Goal: Task Accomplishment & Management: Manage account settings

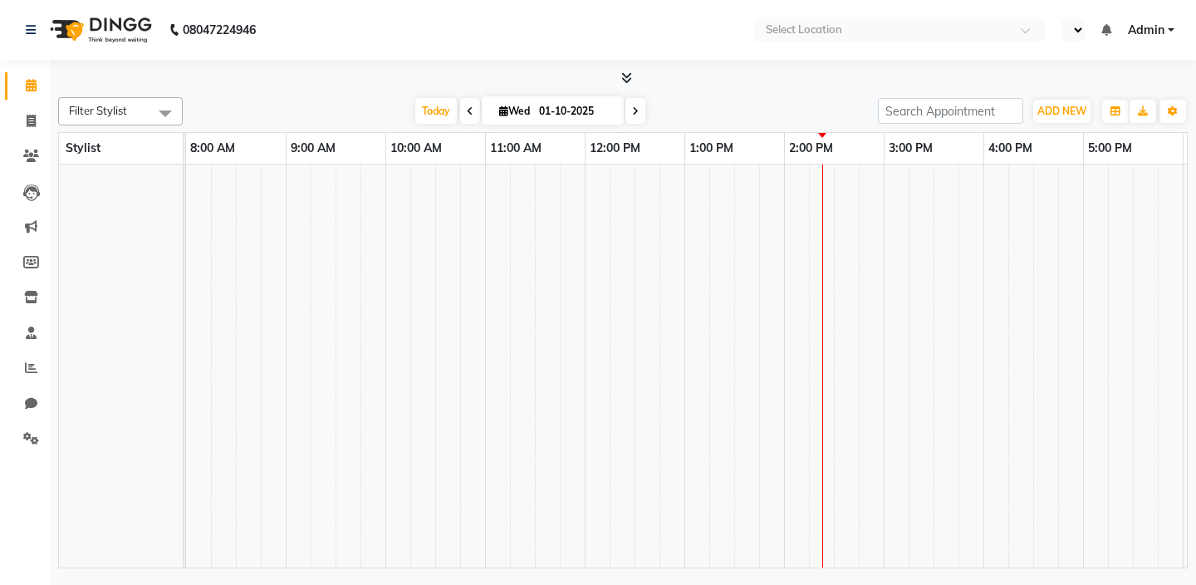
select select "en"
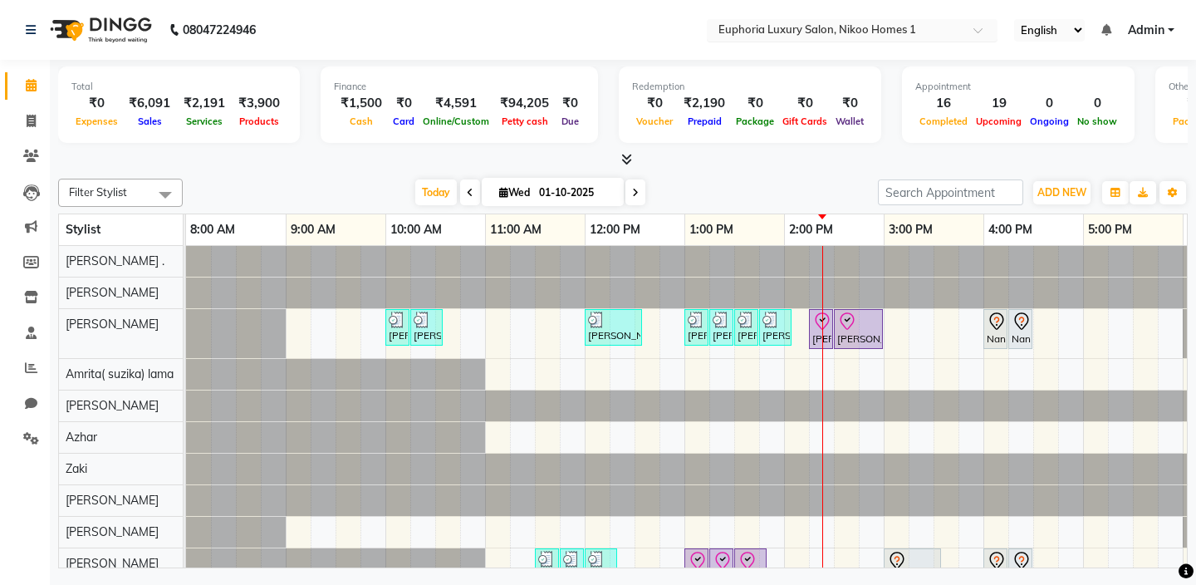
click at [807, 33] on input "text" at bounding box center [835, 31] width 241 height 17
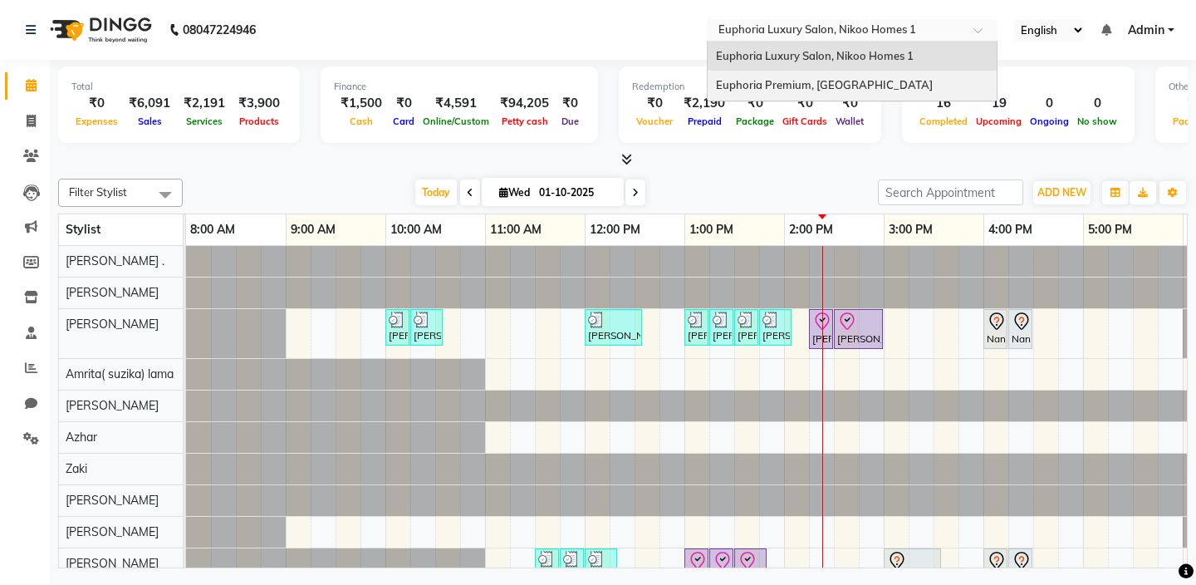
click at [798, 86] on span "Euphoria Premium, [GEOGRAPHIC_DATA]" at bounding box center [824, 84] width 217 height 13
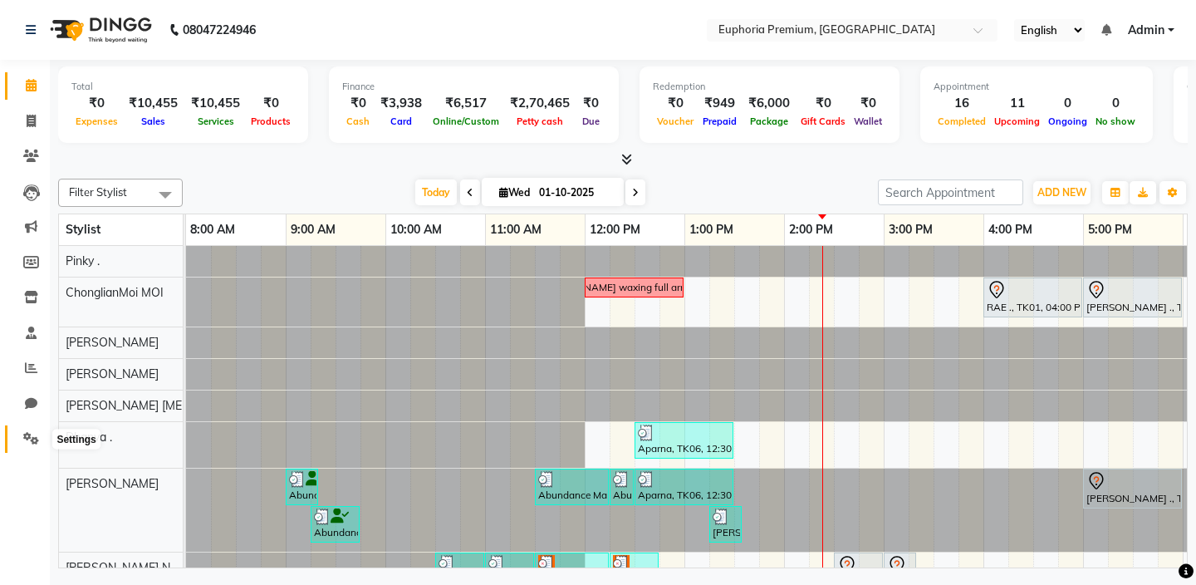
click at [30, 438] on icon at bounding box center [31, 438] width 16 height 12
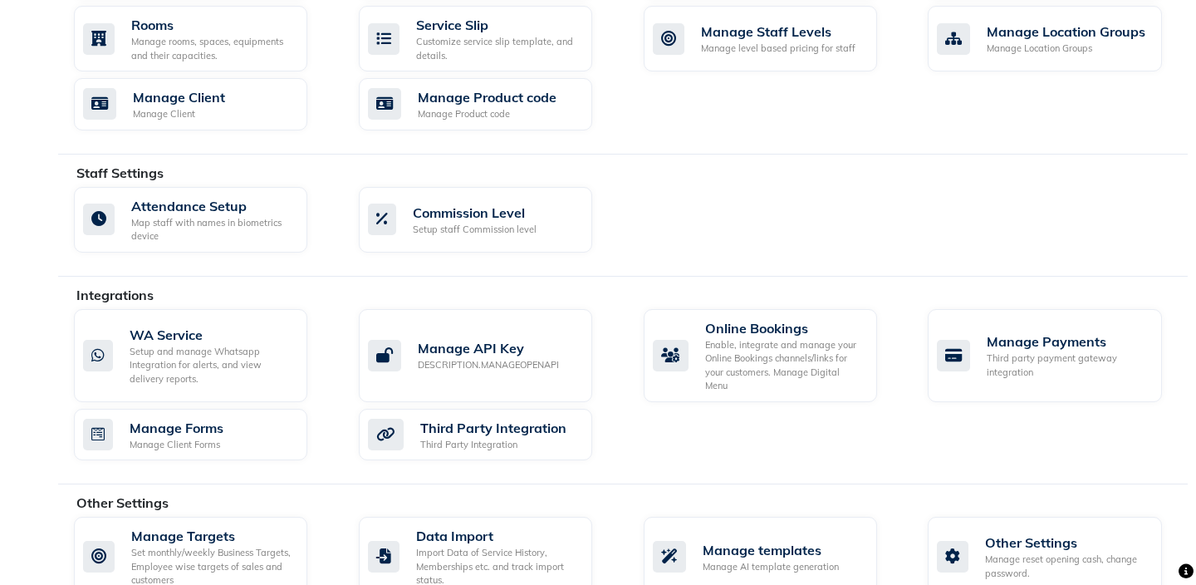
scroll to position [759, 0]
click at [761, 333] on div "Online Bookings" at bounding box center [784, 329] width 159 height 20
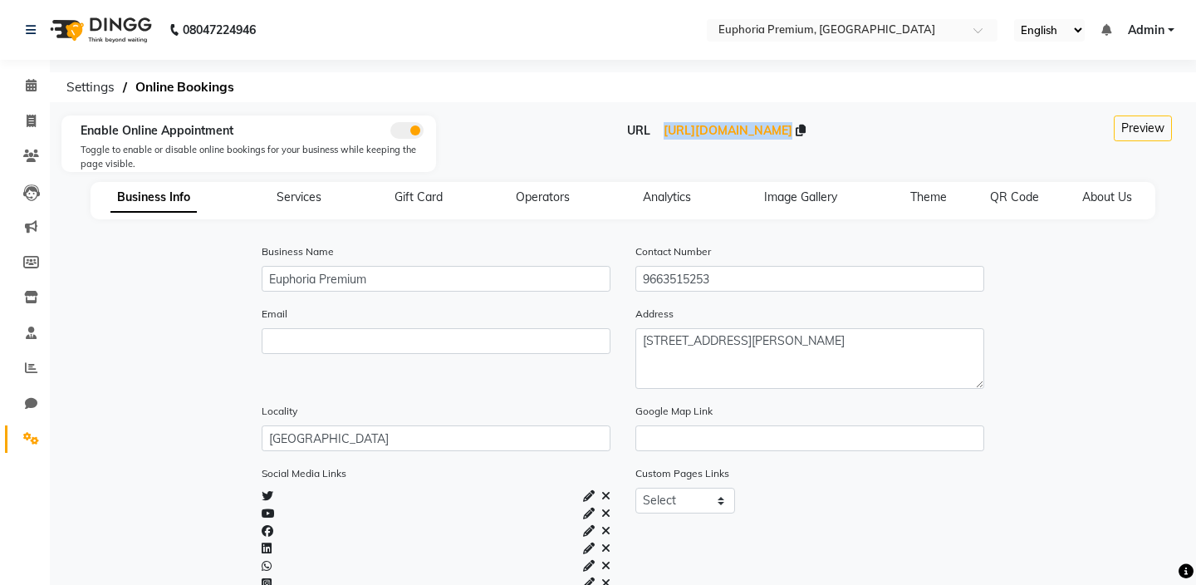
drag, startPoint x: 559, startPoint y: 130, endPoint x: 893, endPoint y: 148, distance: 334.2
click at [893, 148] on div "URL https://dingg.app/booking/euphoria-premium-hennur-road" at bounding box center [716, 150] width 561 height 56
click at [792, 131] on span "https://dingg.app/booking/euphoria-premium-hennur-road" at bounding box center [727, 130] width 129 height 15
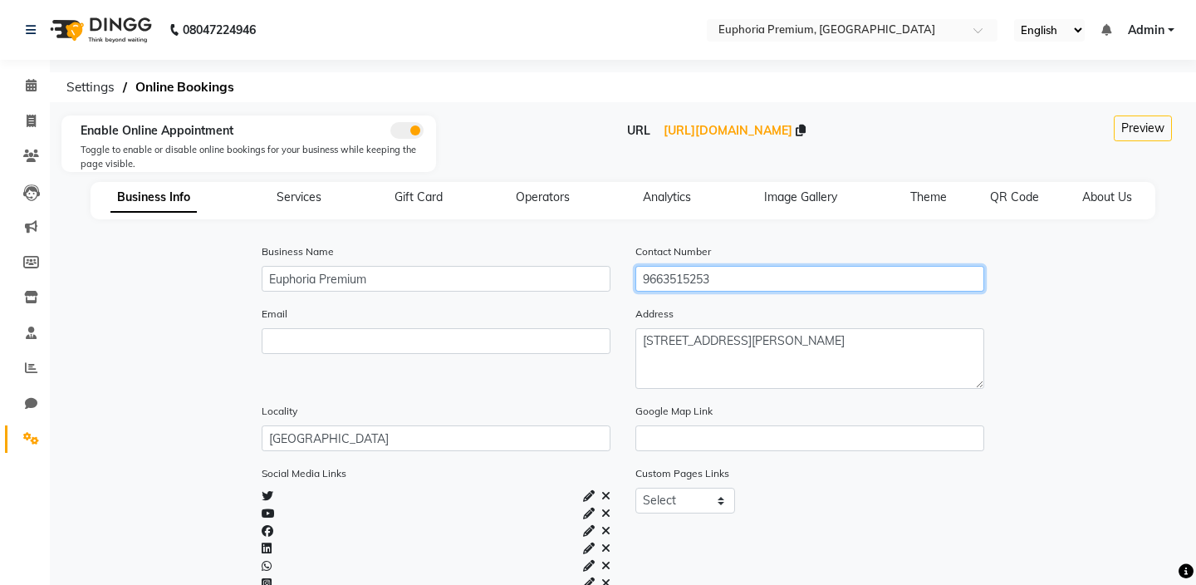
drag, startPoint x: 727, startPoint y: 276, endPoint x: 639, endPoint y: 278, distance: 88.0
click at [639, 278] on input "9663515253" at bounding box center [809, 279] width 349 height 26
type input "7760279992"
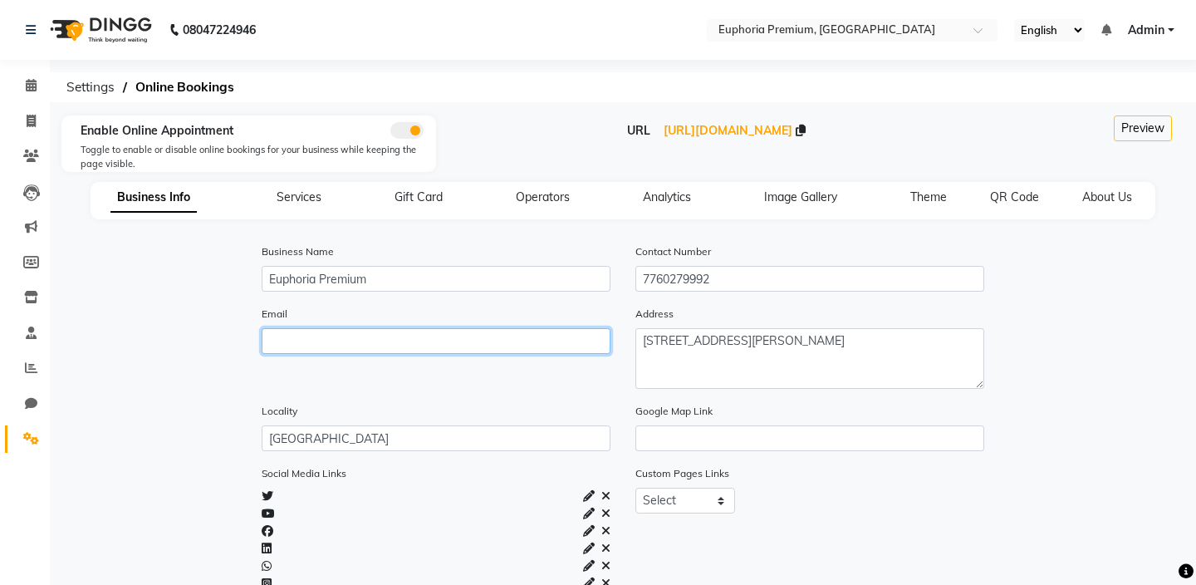
click at [334, 339] on input "email" at bounding box center [436, 341] width 349 height 26
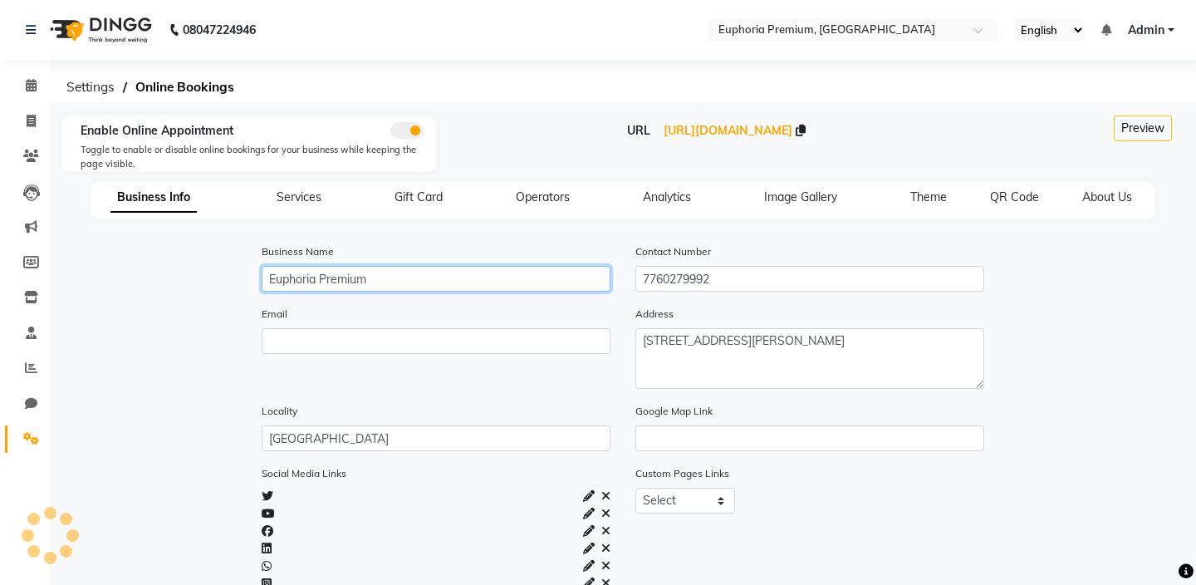
click at [411, 281] on input "Euphoria Premium" at bounding box center [436, 279] width 349 height 26
type input "Euphoria Premium"
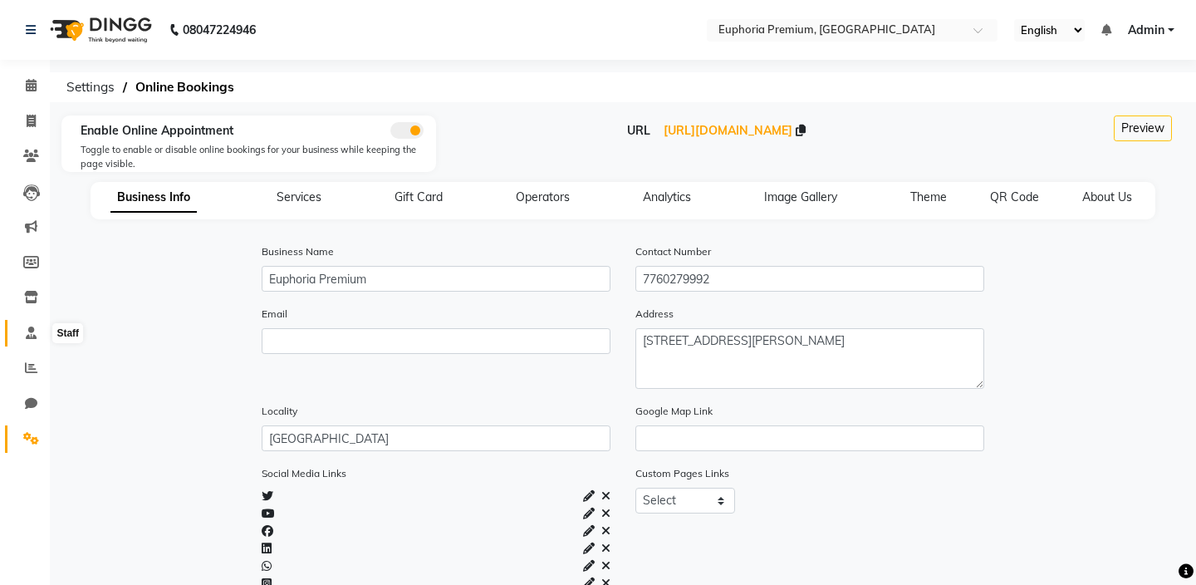
click at [34, 330] on icon at bounding box center [31, 332] width 11 height 12
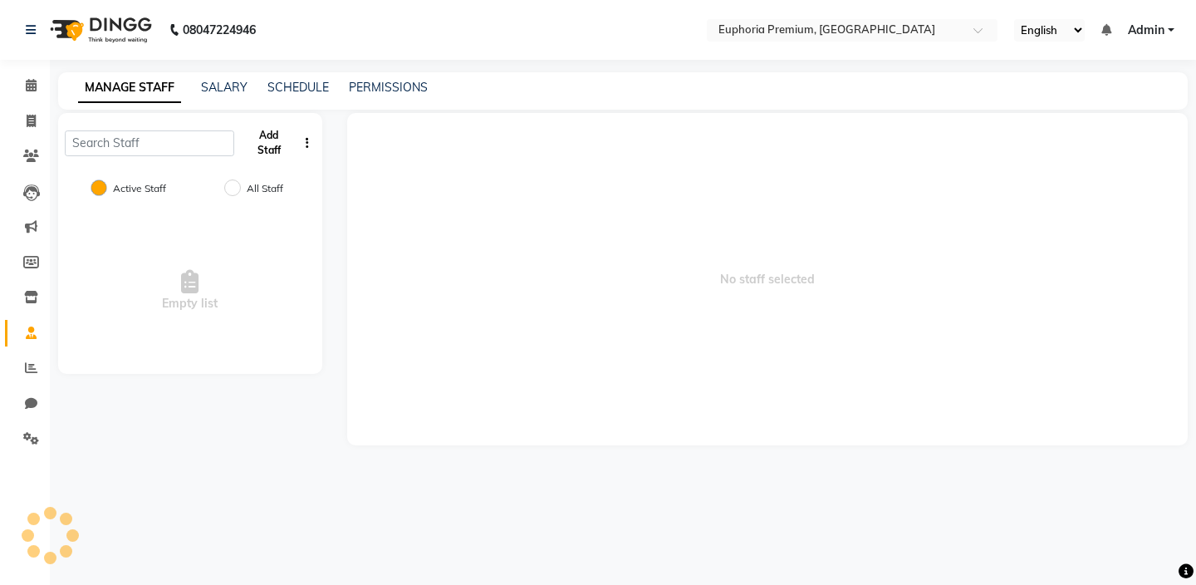
click at [274, 144] on button "Add Staff" at bounding box center [269, 142] width 56 height 43
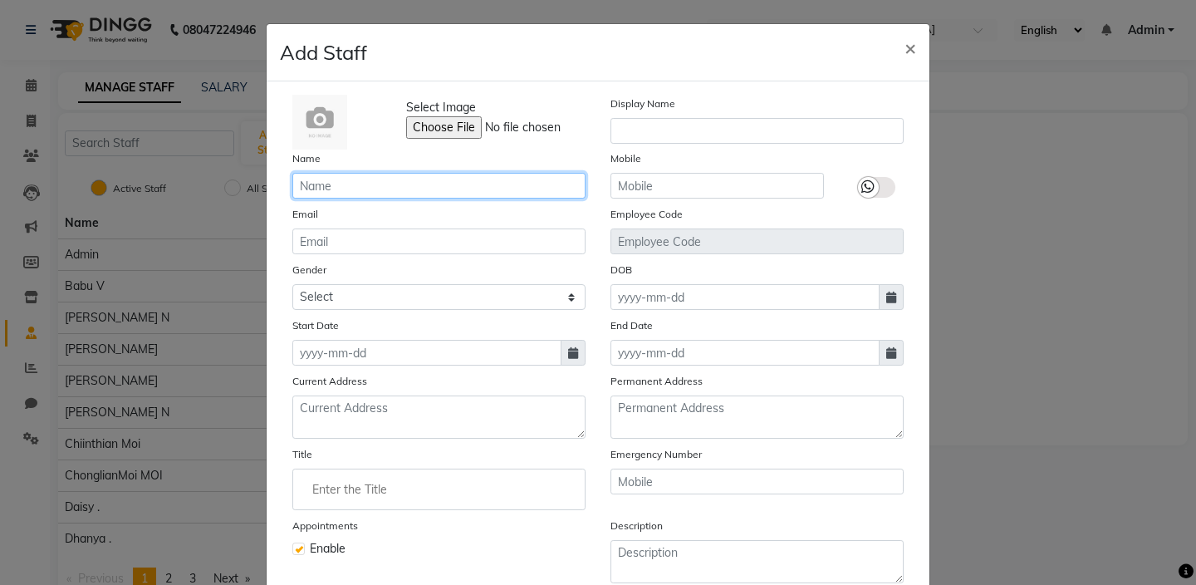
click at [389, 186] on input "text" at bounding box center [438, 186] width 293 height 26
type input "Ayman William"
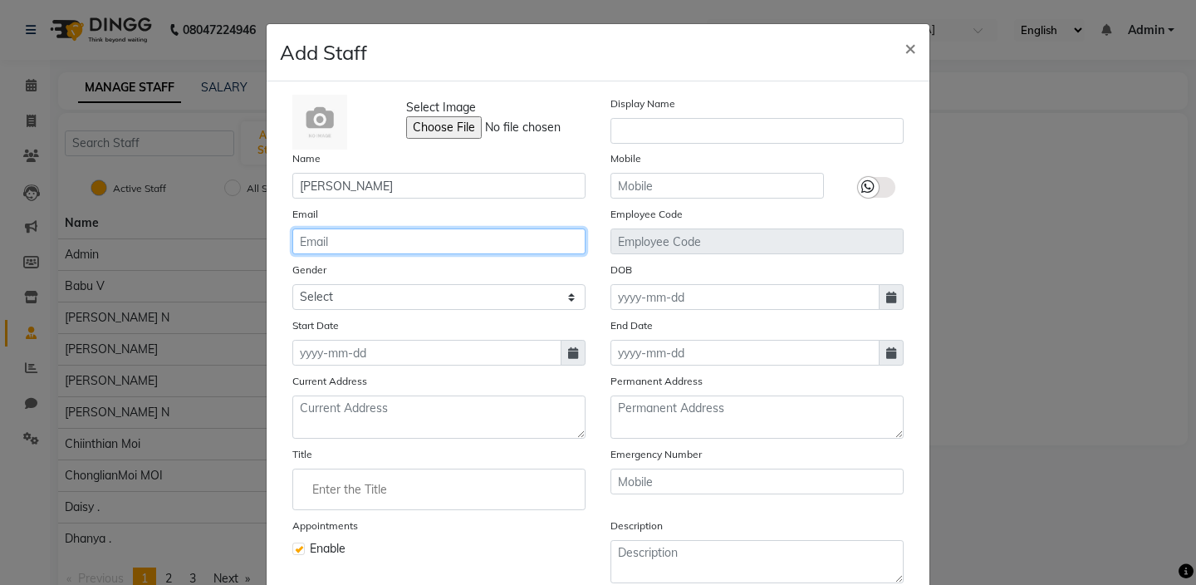
click at [365, 248] on input "email" at bounding box center [438, 241] width 293 height 26
type input "williamayman74@gmail.com"
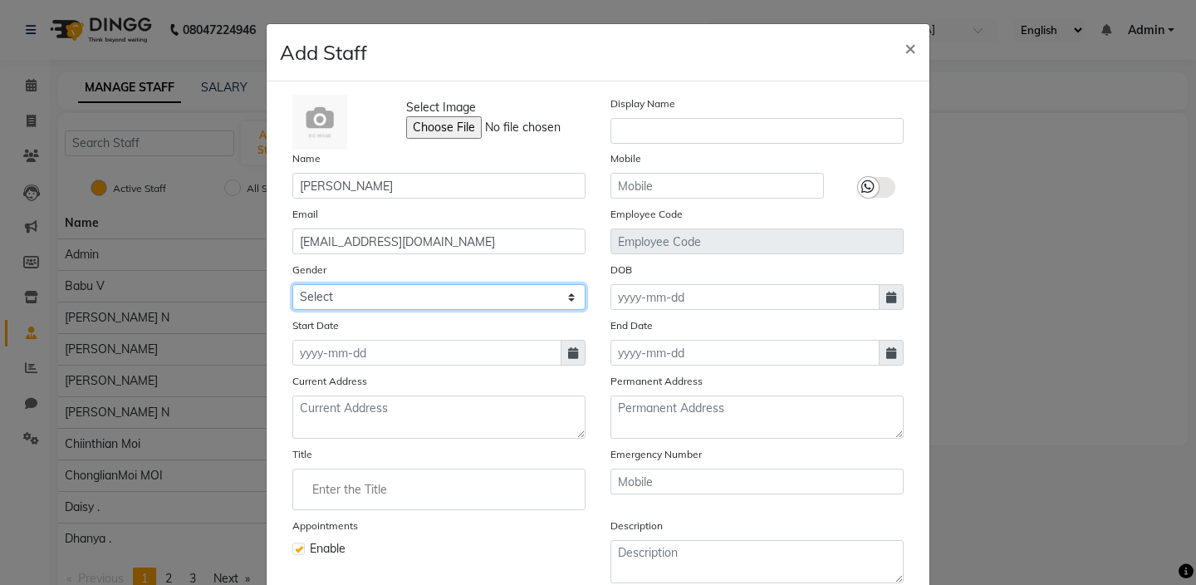
click at [334, 301] on select "Select Male Female Other Prefer Not To Say" at bounding box center [438, 297] width 293 height 26
click at [292, 284] on select "Select Male Female Other Prefer Not To Say" at bounding box center [438, 297] width 293 height 26
click at [336, 301] on select "Select Male Female Other Prefer Not To Say" at bounding box center [438, 297] width 293 height 26
select select "male"
click at [292, 284] on select "Select Male Female Other Prefer Not To Say" at bounding box center [438, 297] width 293 height 26
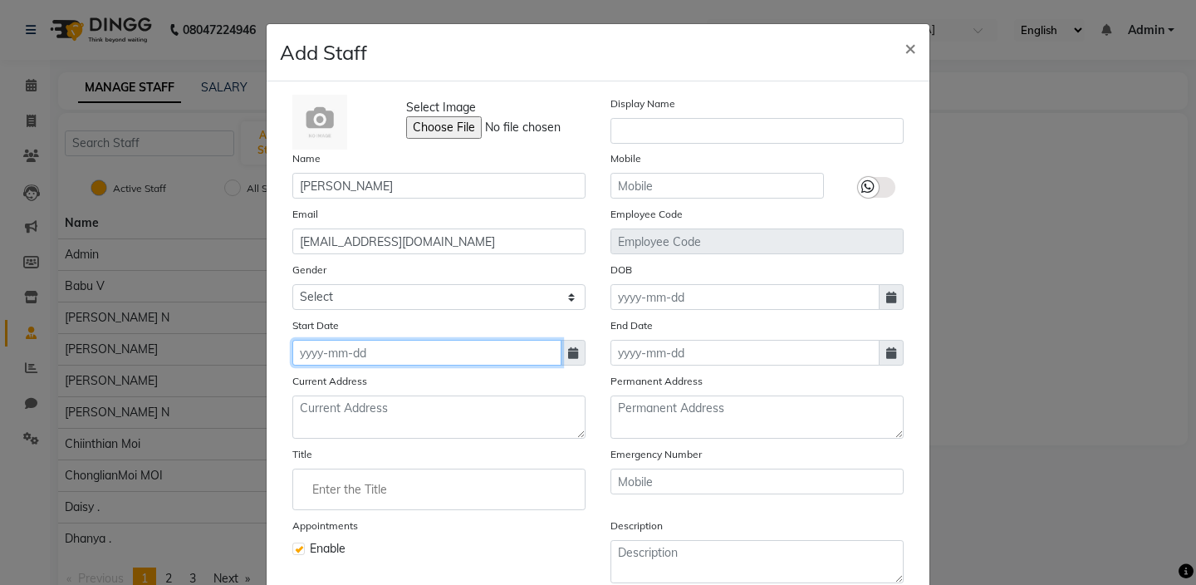
click at [355, 353] on input at bounding box center [426, 353] width 269 height 26
select select "10"
select select "2025"
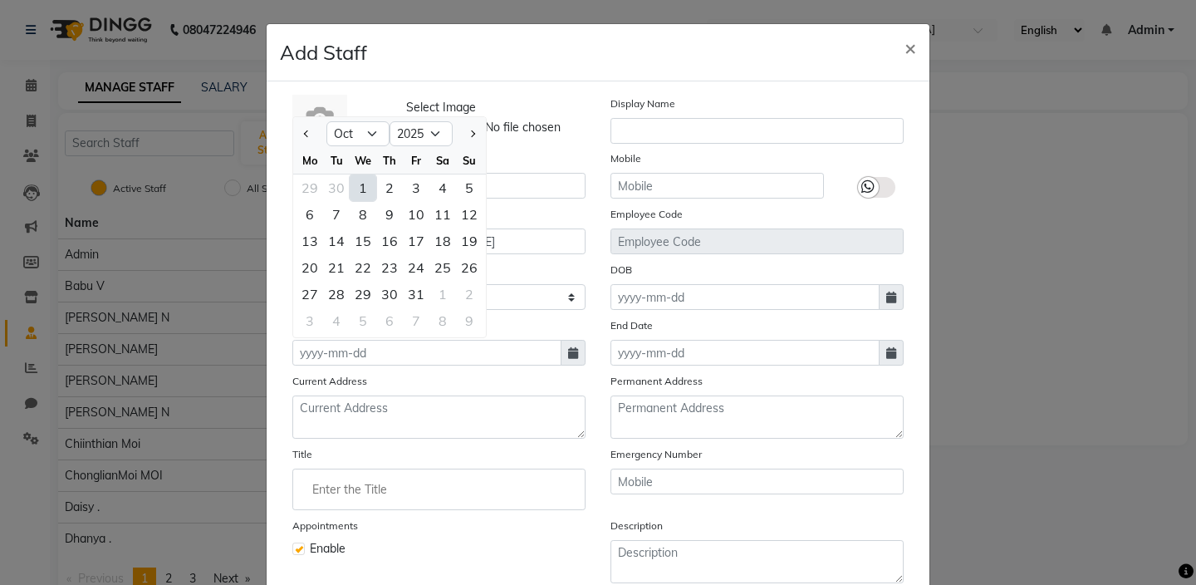
click at [369, 188] on div "1" at bounding box center [363, 187] width 27 height 27
type input "01-10-2025"
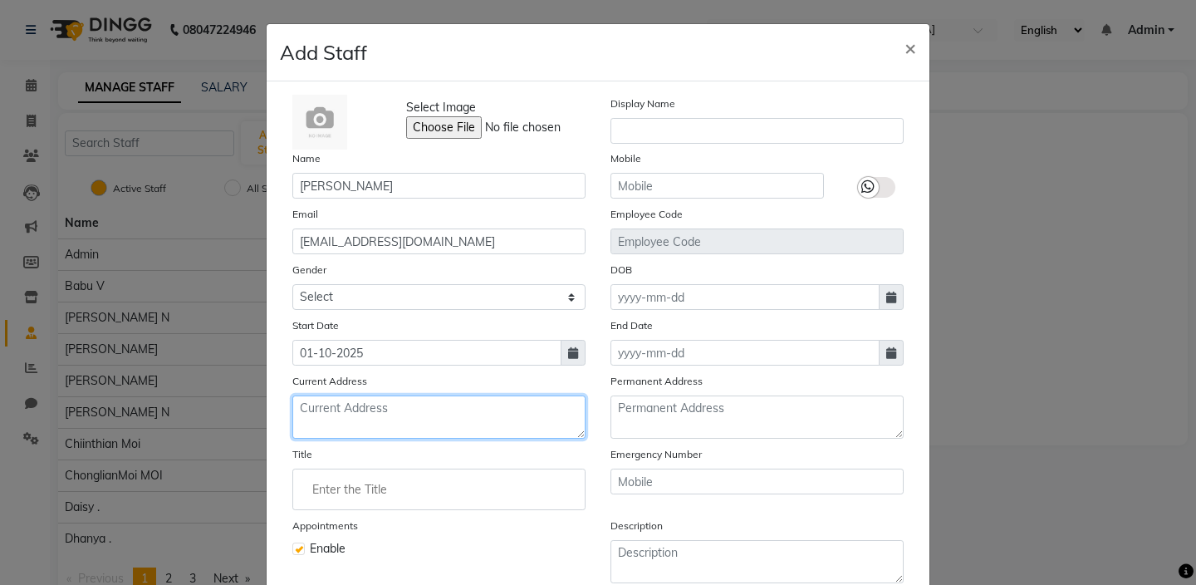
click at [353, 415] on textarea at bounding box center [438, 416] width 293 height 43
type textarea "Villa 456, PAGV"
click at [333, 453] on div "Title" at bounding box center [438, 477] width 293 height 65
click at [370, 497] on input "Enter the Title" at bounding box center [439, 488] width 278 height 33
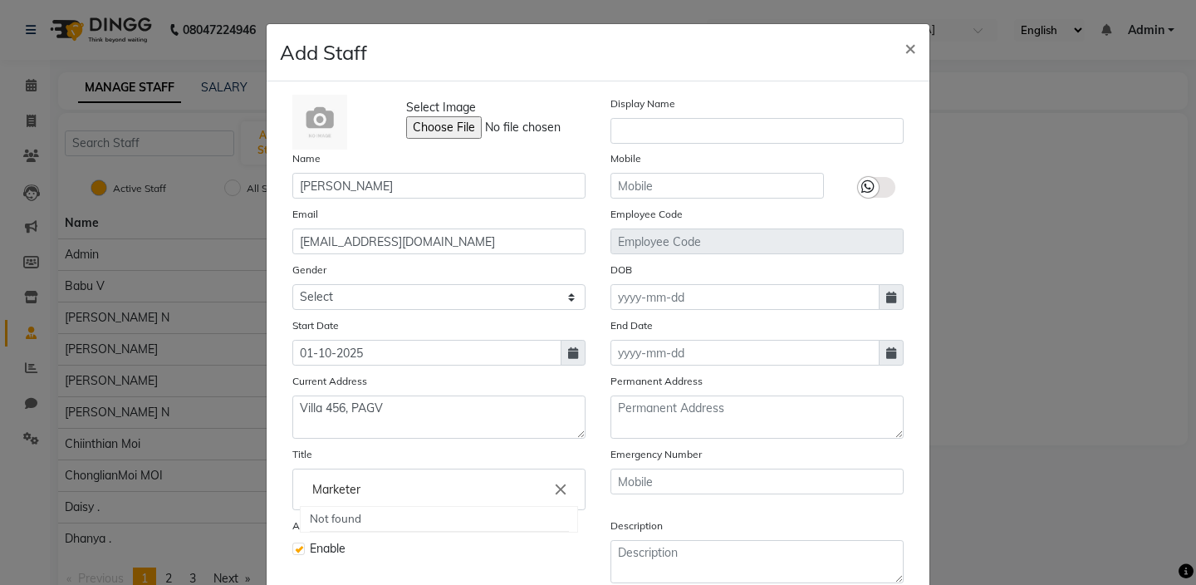
type input "Marketer"
click at [345, 451] on div at bounding box center [598, 292] width 1196 height 585
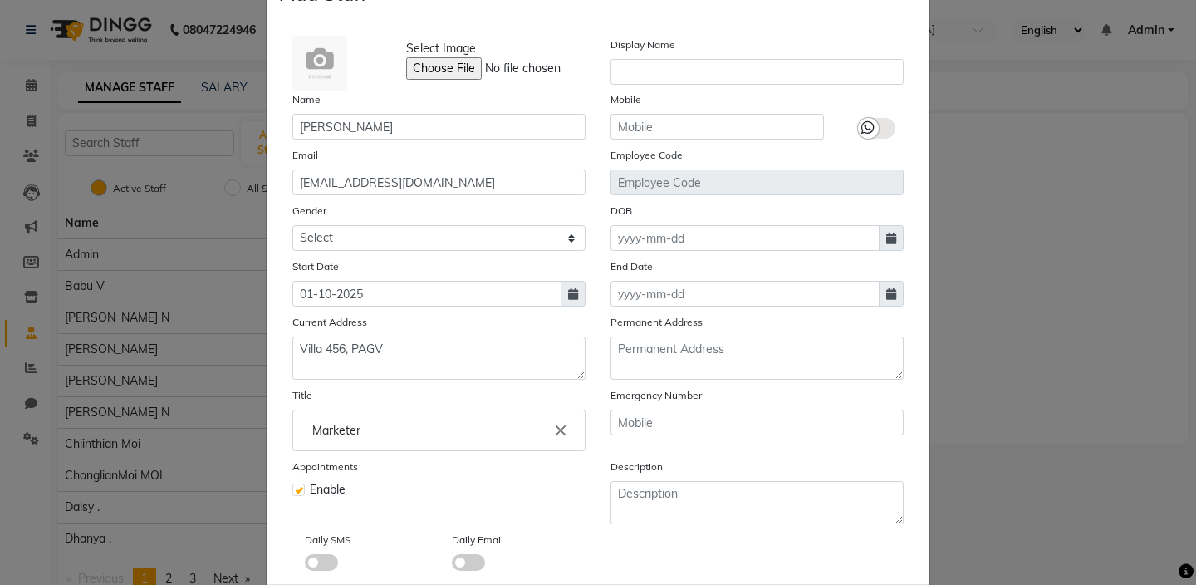
scroll to position [148, 0]
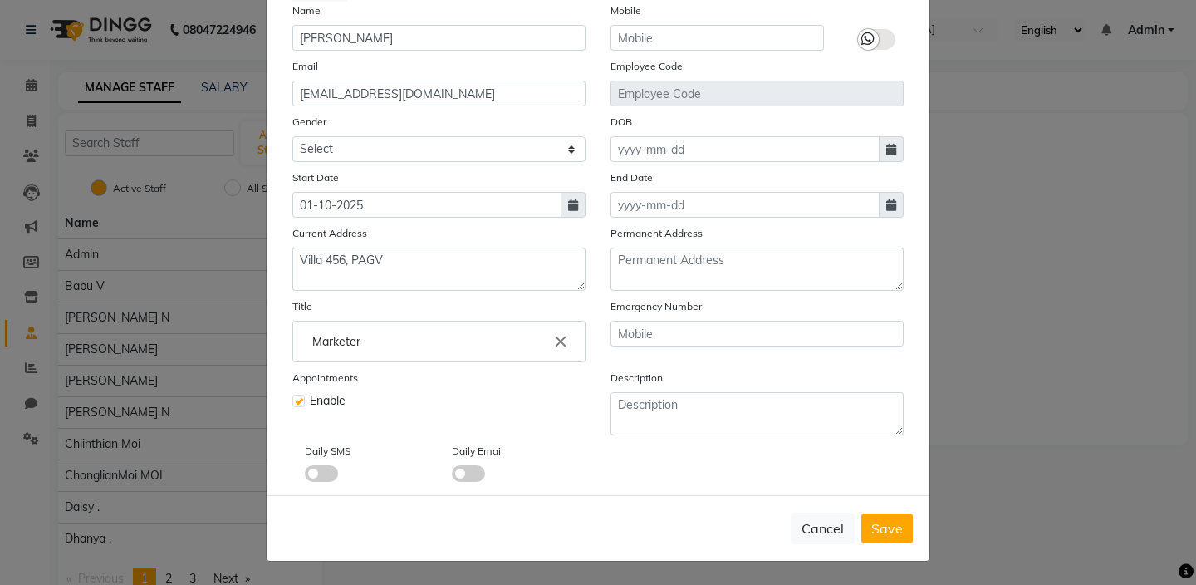
click at [296, 402] on label at bounding box center [298, 400] width 12 height 12
click at [296, 402] on input "checkbox" at bounding box center [297, 399] width 11 height 11
checkbox input "false"
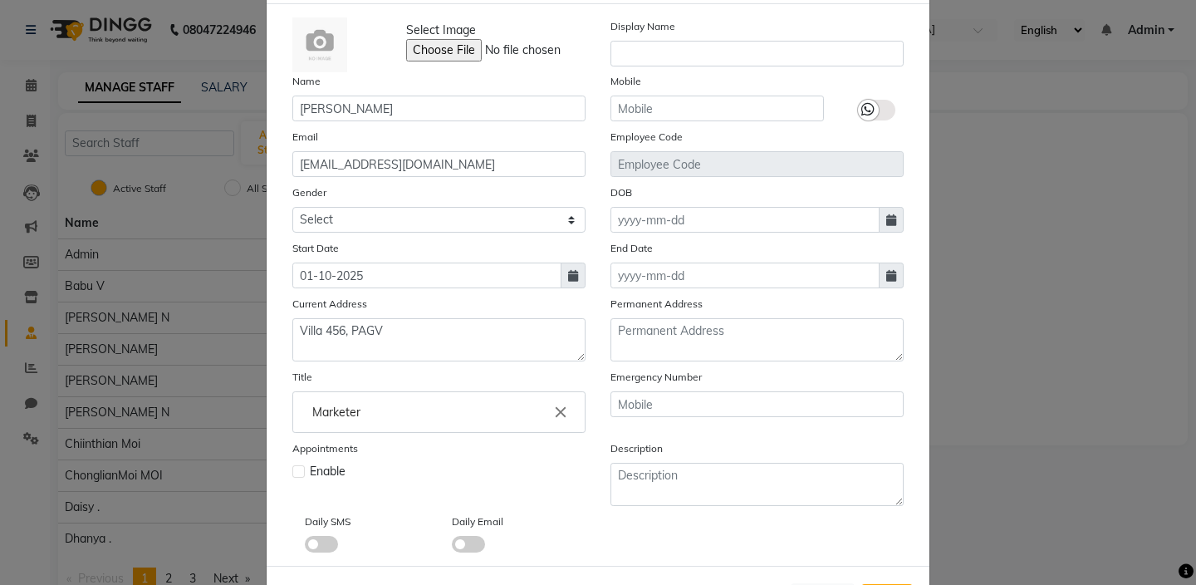
scroll to position [0, 0]
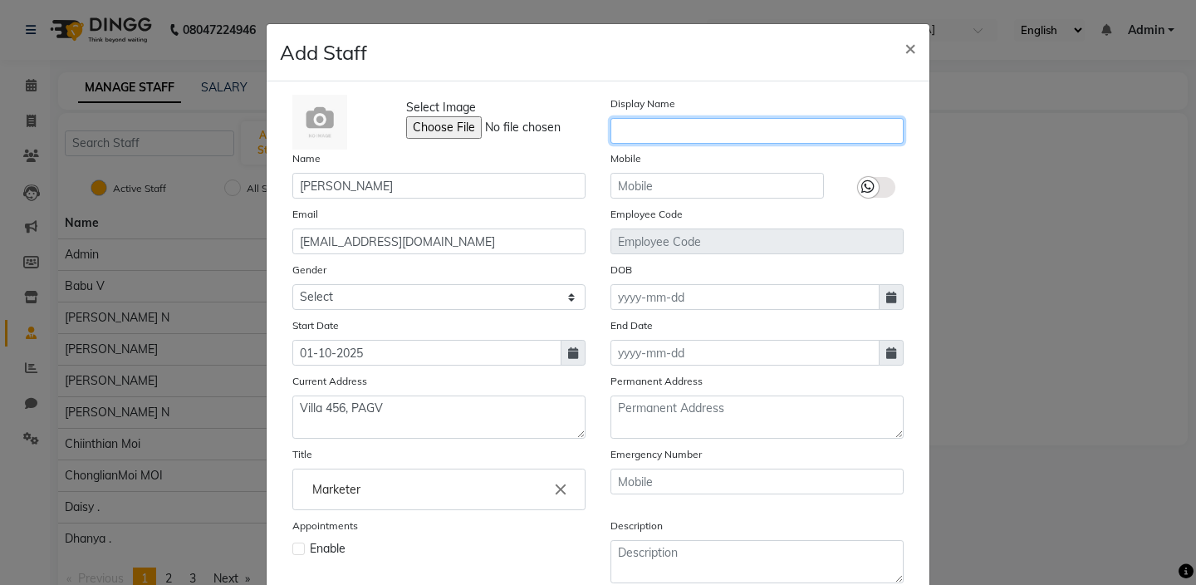
click at [631, 129] on input "text" at bounding box center [756, 131] width 293 height 26
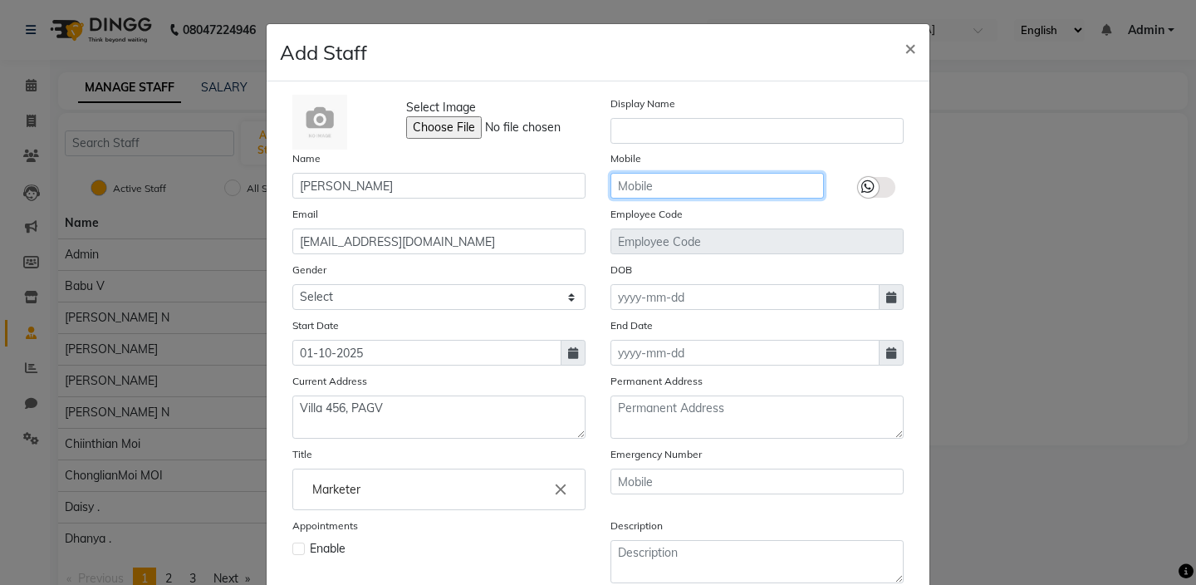
click at [682, 183] on input "text" at bounding box center [716, 186] width 213 height 26
type input "6361002963"
click at [752, 218] on div "Employee Code" at bounding box center [757, 229] width 318 height 49
click at [888, 191] on label at bounding box center [876, 187] width 37 height 21
click at [0, 0] on input "checkbox" at bounding box center [0, 0] width 0 height 0
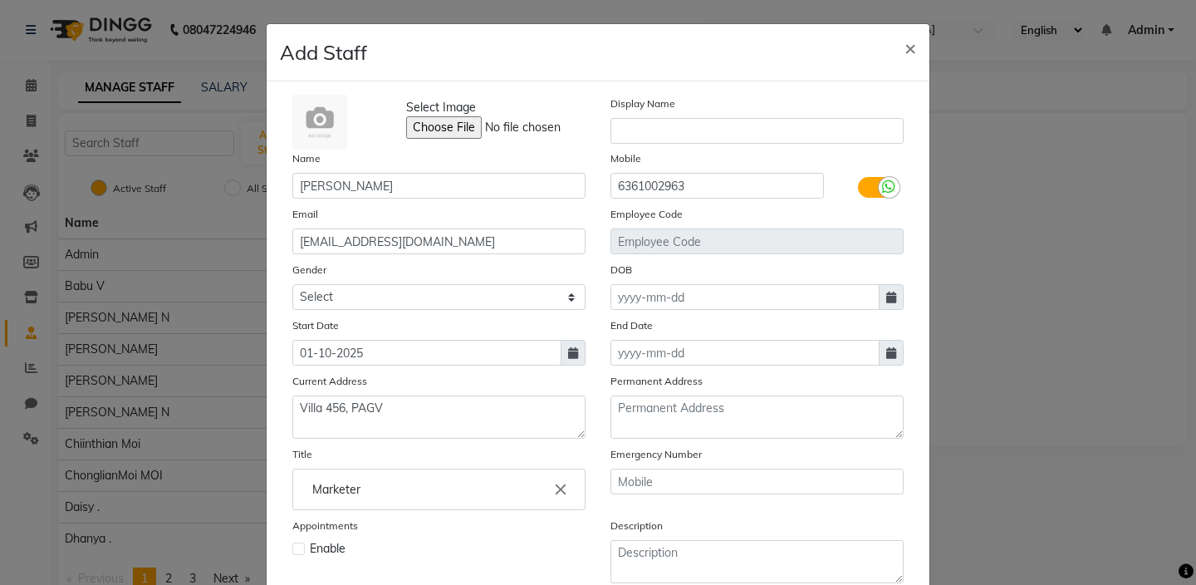
click at [888, 190] on icon at bounding box center [888, 186] width 13 height 15
click at [0, 0] on input "checkbox" at bounding box center [0, 0] width 0 height 0
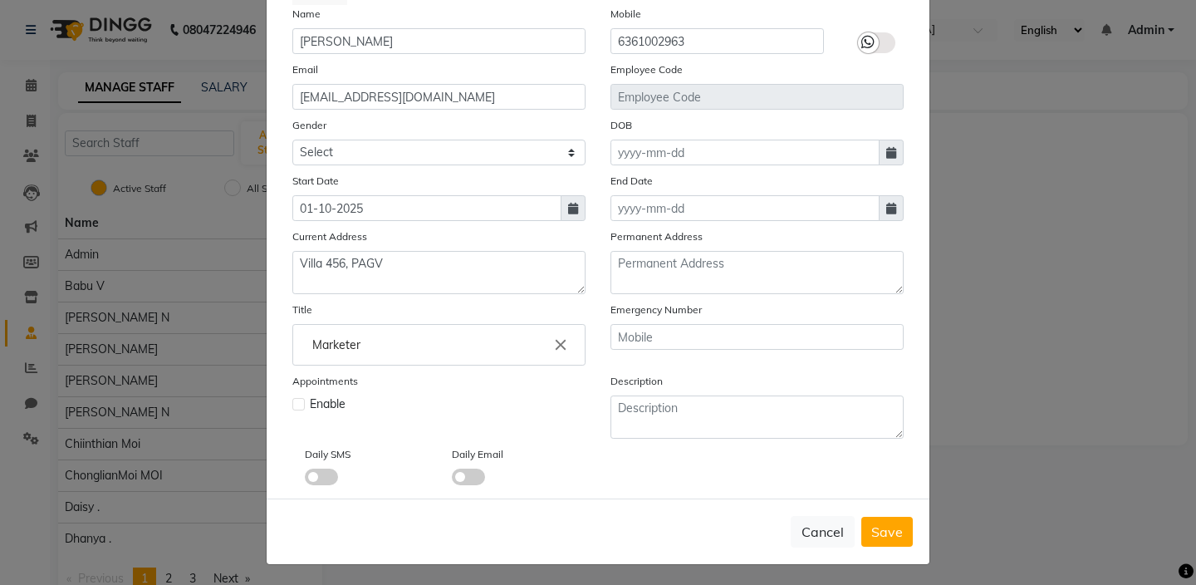
scroll to position [148, 0]
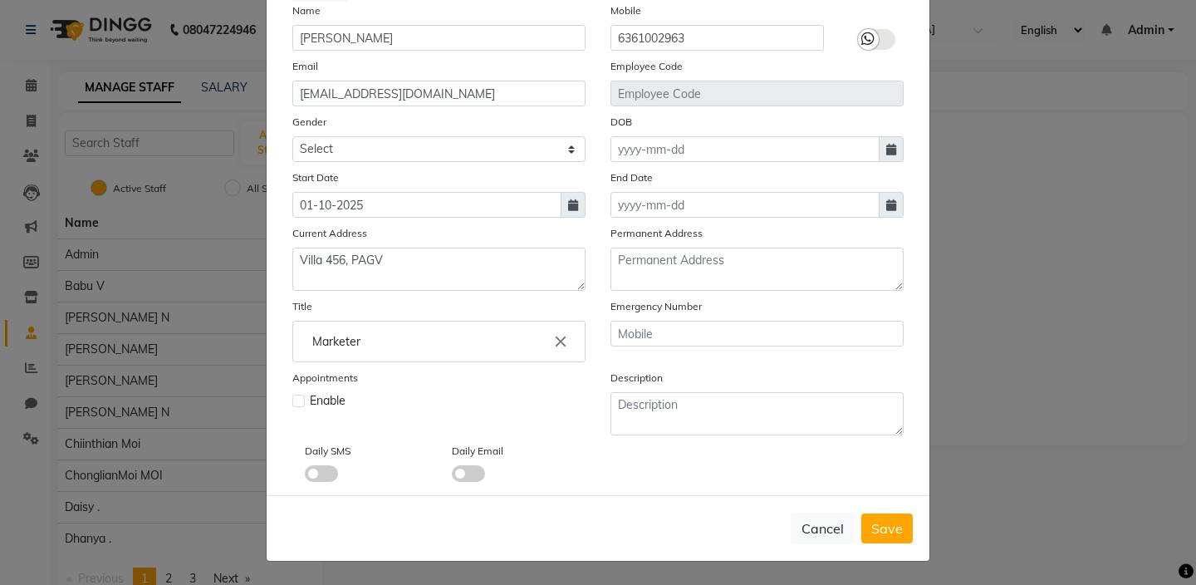
click at [892, 144] on icon at bounding box center [891, 150] width 10 height 12
select select "10"
select select "2025"
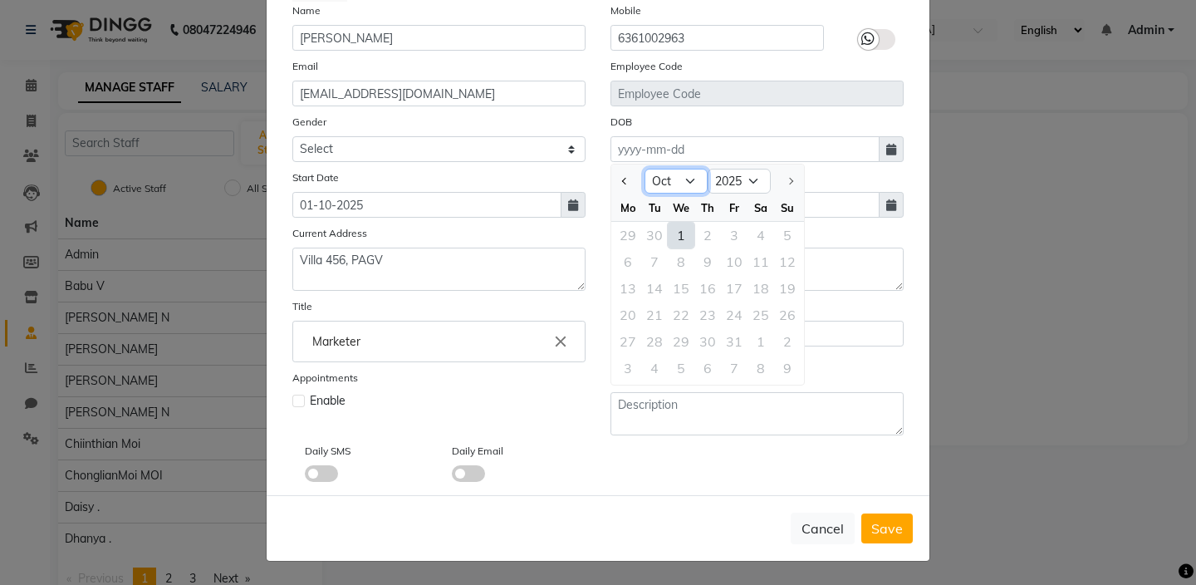
click at [687, 179] on select "Jan Feb Mar Apr May Jun Jul Aug Sep Oct" at bounding box center [675, 181] width 63 height 25
select select "3"
click at [644, 169] on select "Jan Feb Mar Apr May Jun Jul Aug Sep Oct" at bounding box center [675, 181] width 63 height 25
click at [660, 289] on div "11" at bounding box center [654, 288] width 27 height 27
type input "11-03-2025"
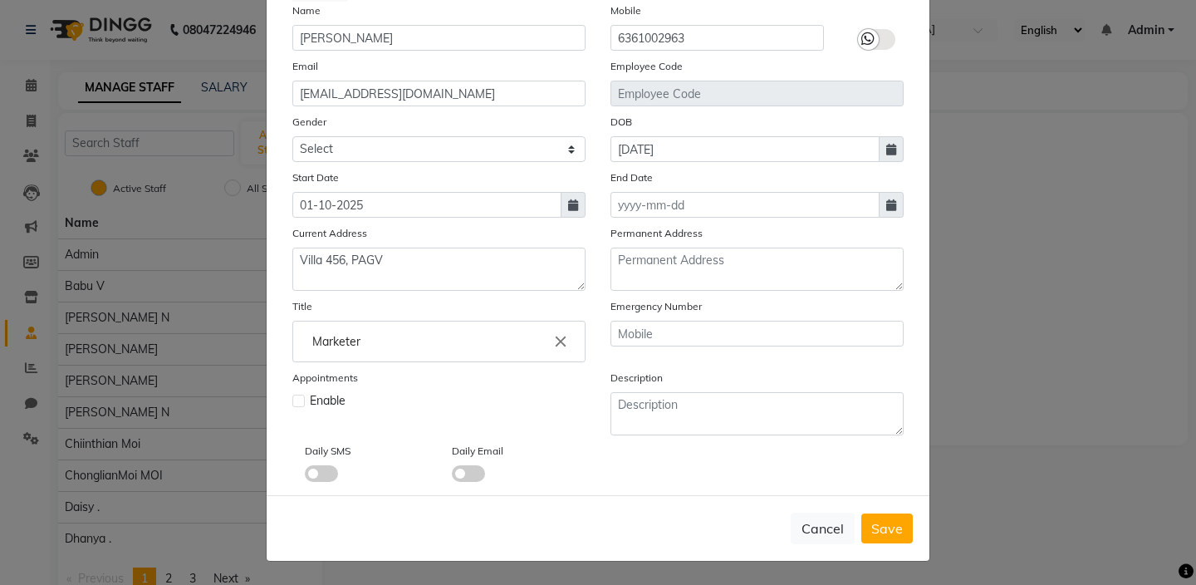
click at [891, 146] on icon at bounding box center [891, 150] width 10 height 12
select select "3"
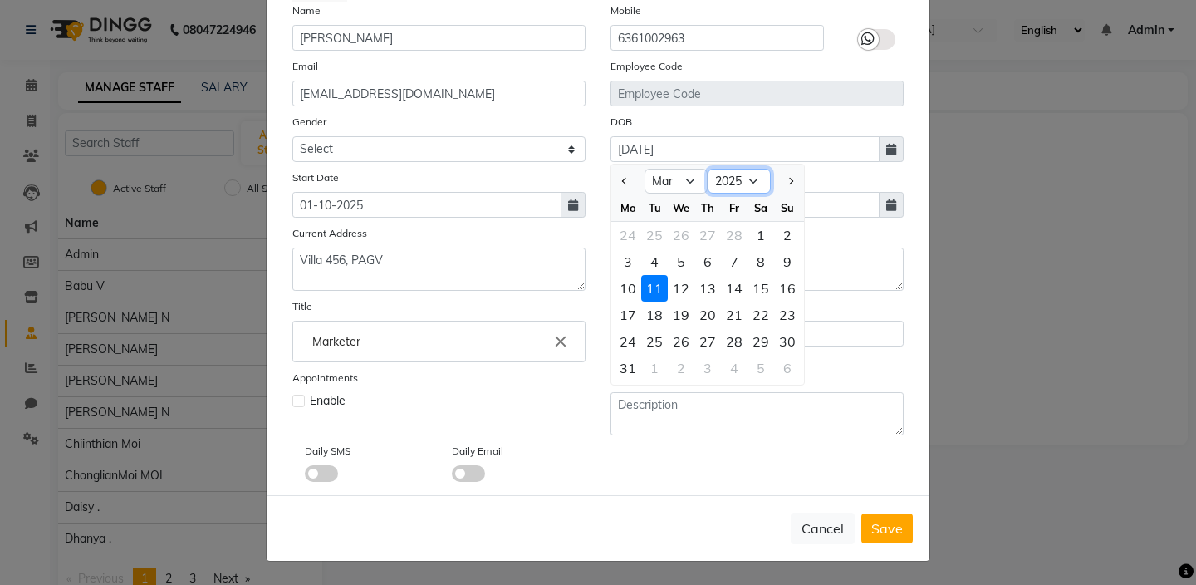
click at [756, 181] on select "1920 1921 1922 1923 1924 1925 1926 1927 1928 1929 1930 1931 1932 1933 1934 1935…" at bounding box center [738, 181] width 63 height 25
select select "2005"
click at [707, 169] on select "1920 1921 1922 1923 1924 1925 1926 1927 1928 1929 1930 1931 1932 1933 1934 1935…" at bounding box center [738, 181] width 63 height 25
click at [733, 262] on div "11" at bounding box center [734, 261] width 27 height 27
type input "11-03-2005"
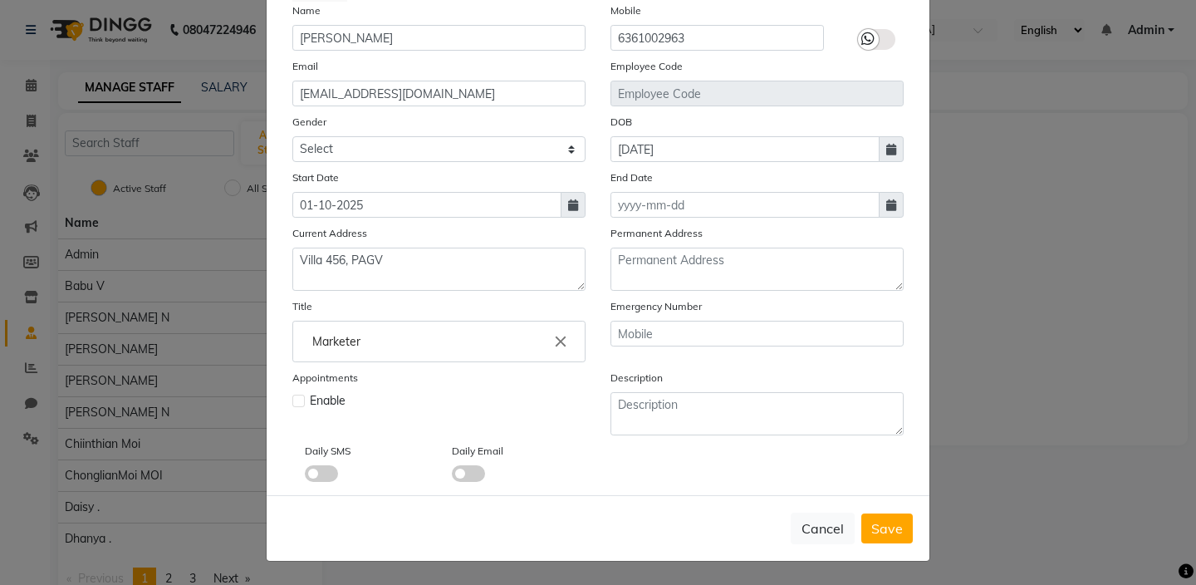
click at [886, 207] on icon at bounding box center [891, 205] width 10 height 12
select select "10"
select select "2025"
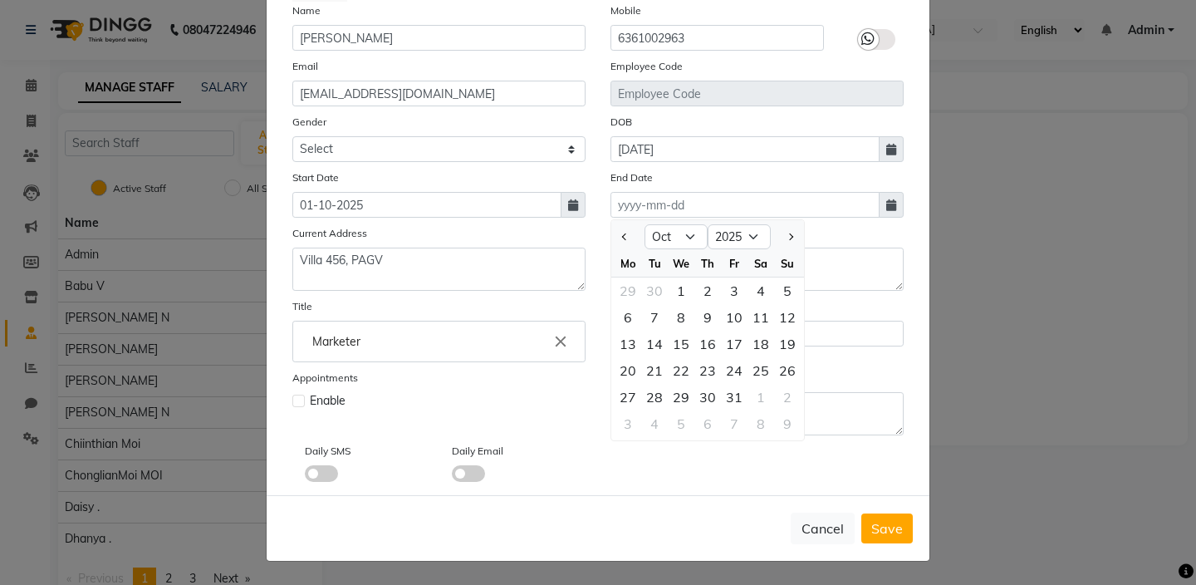
click at [883, 232] on div "Permanent Address" at bounding box center [757, 257] width 318 height 66
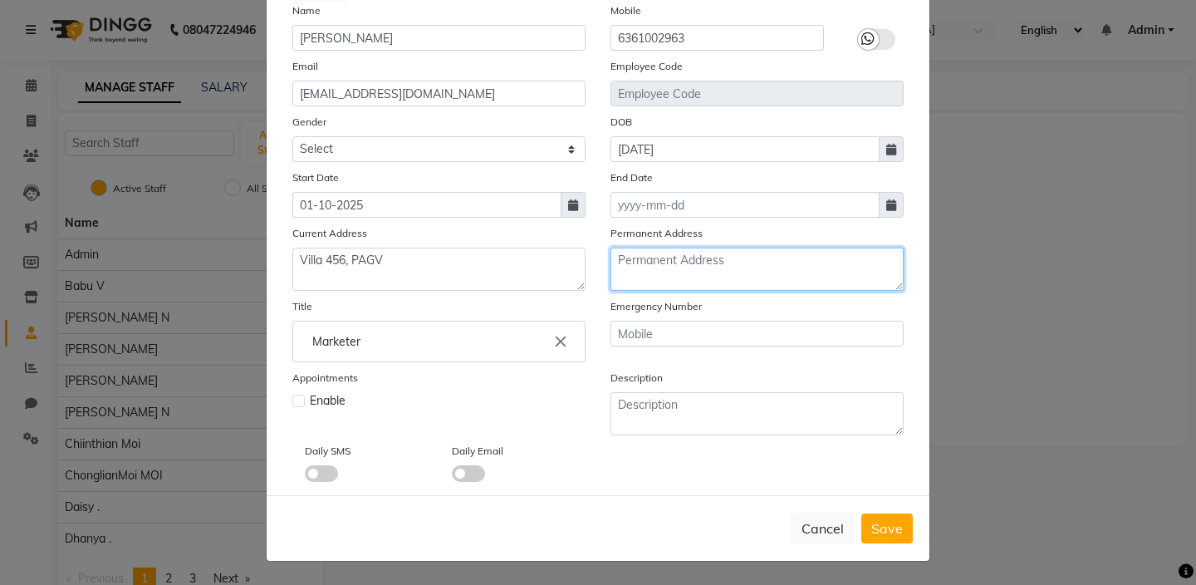
click at [692, 263] on textarea at bounding box center [756, 268] width 293 height 43
type textarea "Villa 456"
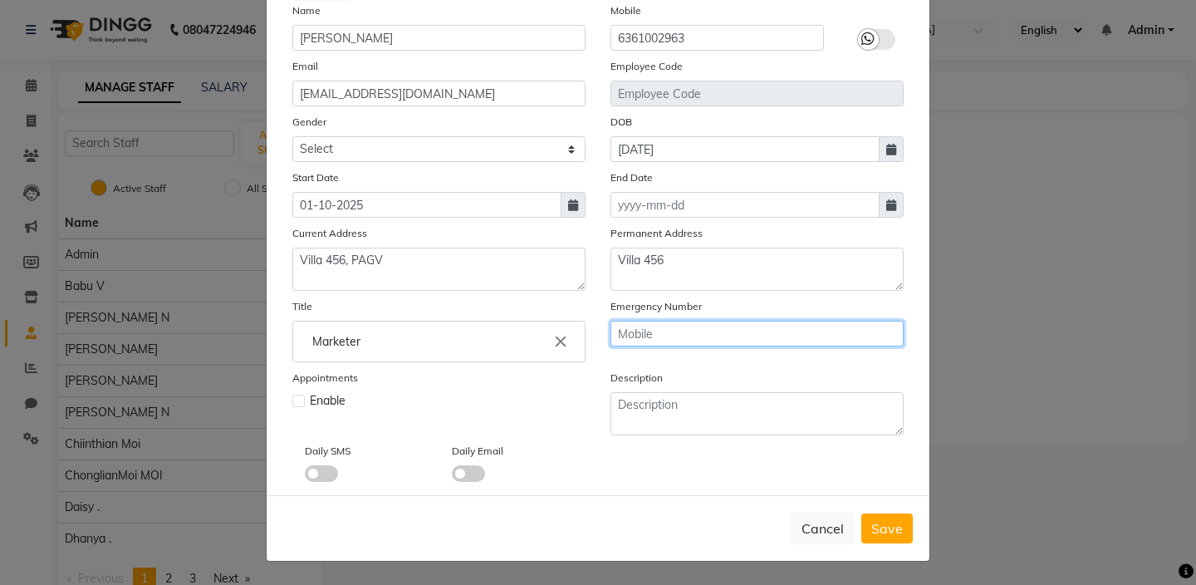
click at [720, 334] on input "text" at bounding box center [756, 334] width 293 height 26
click at [884, 528] on span "Save" at bounding box center [887, 528] width 32 height 17
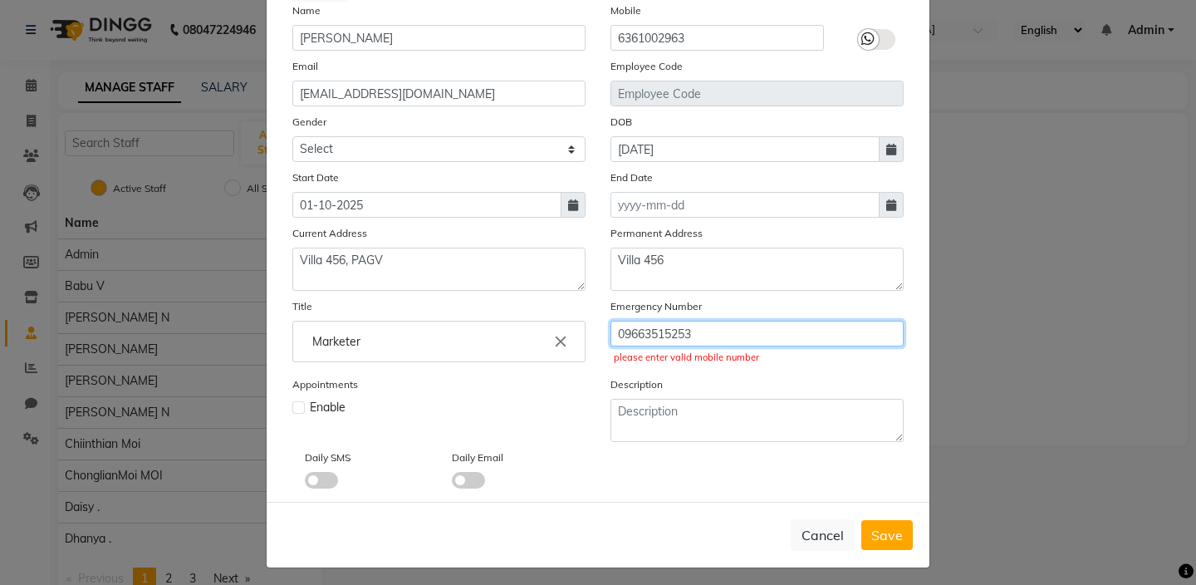
click at [627, 333] on input "09663515253" at bounding box center [756, 334] width 293 height 26
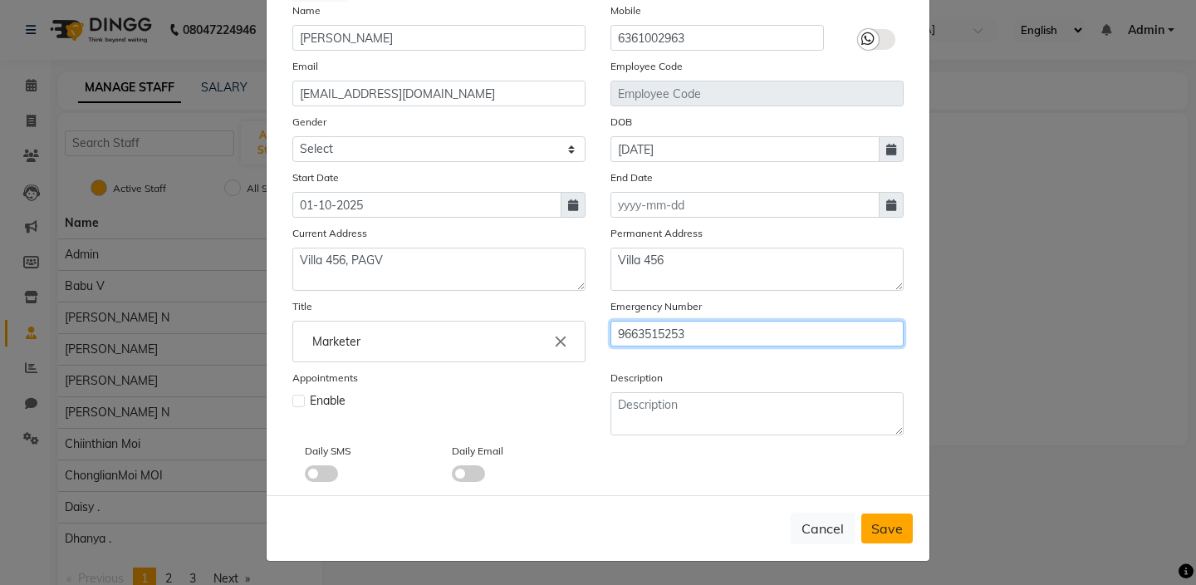
type input "9663515253"
click at [903, 521] on button "Save" at bounding box center [886, 528] width 51 height 30
select select
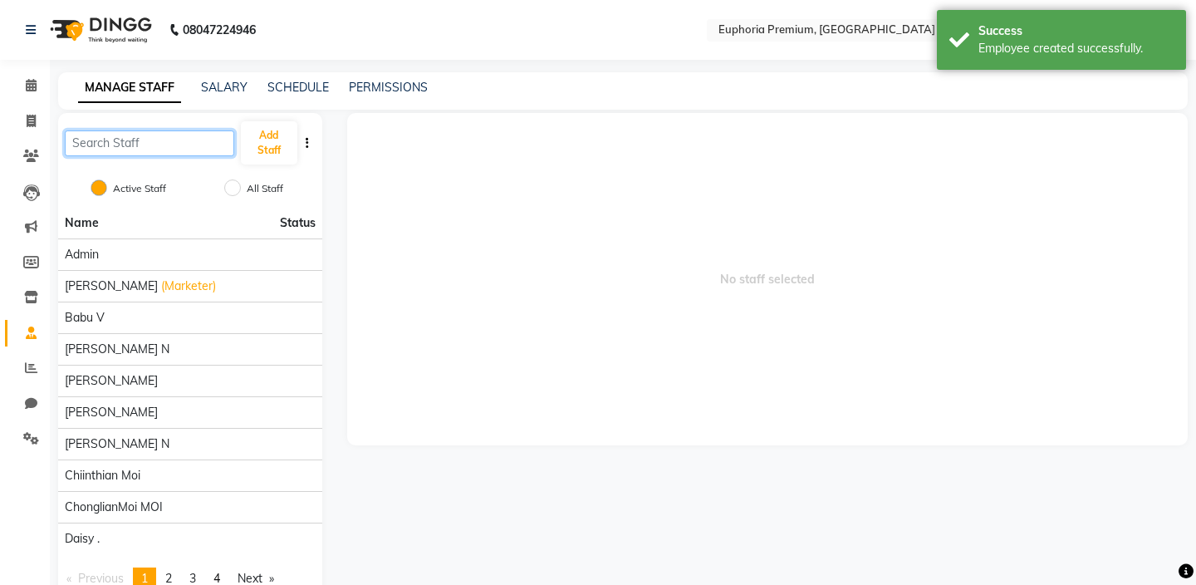
click at [157, 140] on input "text" at bounding box center [149, 143] width 169 height 26
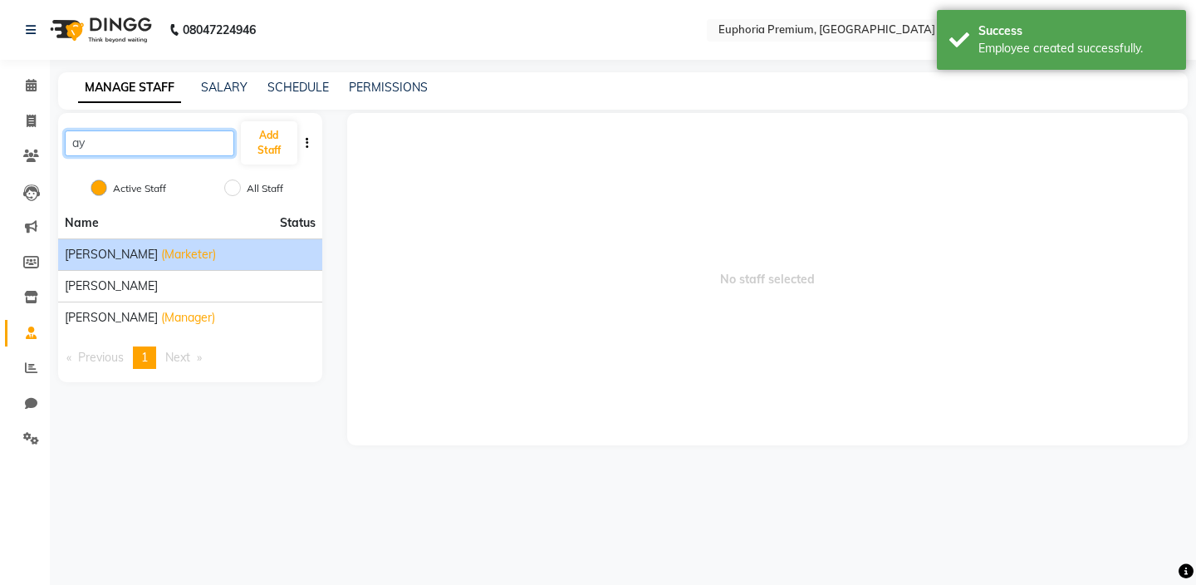
type input "ay"
click at [244, 255] on div "Ayman William (Marketer)" at bounding box center [190, 254] width 251 height 17
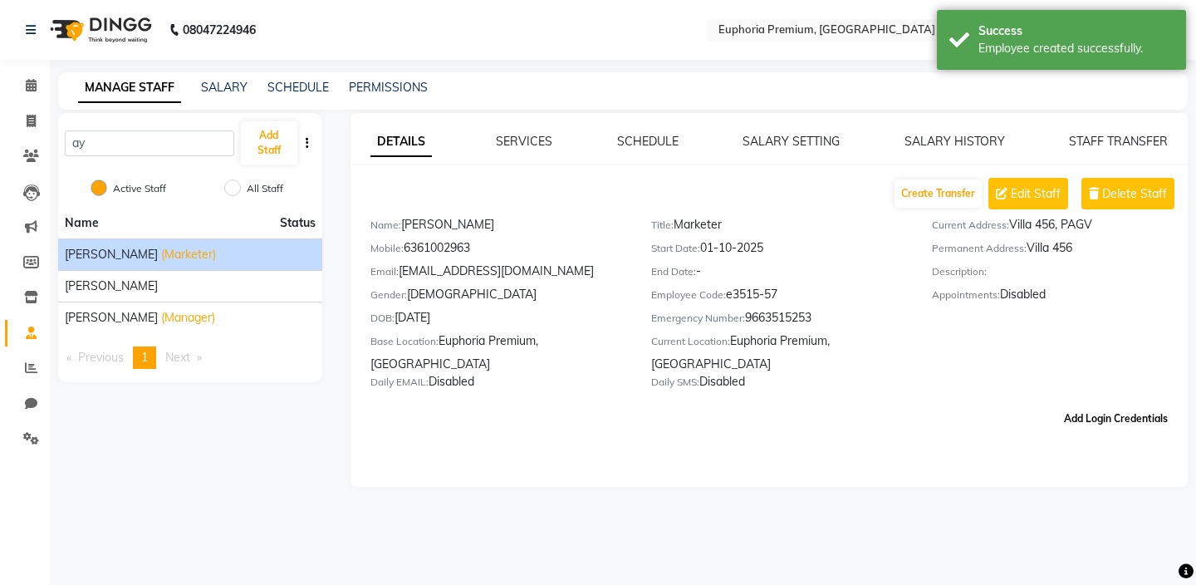
click at [1080, 418] on button "Add Login Credentials" at bounding box center [1115, 418] width 117 height 28
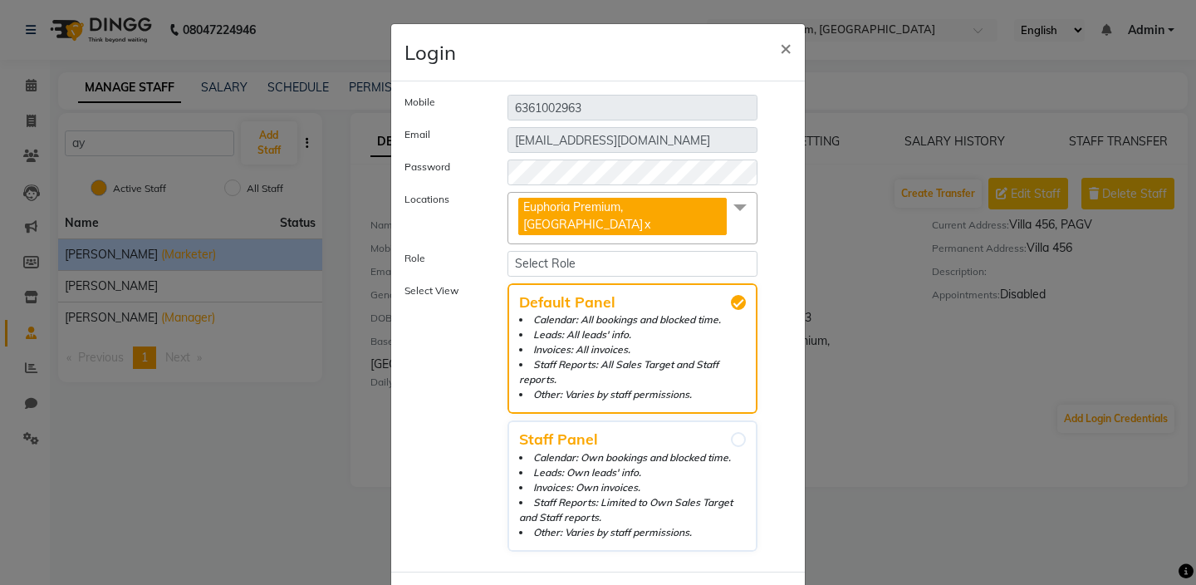
click at [741, 205] on span at bounding box center [739, 208] width 33 height 32
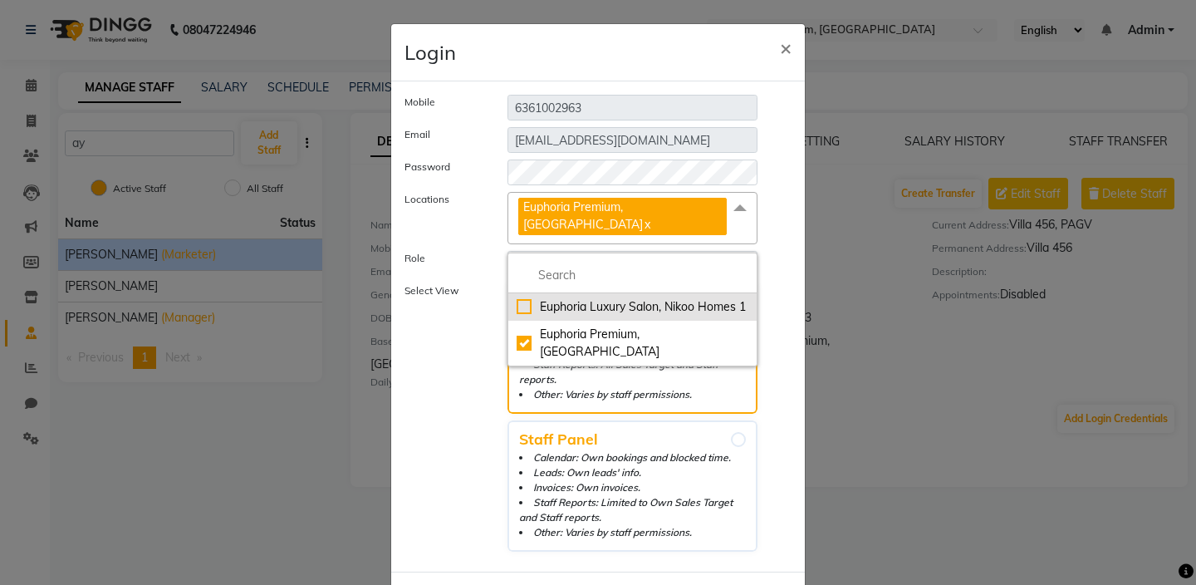
click at [527, 298] on div "Euphoria Luxury Salon, Nikoo Homes 1" at bounding box center [632, 306] width 232 height 17
checkbox input "true"
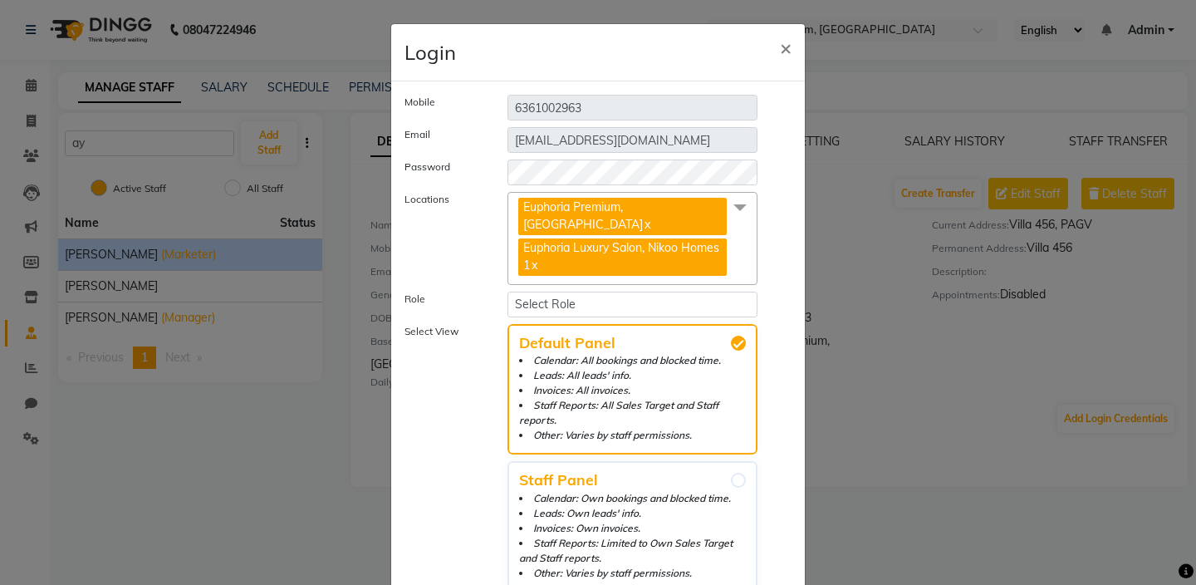
click at [462, 239] on label "Locations" at bounding box center [443, 235] width 103 height 86
click at [564, 291] on select "Select Role Operator Manager Administrator Accounts & Procurement" at bounding box center [632, 304] width 250 height 26
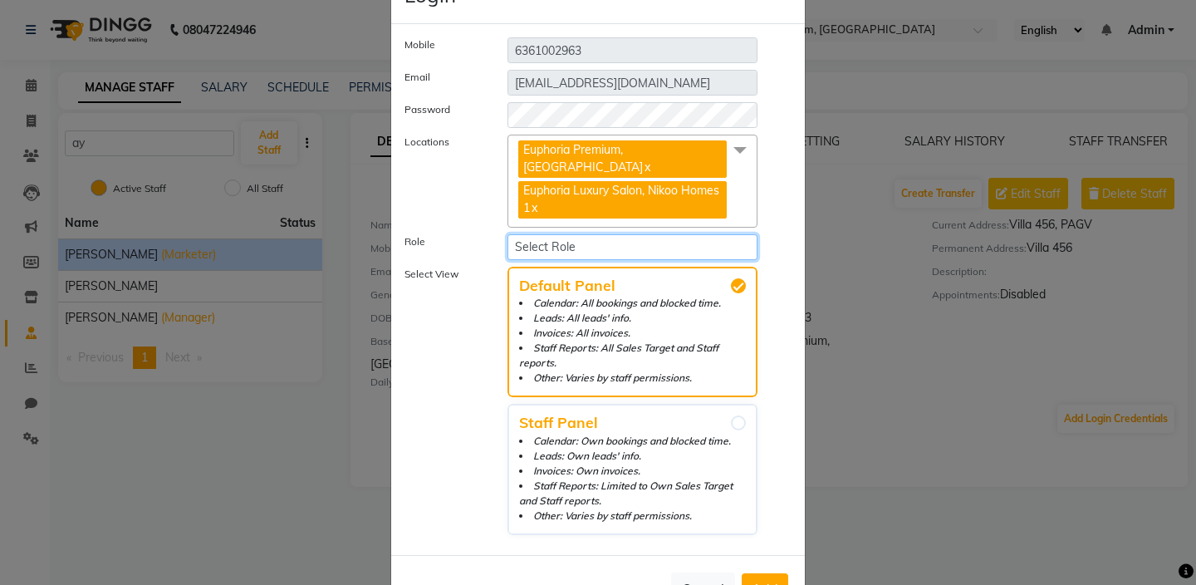
scroll to position [84, 0]
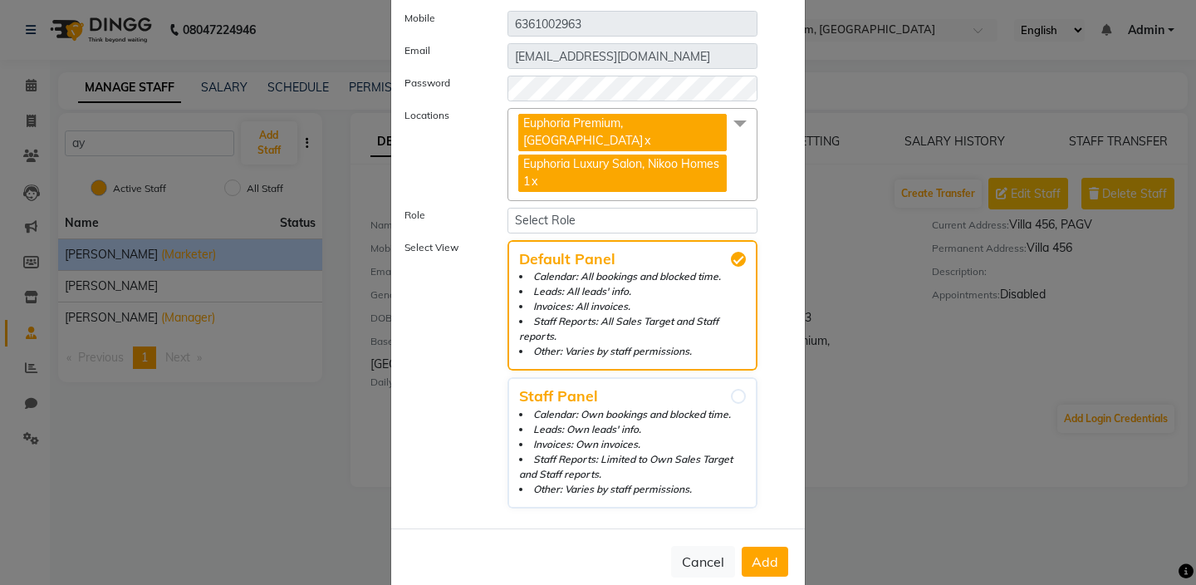
click at [768, 553] on span "Add" at bounding box center [764, 561] width 27 height 17
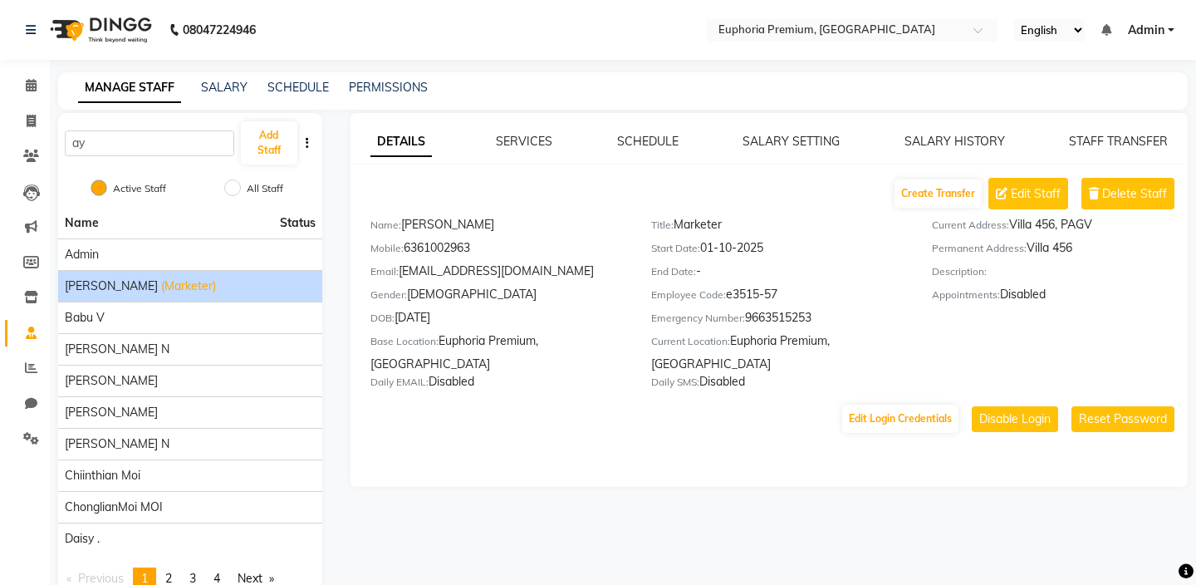
drag, startPoint x: 408, startPoint y: 246, endPoint x: 508, endPoint y: 247, distance: 100.5
click at [508, 247] on div "Mobile: 6361002963" at bounding box center [498, 250] width 256 height 23
click at [886, 419] on button "Edit Login Credentials" at bounding box center [900, 418] width 116 height 28
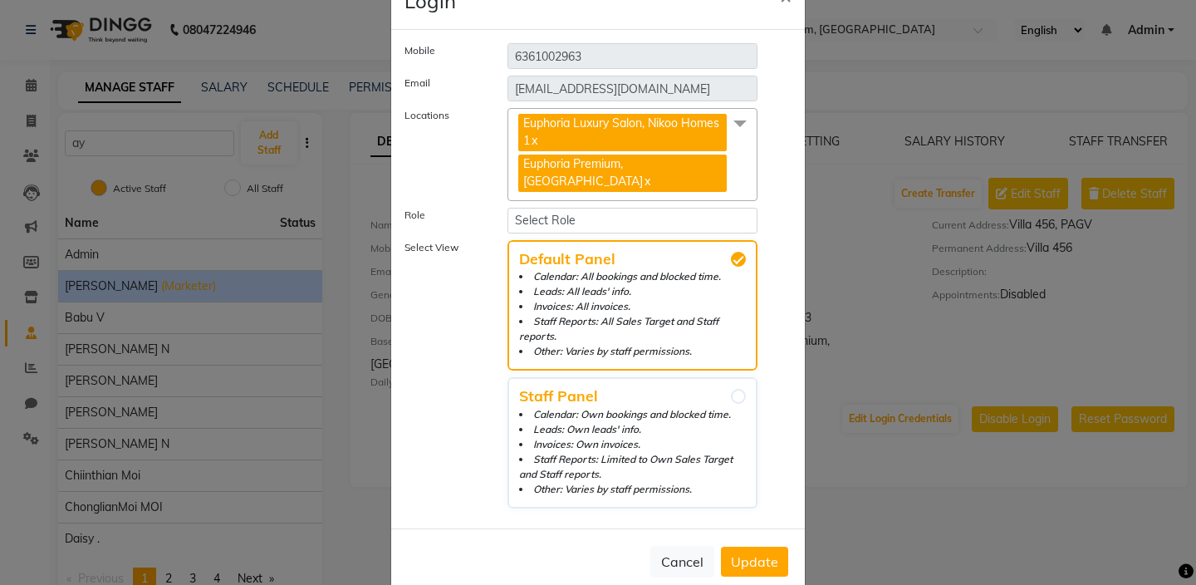
scroll to position [0, 0]
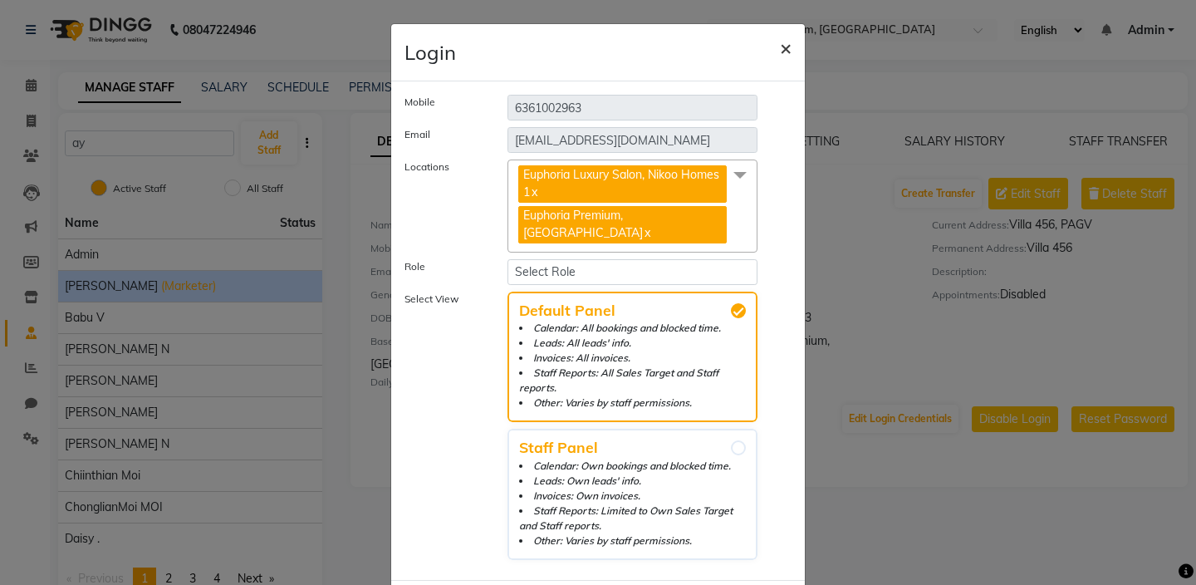
click at [789, 45] on span "×" at bounding box center [786, 47] width 12 height 25
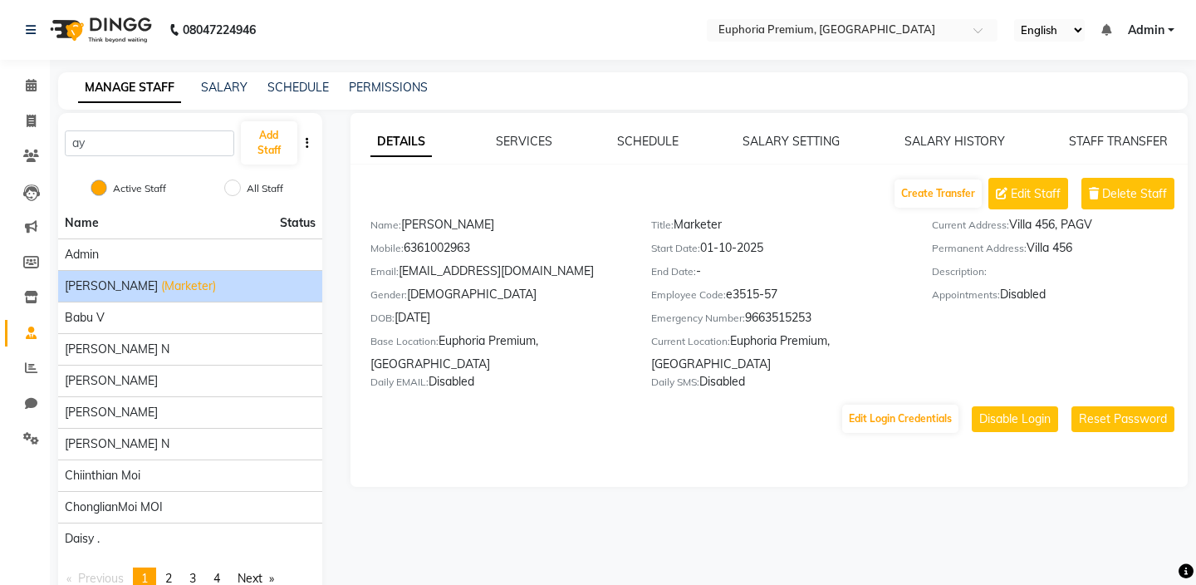
click at [1170, 27] on link "Admin" at bounding box center [1151, 30] width 46 height 17
click at [28, 441] on icon at bounding box center [31, 438] width 16 height 12
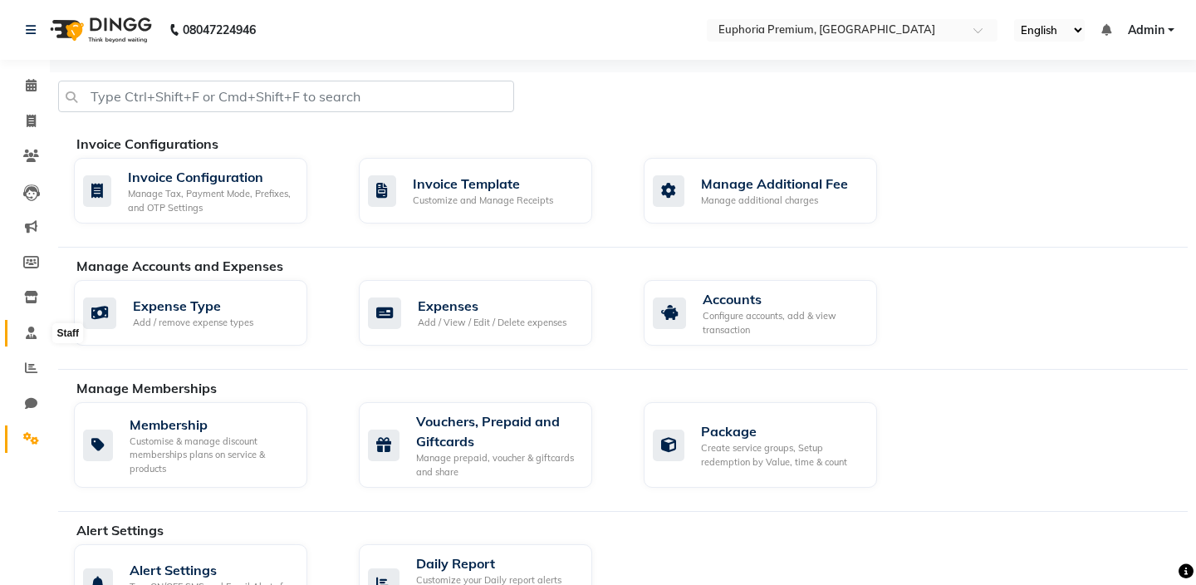
click at [32, 332] on icon at bounding box center [31, 332] width 11 height 12
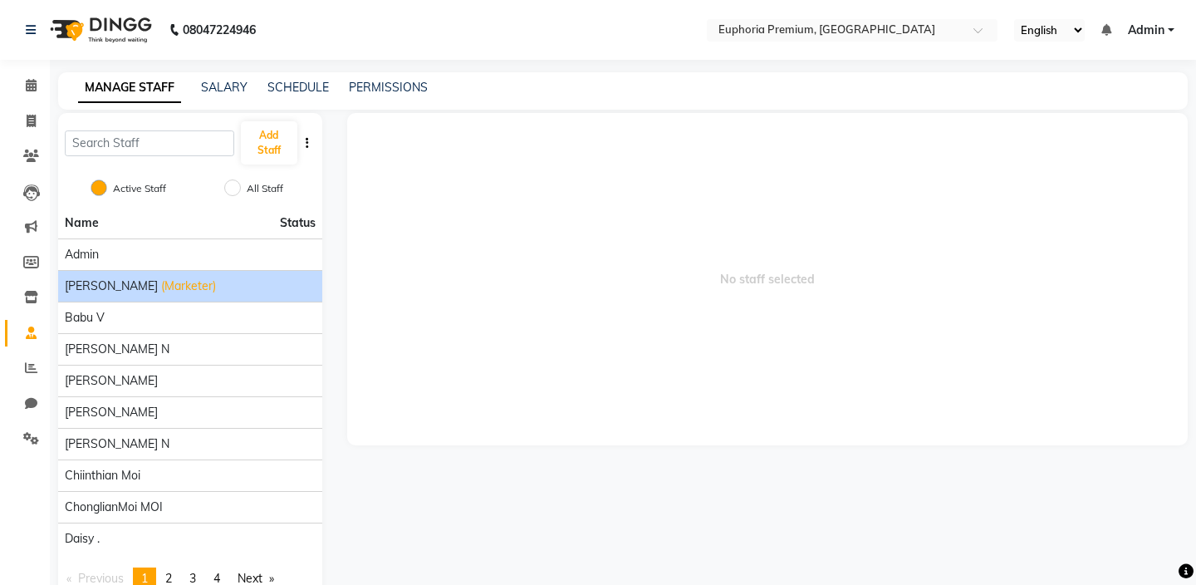
click at [128, 283] on span "Ayman William" at bounding box center [111, 285] width 93 height 17
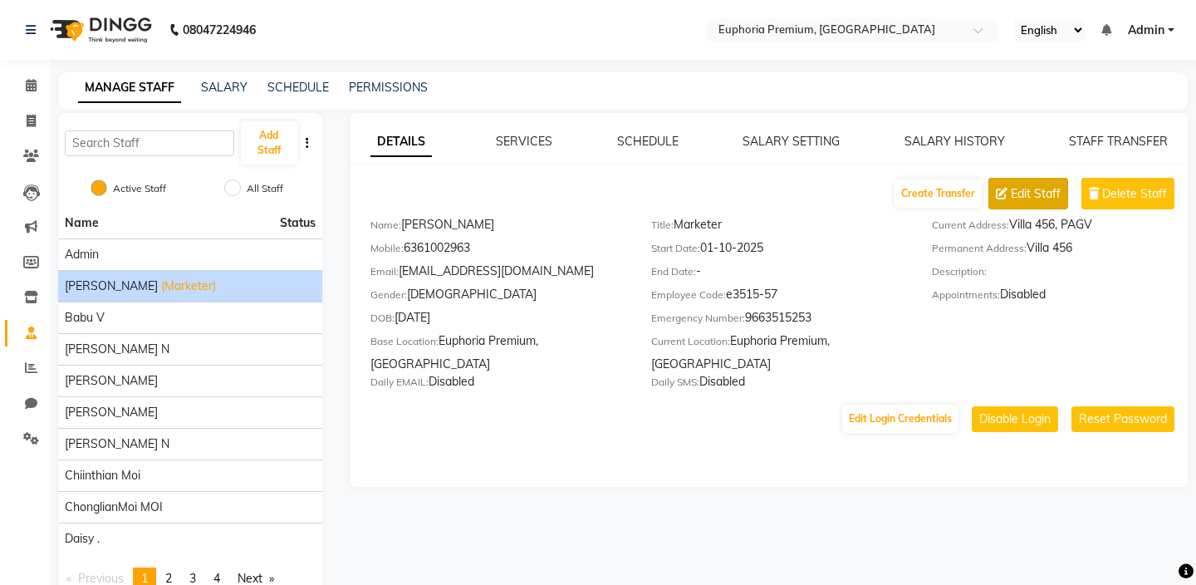
click at [1034, 192] on span "Edit Staff" at bounding box center [1035, 193] width 50 height 17
select select "male"
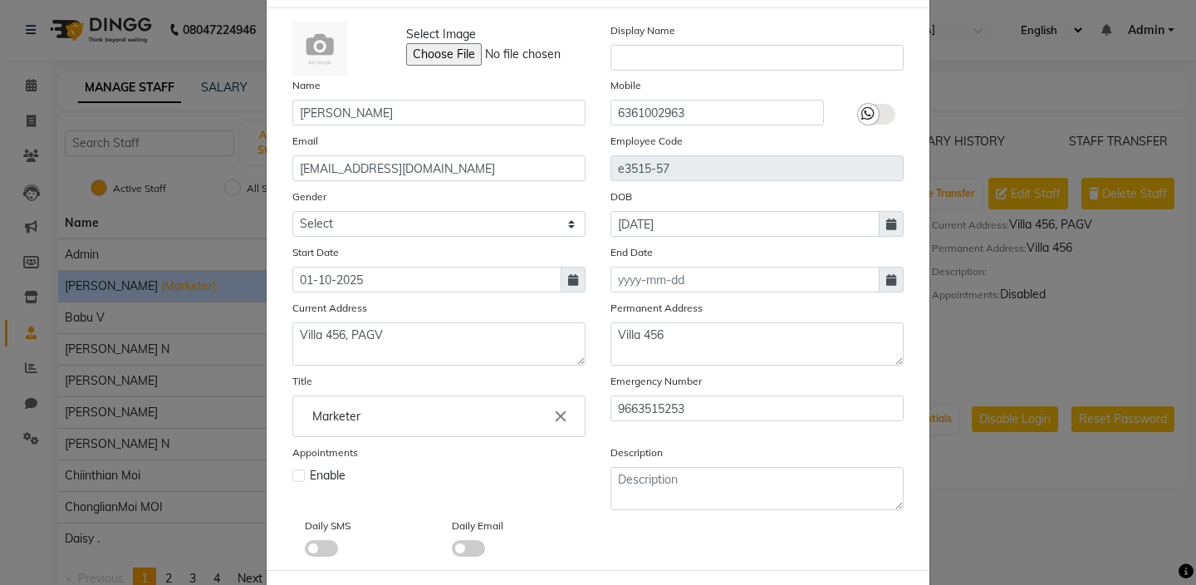
scroll to position [148, 0]
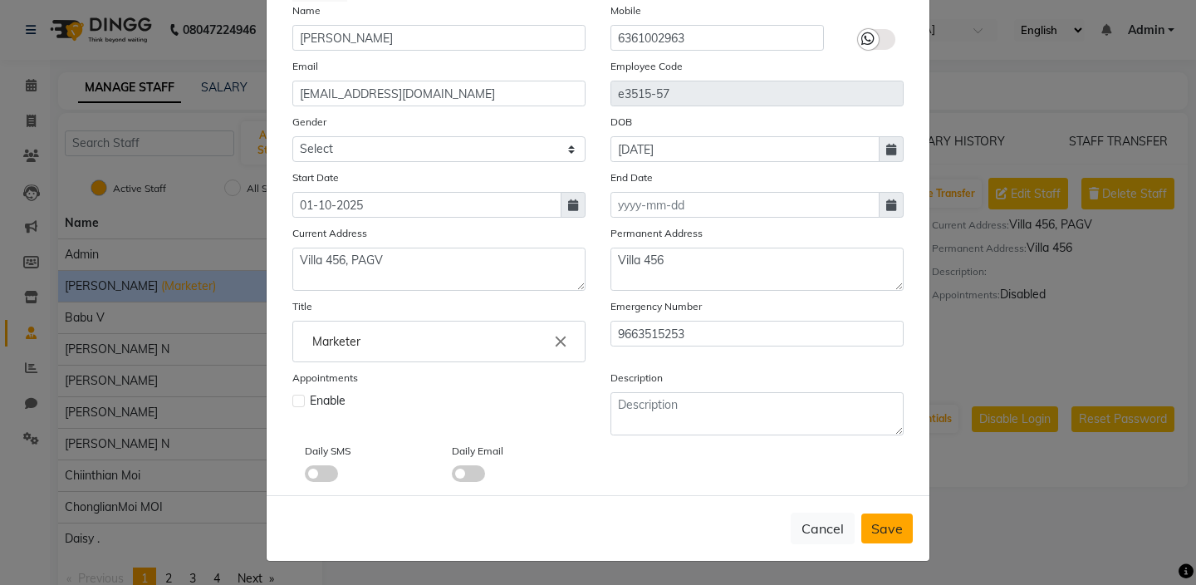
click at [890, 536] on span "Save" at bounding box center [887, 528] width 32 height 17
select select
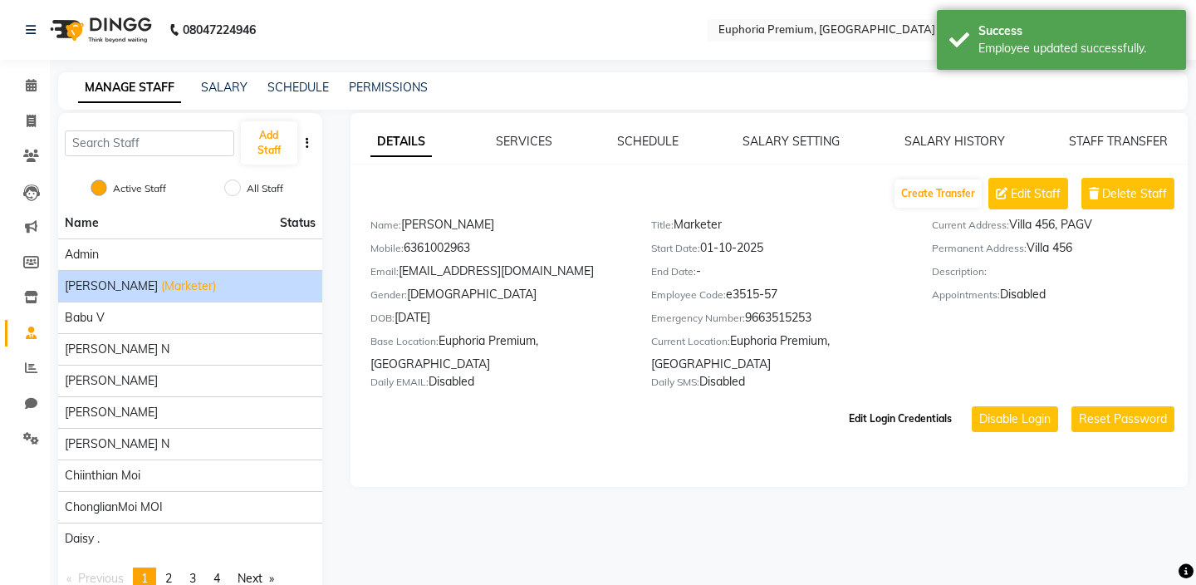
click at [912, 414] on button "Edit Login Credentials" at bounding box center [900, 418] width 116 height 28
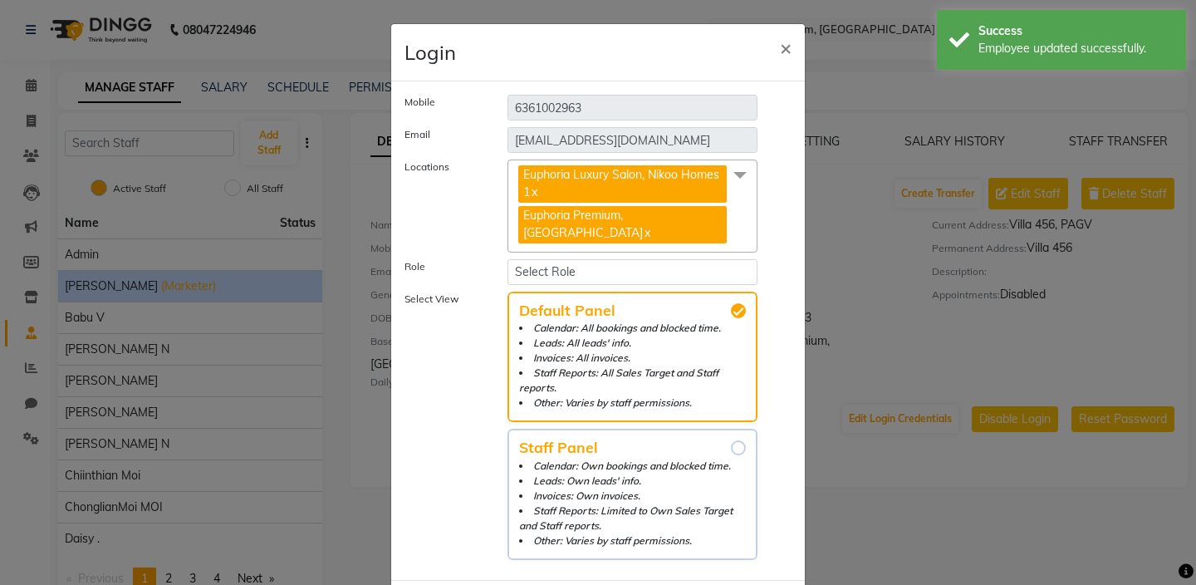
click at [736, 440] on input "Staff Panel Calendar: Own bookings and blocked time. Leads: Own leads' info. In…" at bounding box center [738, 447] width 15 height 15
radio input "true"
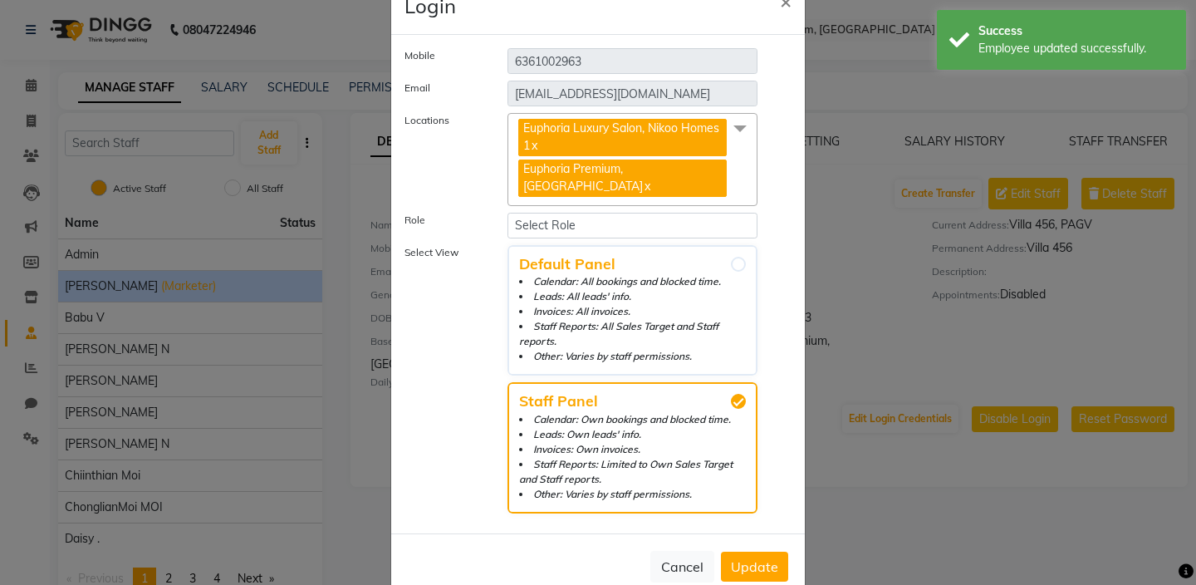
scroll to position [49, 0]
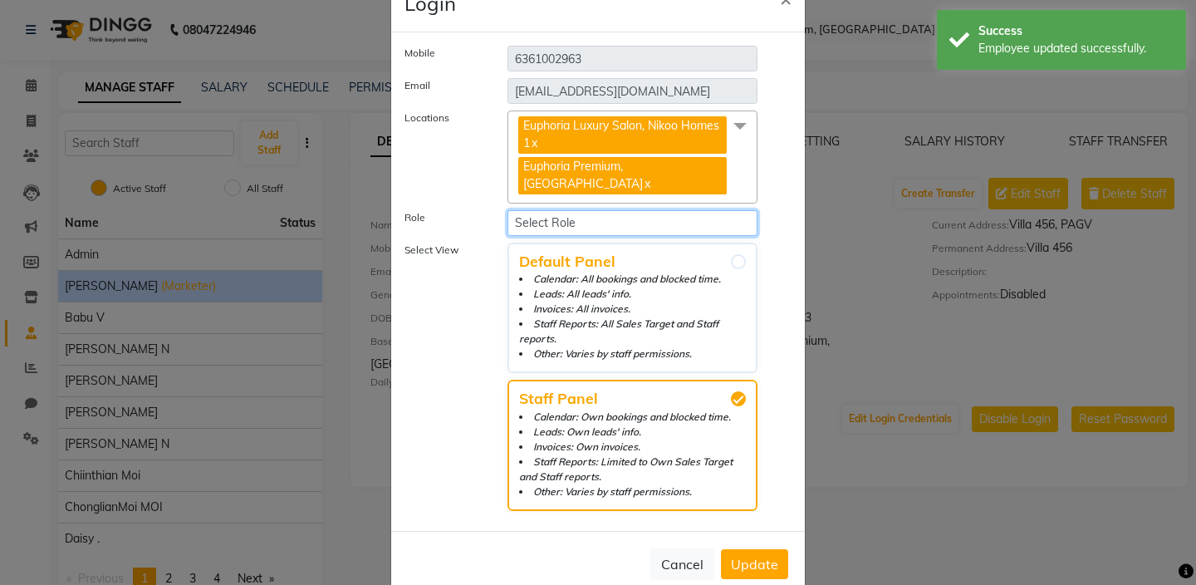
click at [687, 210] on select "Select Role Operator Manager Administrator Accounts & Procurement" at bounding box center [632, 223] width 250 height 26
select select "4569"
click at [507, 210] on select "Select Role Operator Manager Administrator Accounts & Procurement" at bounding box center [632, 223] width 250 height 26
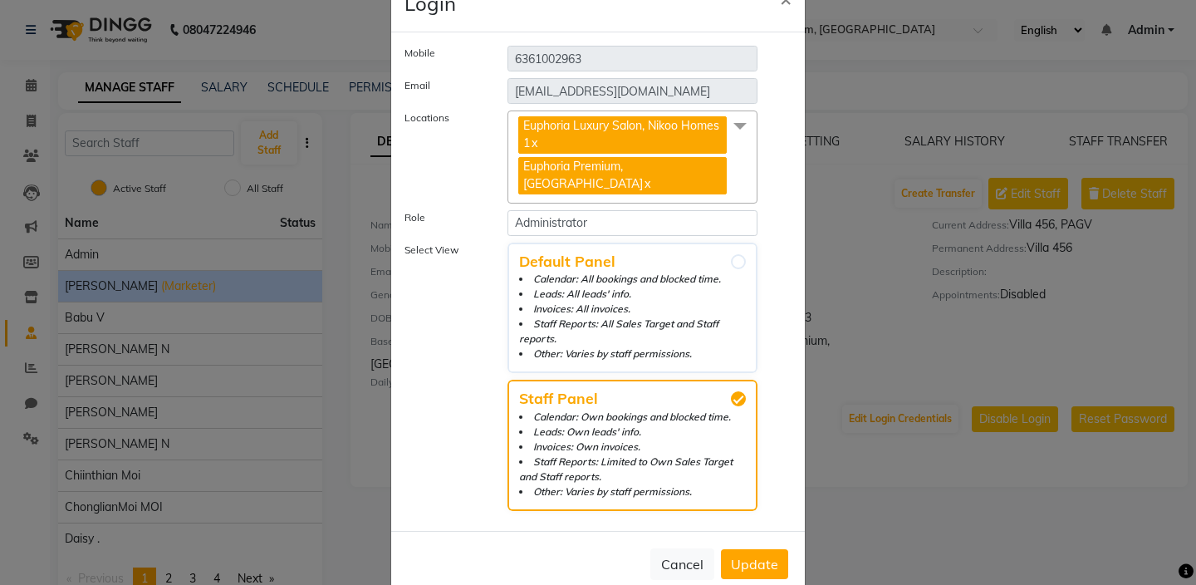
click at [746, 555] on span "Update" at bounding box center [754, 563] width 47 height 17
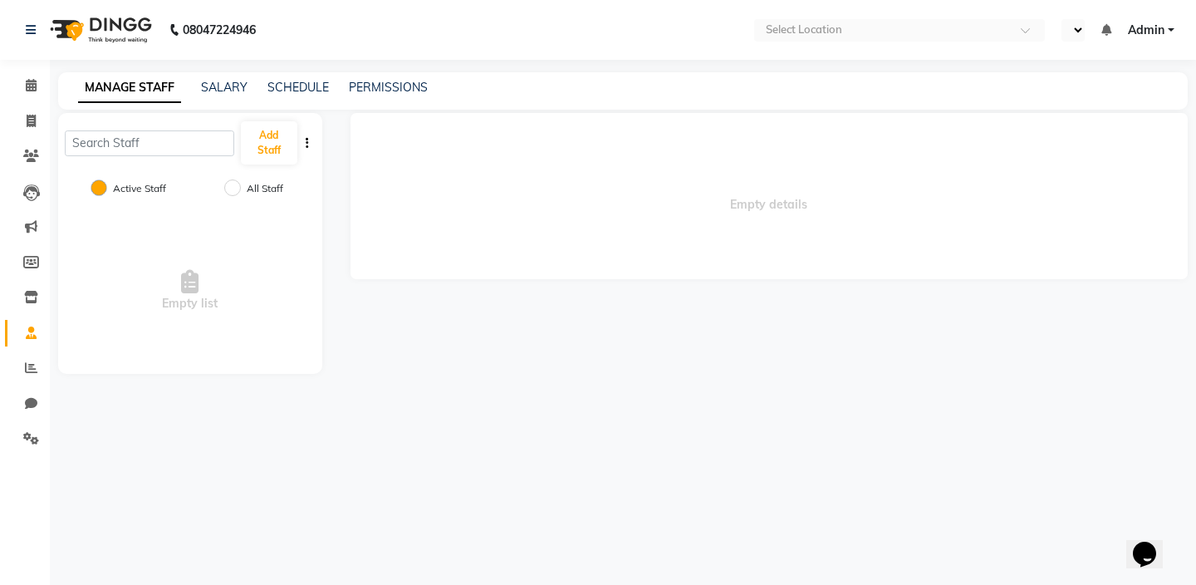
select select "en"
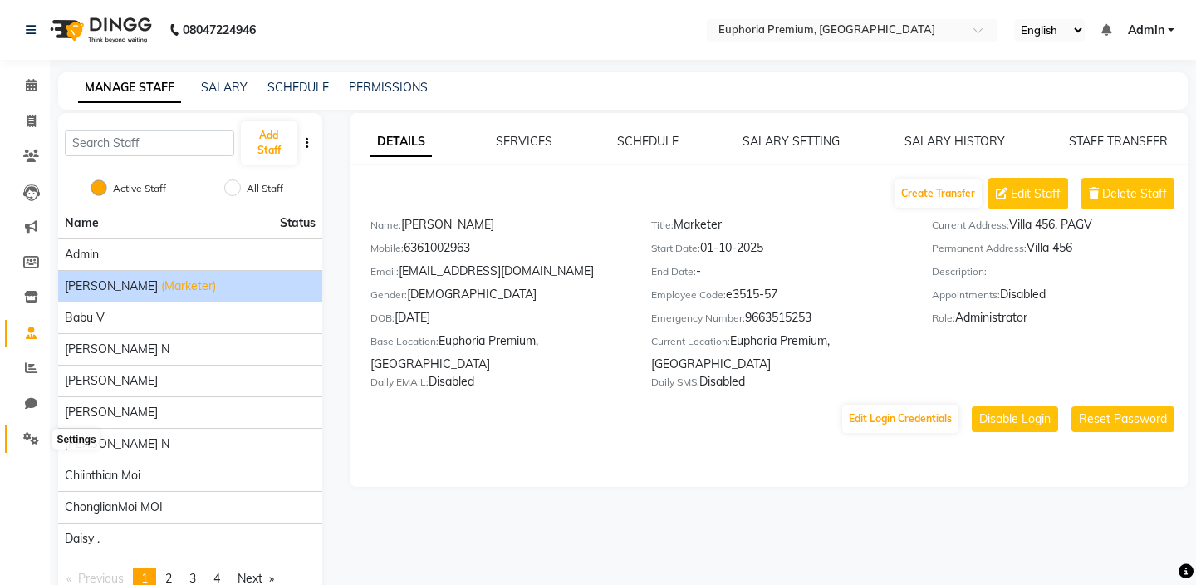
click at [27, 441] on icon at bounding box center [31, 438] width 16 height 12
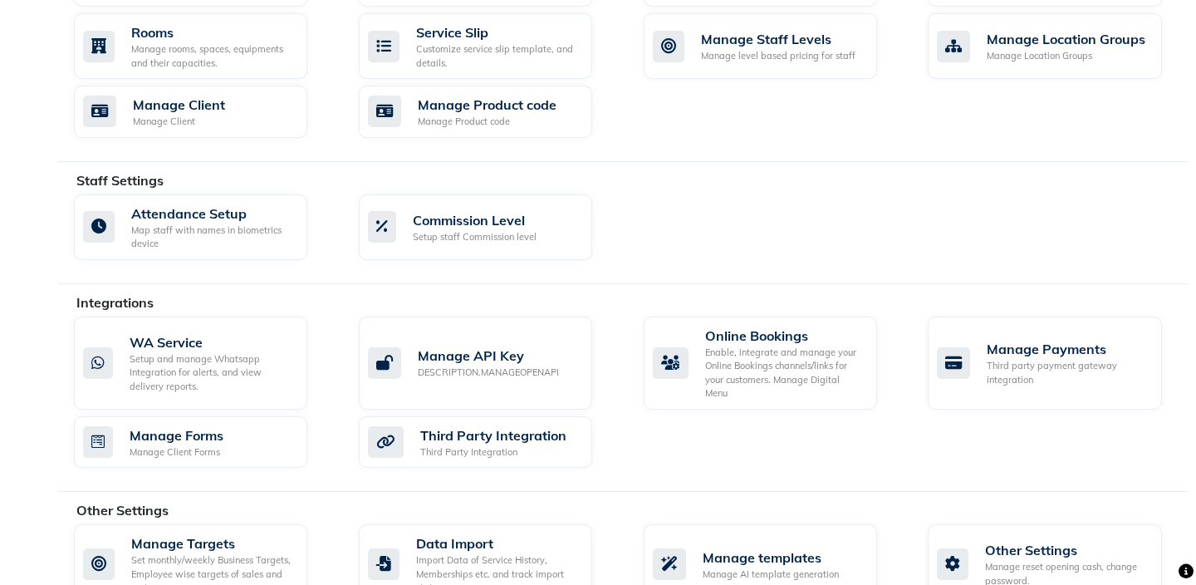
scroll to position [780, 0]
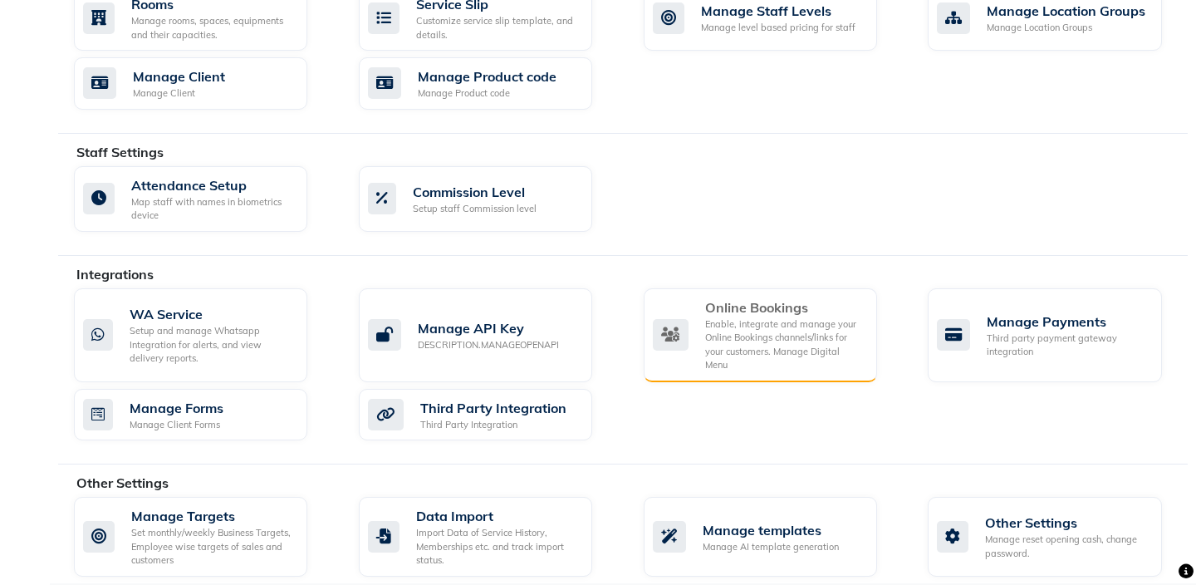
click at [707, 325] on div "Enable, integrate and manage your Online Bookings channels/links for your custo…" at bounding box center [784, 344] width 159 height 55
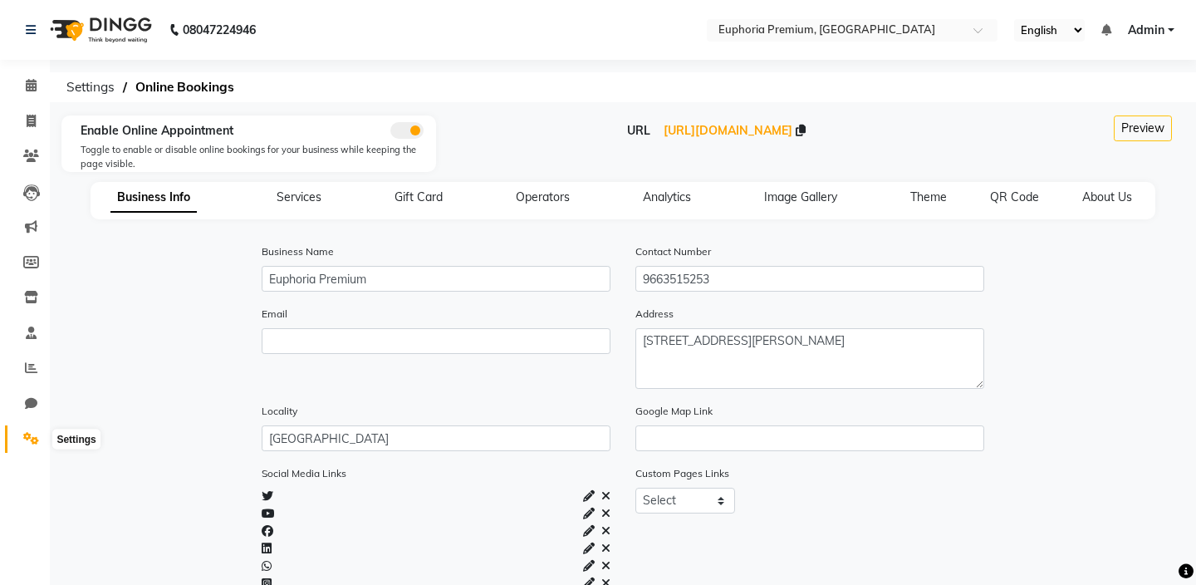
click at [30, 438] on icon at bounding box center [31, 438] width 16 height 12
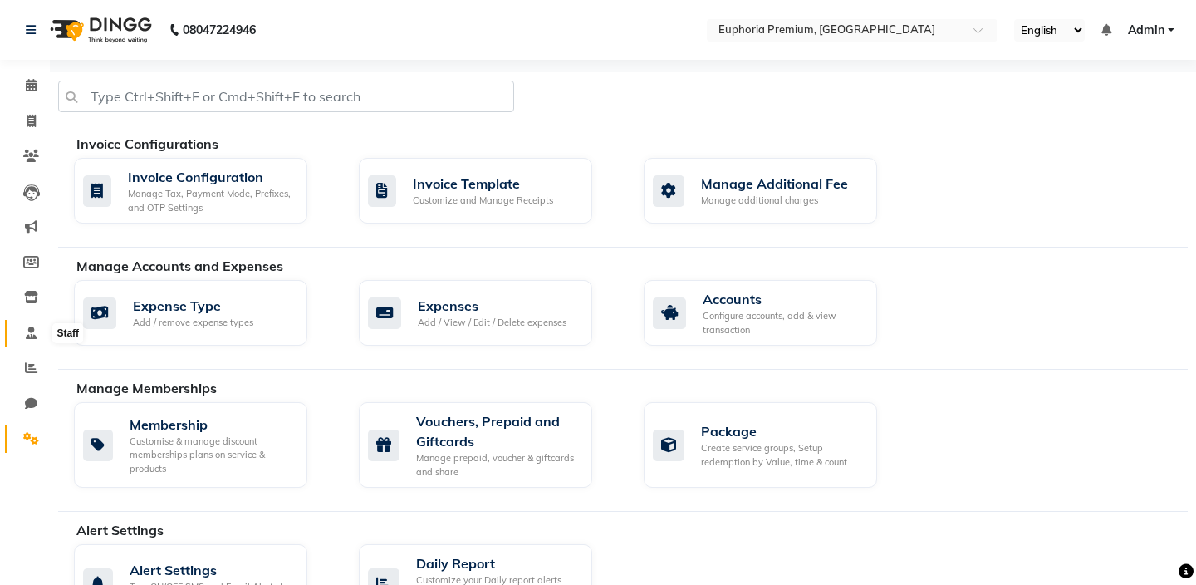
click at [32, 335] on icon at bounding box center [31, 332] width 11 height 12
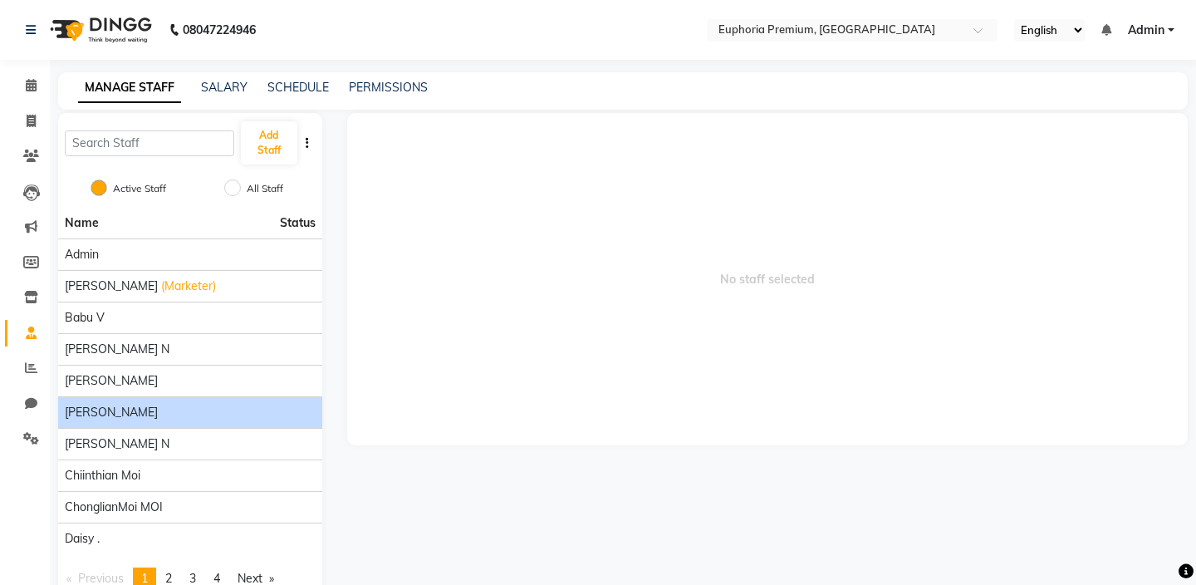
click at [213, 415] on div "Chandru Magar" at bounding box center [190, 412] width 251 height 17
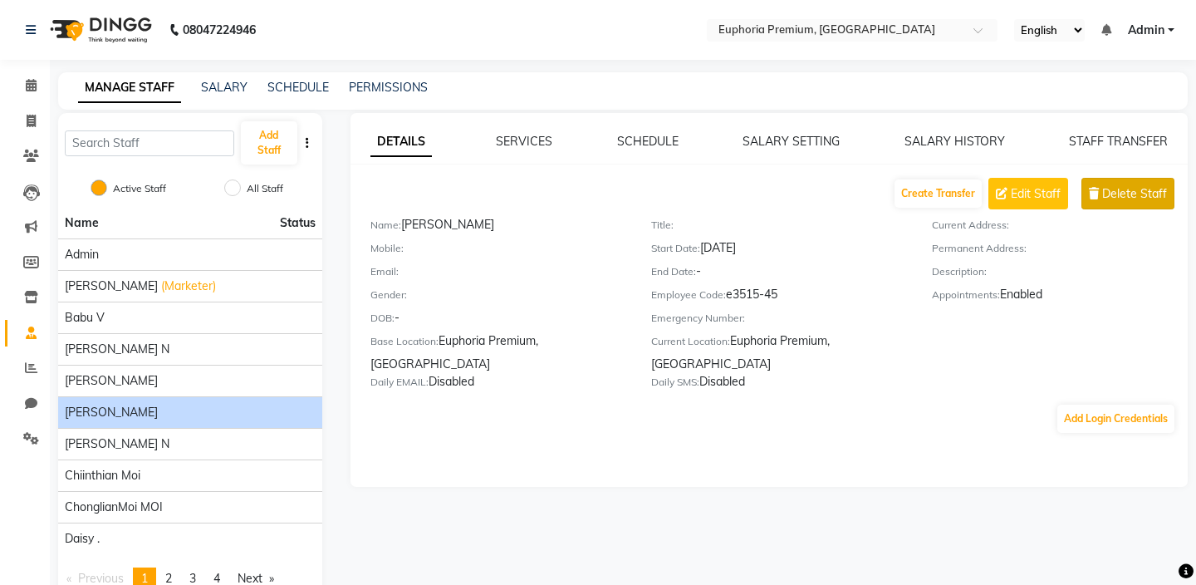
click at [1128, 193] on span "Delete Staff" at bounding box center [1134, 193] width 65 height 17
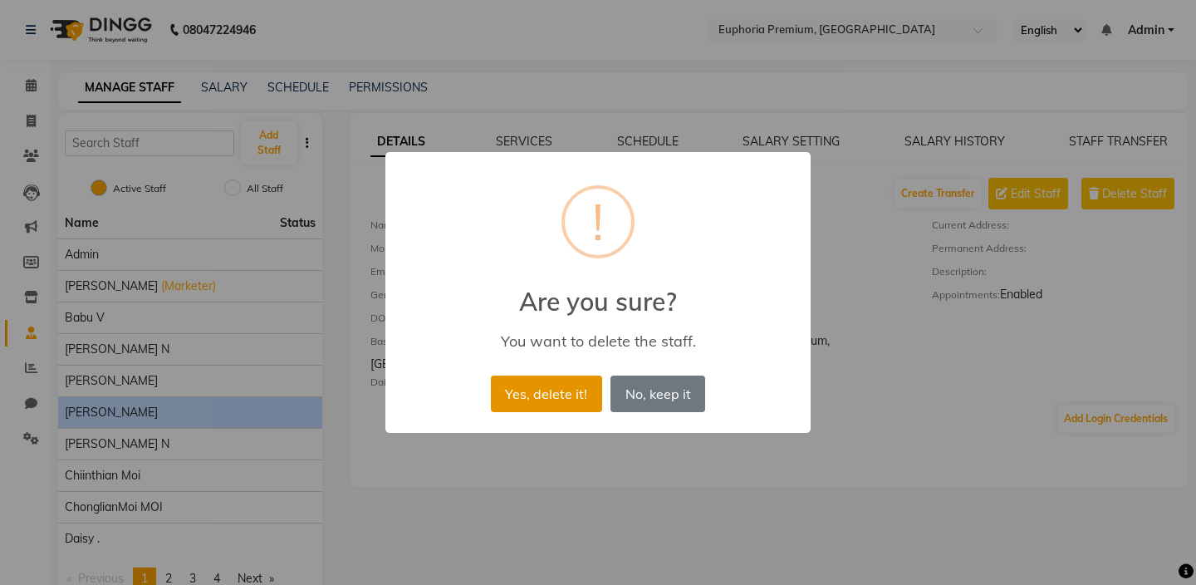
click at [545, 397] on button "Yes, delete it!" at bounding box center [546, 393] width 111 height 37
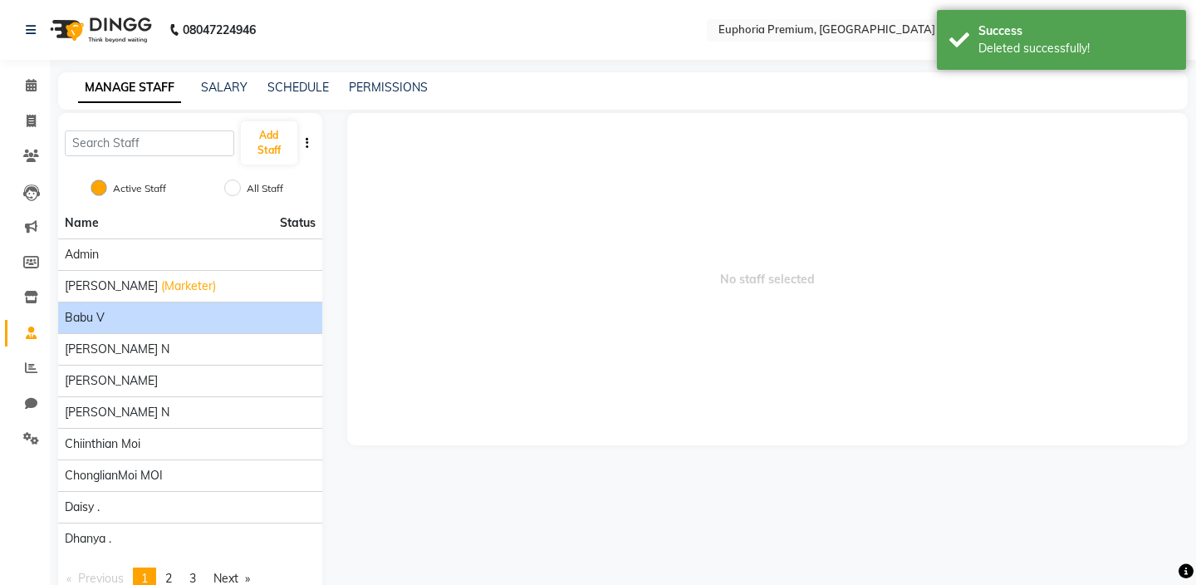
click at [223, 325] on div "Babu V" at bounding box center [190, 317] width 251 height 17
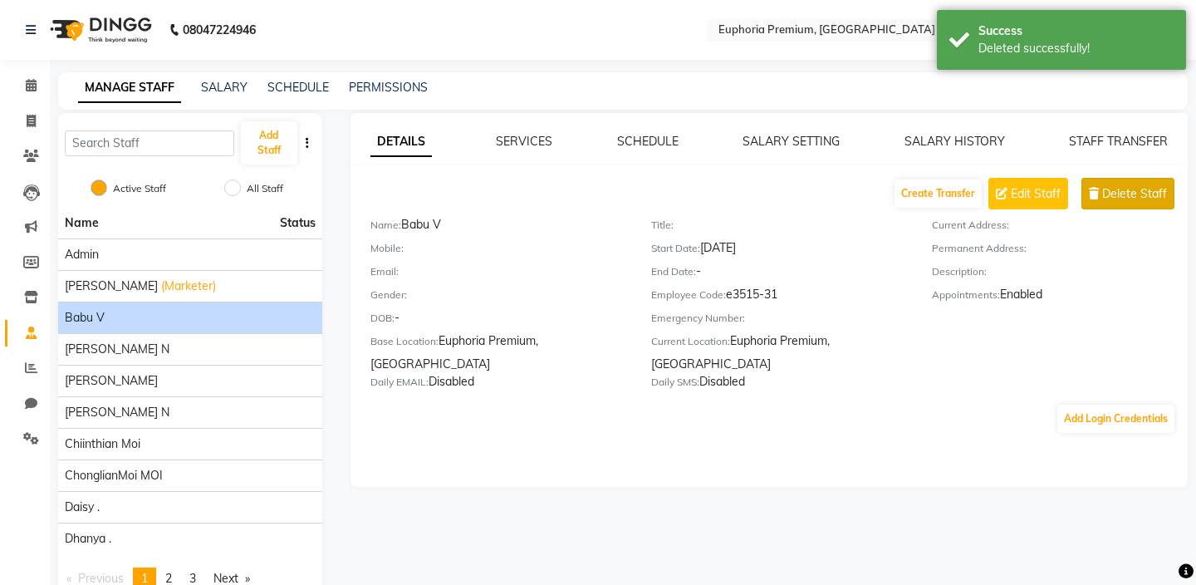
click at [1123, 198] on span "Delete Staff" at bounding box center [1134, 193] width 65 height 17
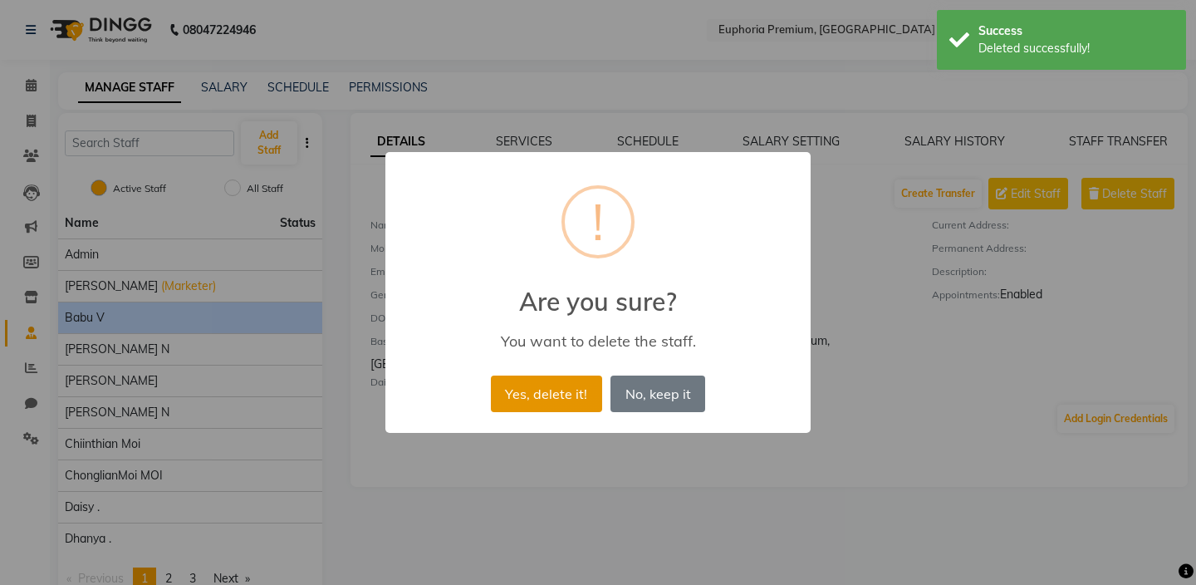
click at [542, 395] on button "Yes, delete it!" at bounding box center [546, 393] width 111 height 37
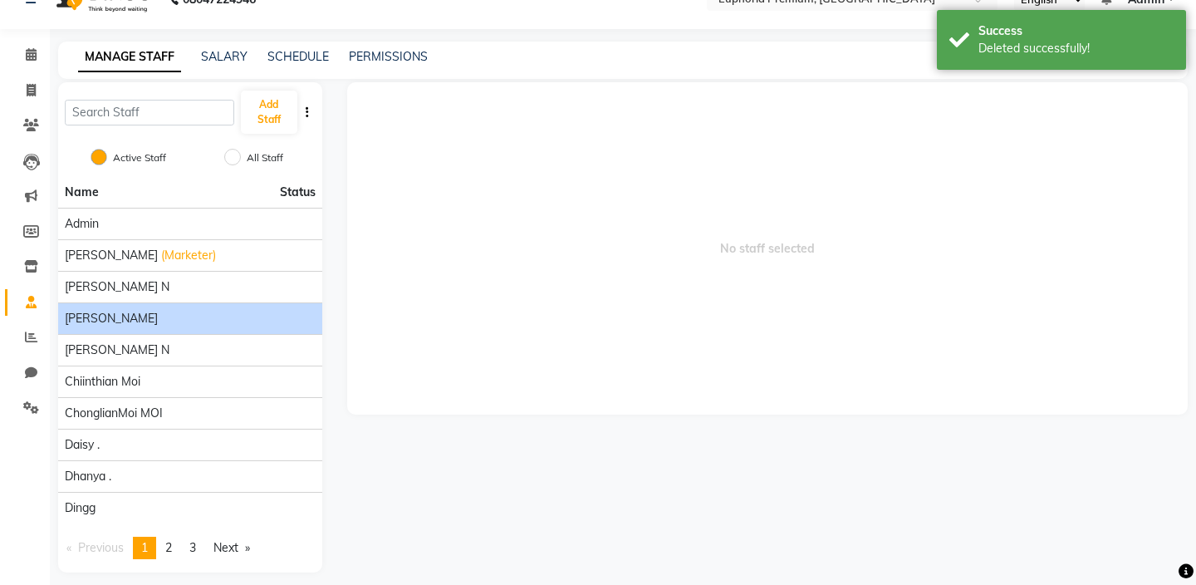
scroll to position [43, 0]
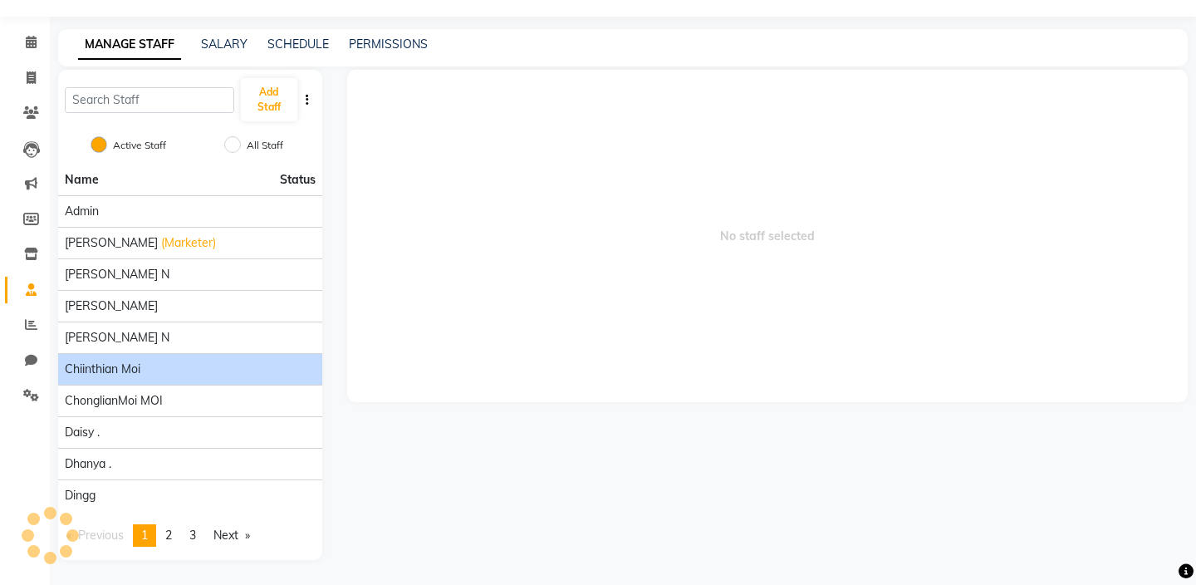
click at [185, 365] on div "Chiinthian Moi" at bounding box center [190, 368] width 251 height 17
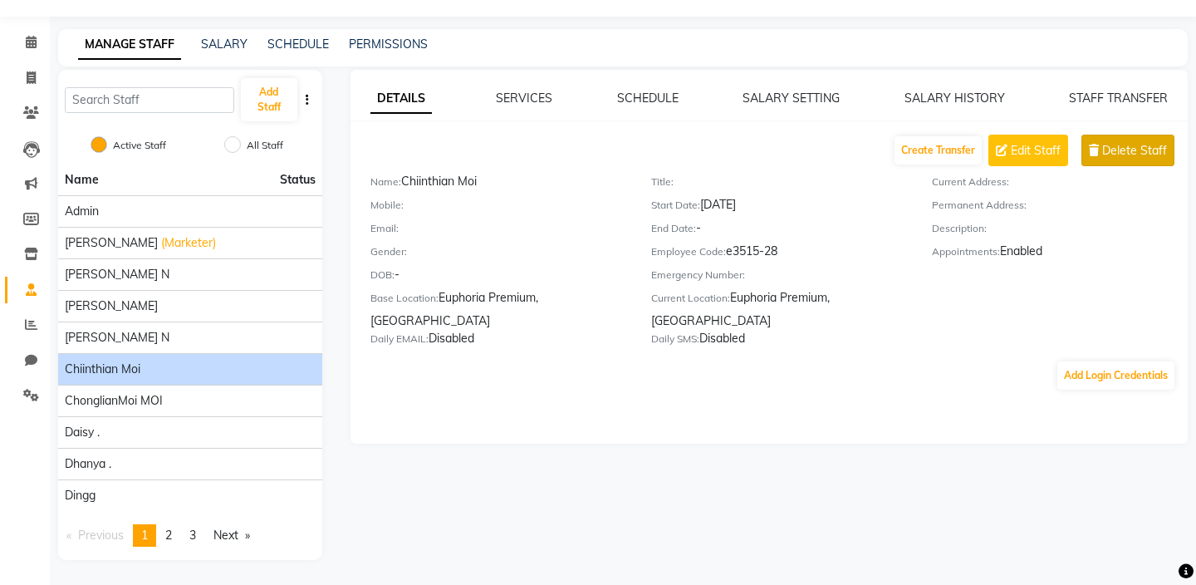
click at [1133, 157] on span "Delete Staff" at bounding box center [1134, 150] width 65 height 17
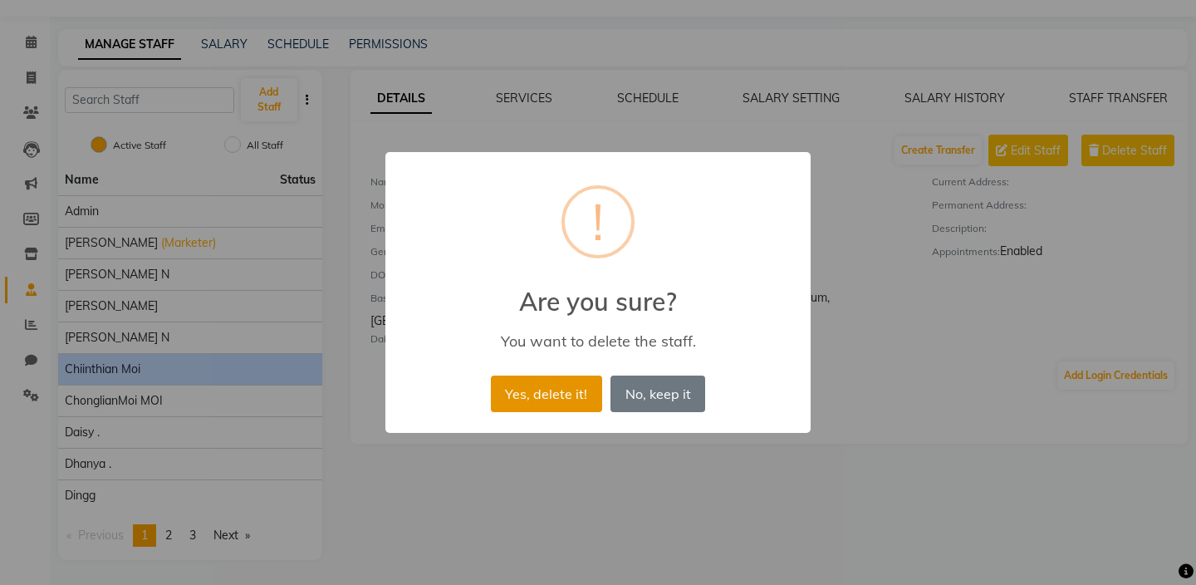
click at [541, 395] on button "Yes, delete it!" at bounding box center [546, 393] width 111 height 37
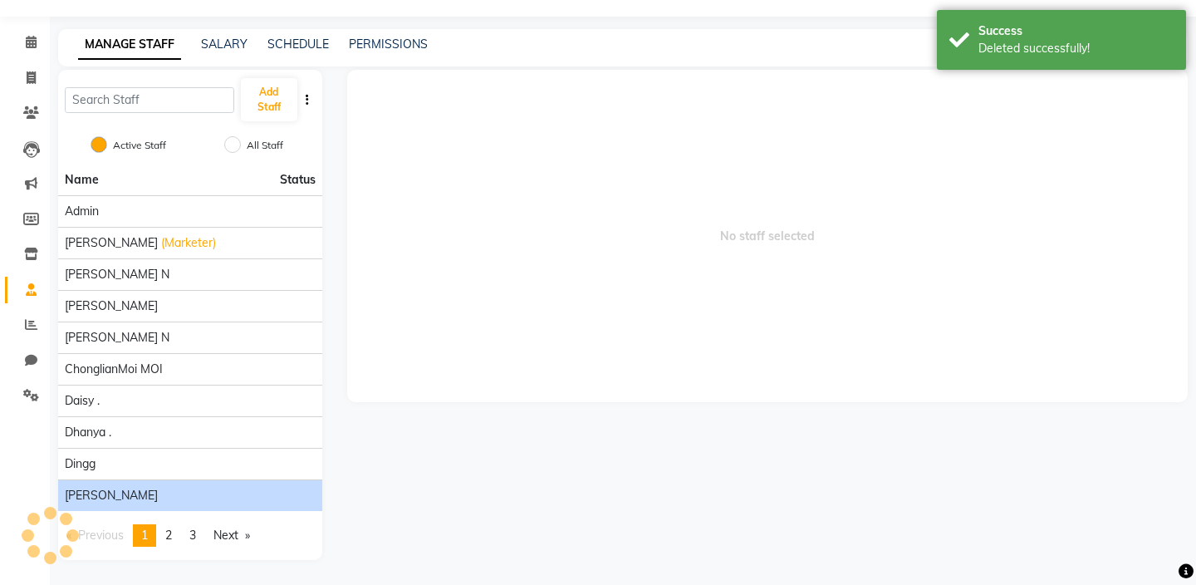
click at [143, 492] on div "Diya Khadka" at bounding box center [190, 495] width 251 height 17
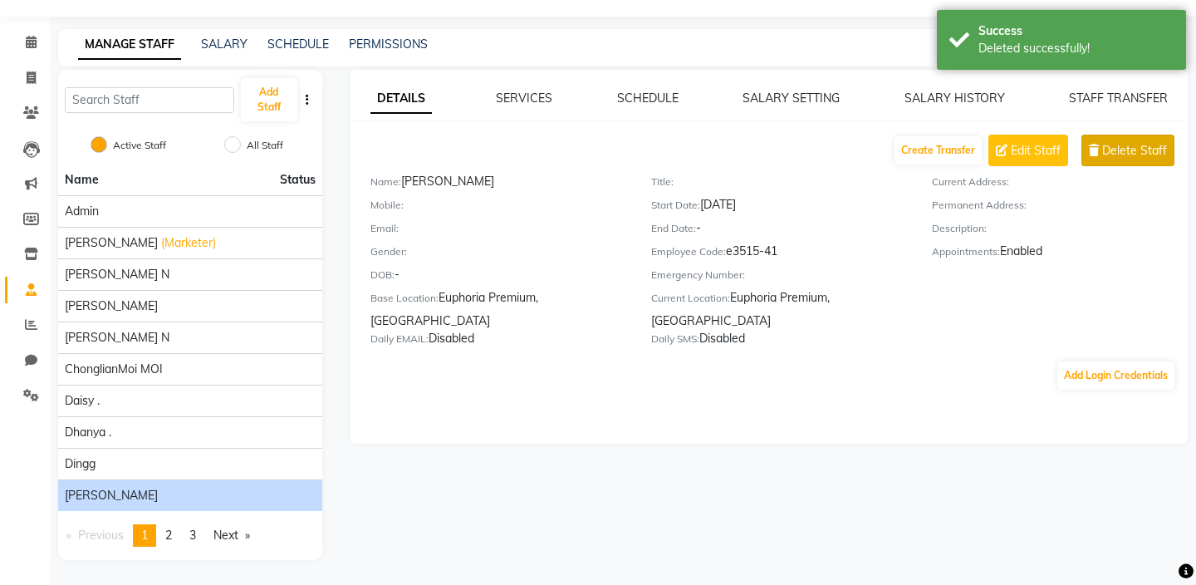
click at [1139, 148] on span "Delete Staff" at bounding box center [1134, 150] width 65 height 17
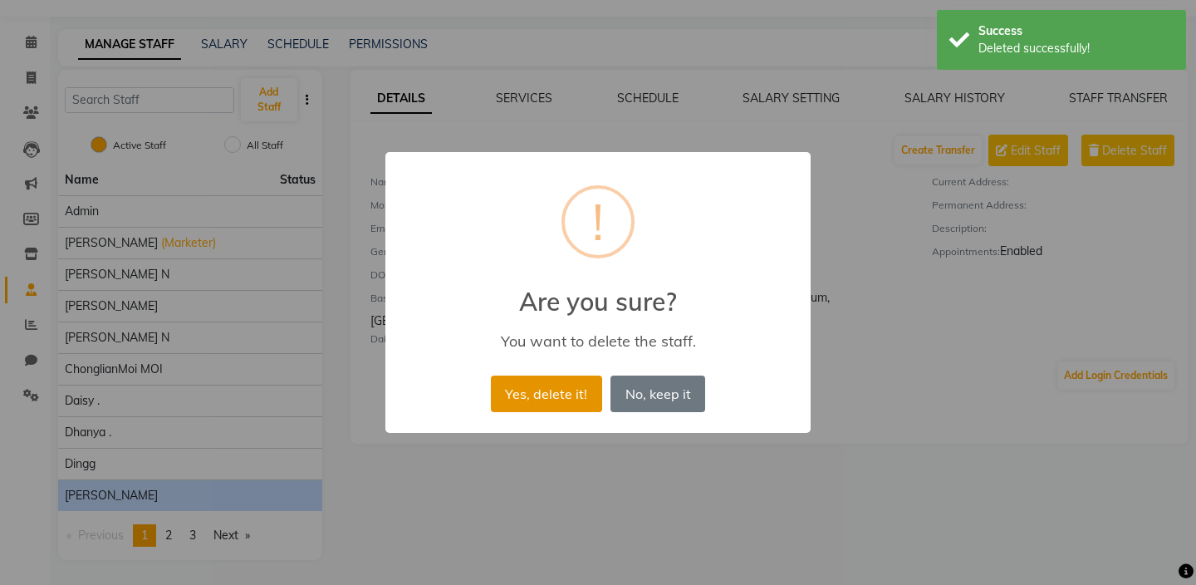
click at [536, 399] on button "Yes, delete it!" at bounding box center [546, 393] width 111 height 37
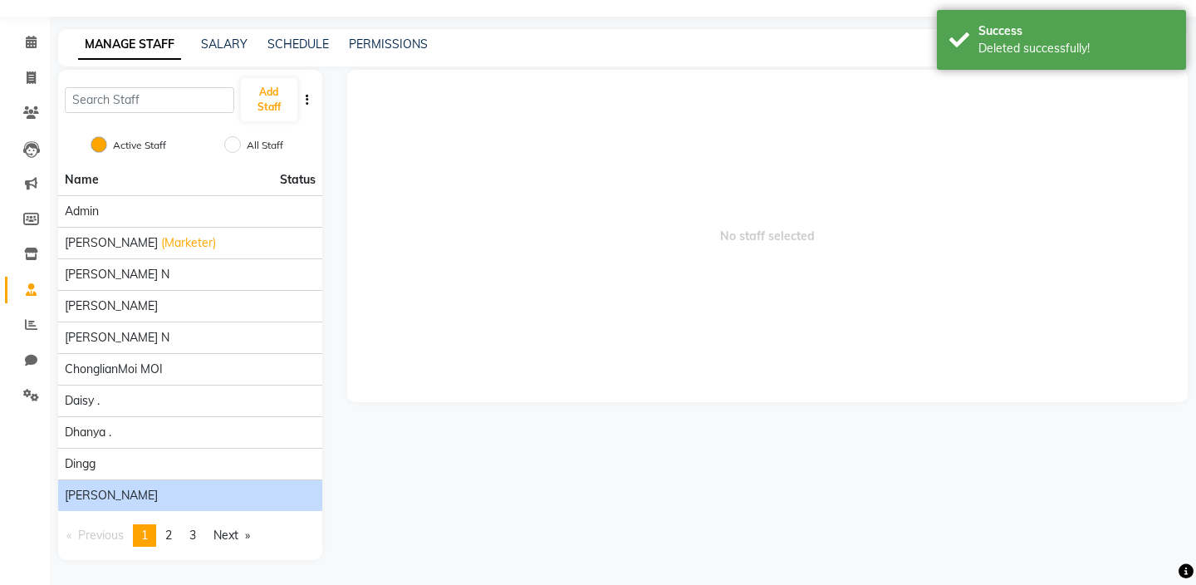
click at [127, 498] on div "Farhan" at bounding box center [190, 495] width 251 height 17
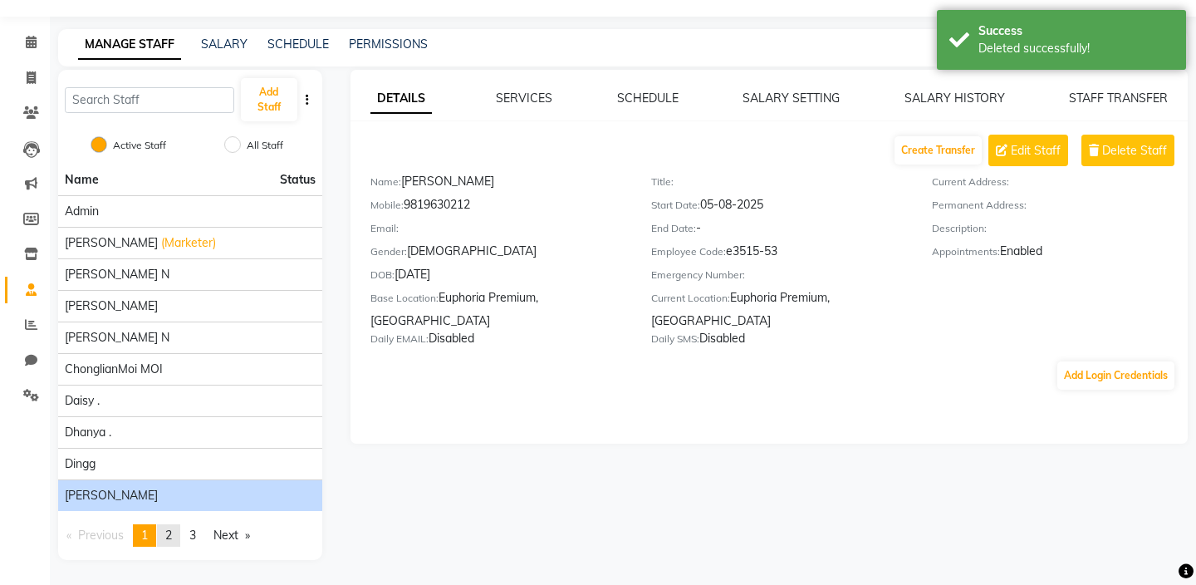
click at [176, 533] on link "page 2" at bounding box center [168, 535] width 23 height 22
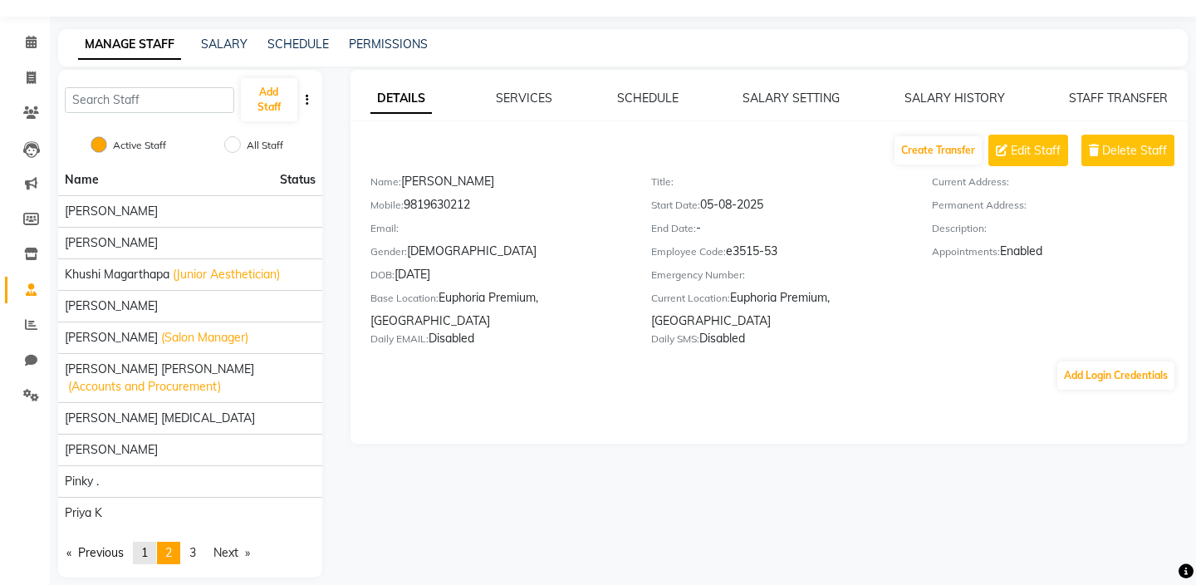
click at [145, 545] on span "1" at bounding box center [144, 552] width 7 height 15
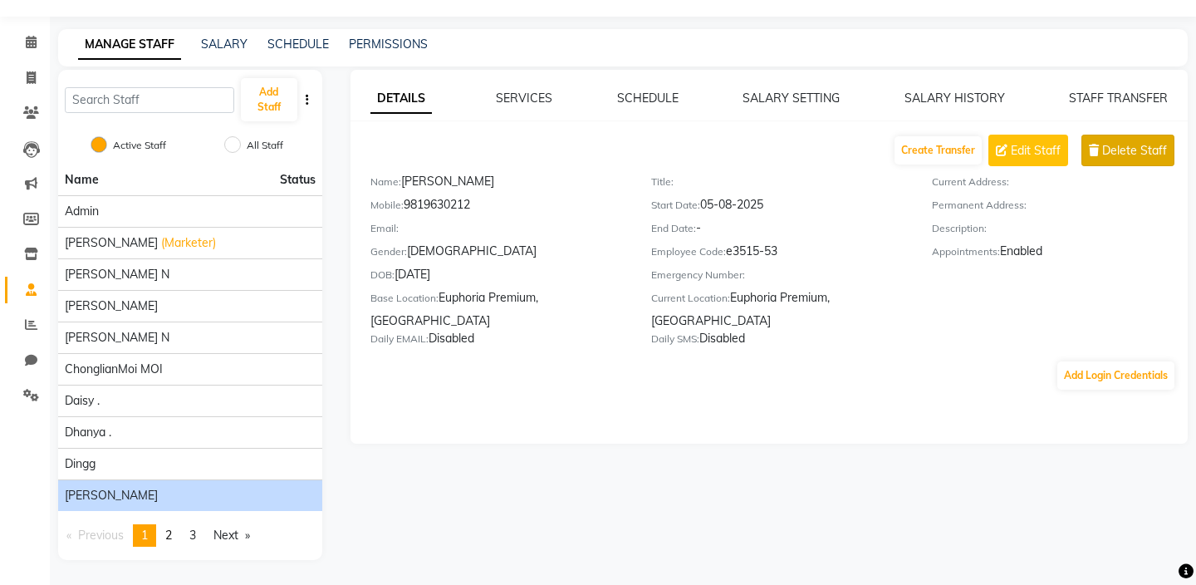
click at [1130, 149] on span "Delete Staff" at bounding box center [1134, 150] width 65 height 17
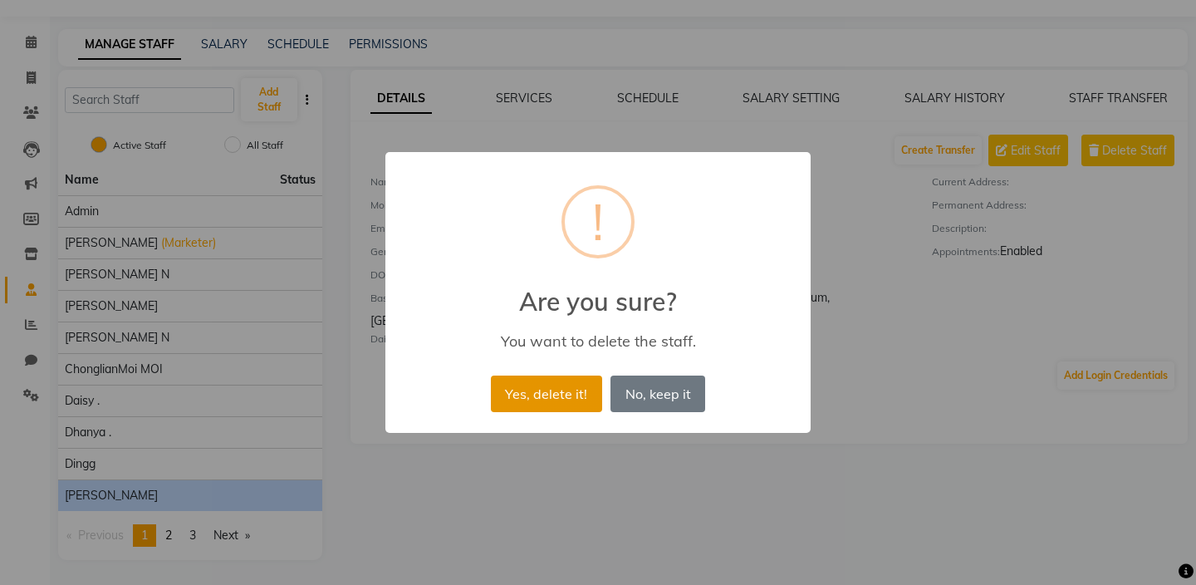
click at [566, 399] on button "Yes, delete it!" at bounding box center [546, 393] width 111 height 37
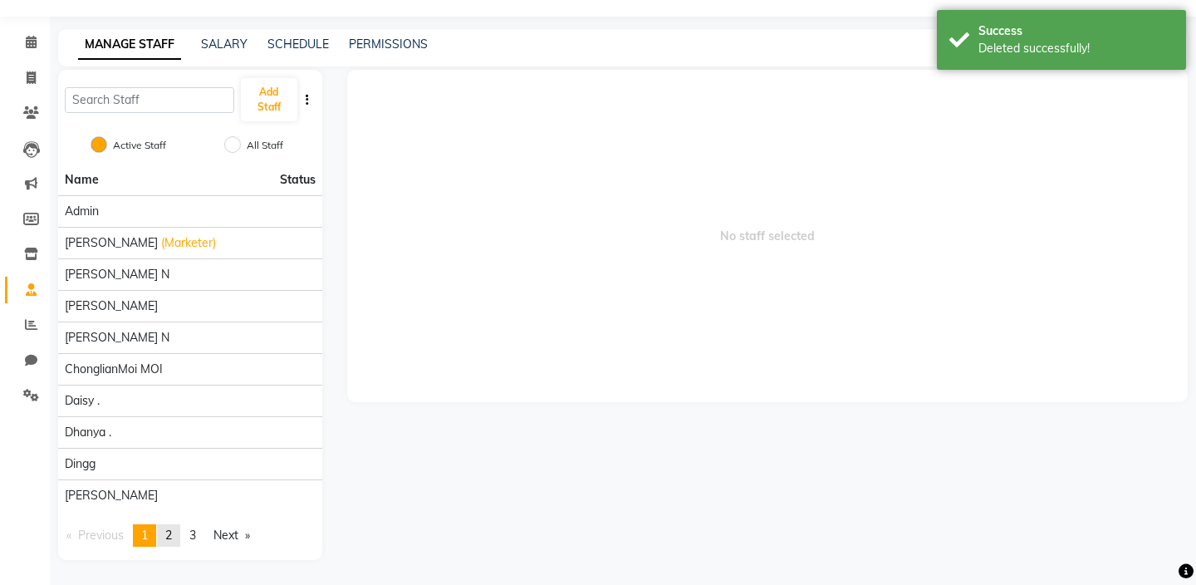
click at [176, 531] on link "page 2" at bounding box center [168, 535] width 23 height 22
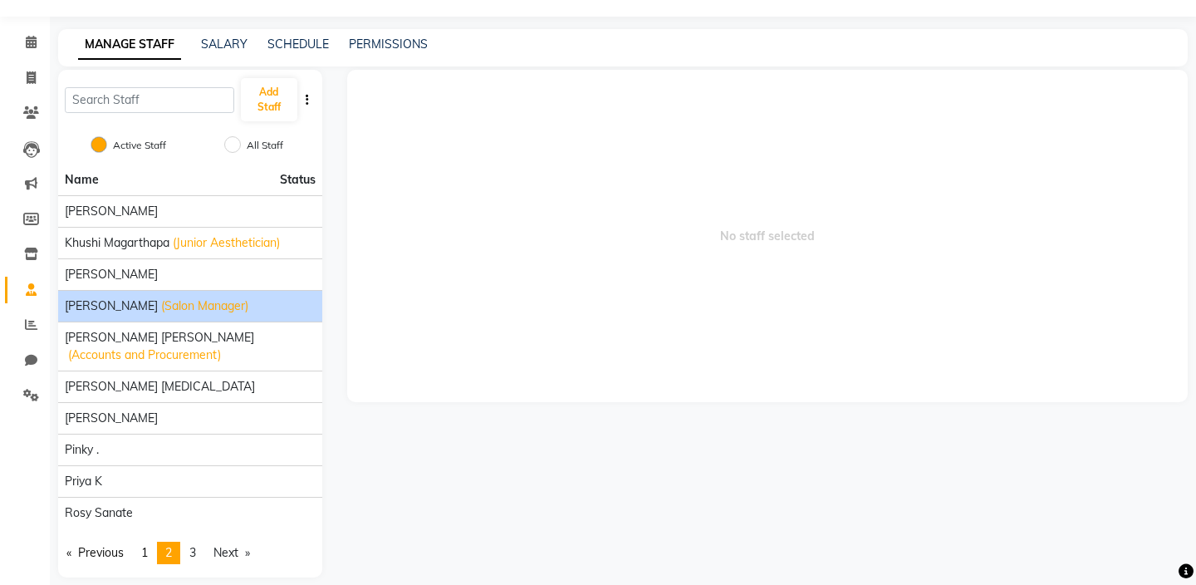
click at [284, 311] on div "Maria Hamsa (Salon Manager)" at bounding box center [190, 305] width 251 height 17
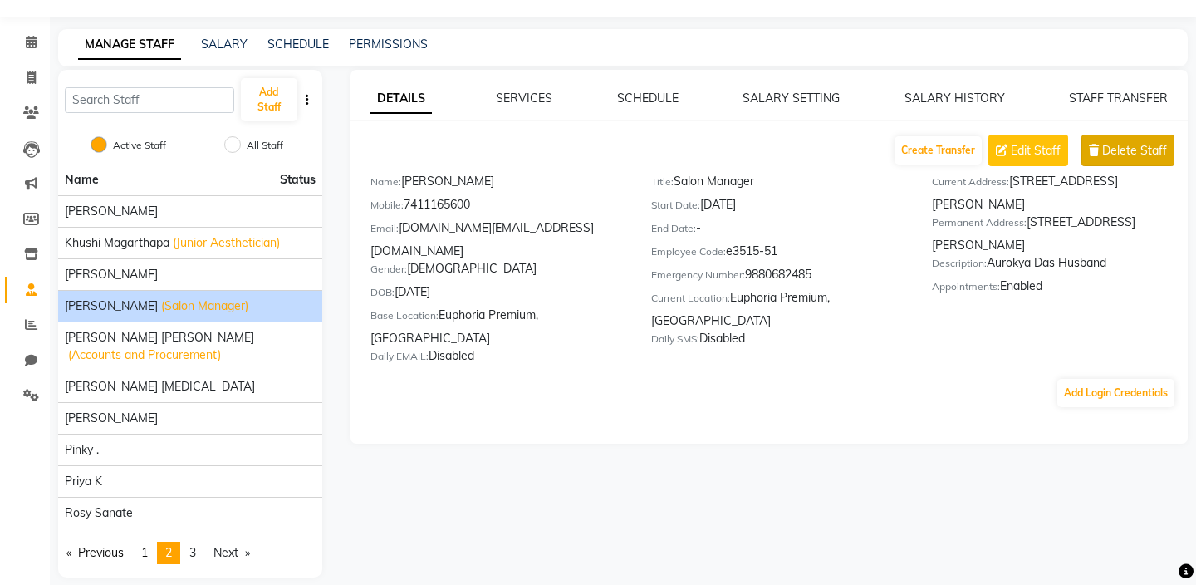
click at [1122, 149] on span "Delete Staff" at bounding box center [1134, 150] width 65 height 17
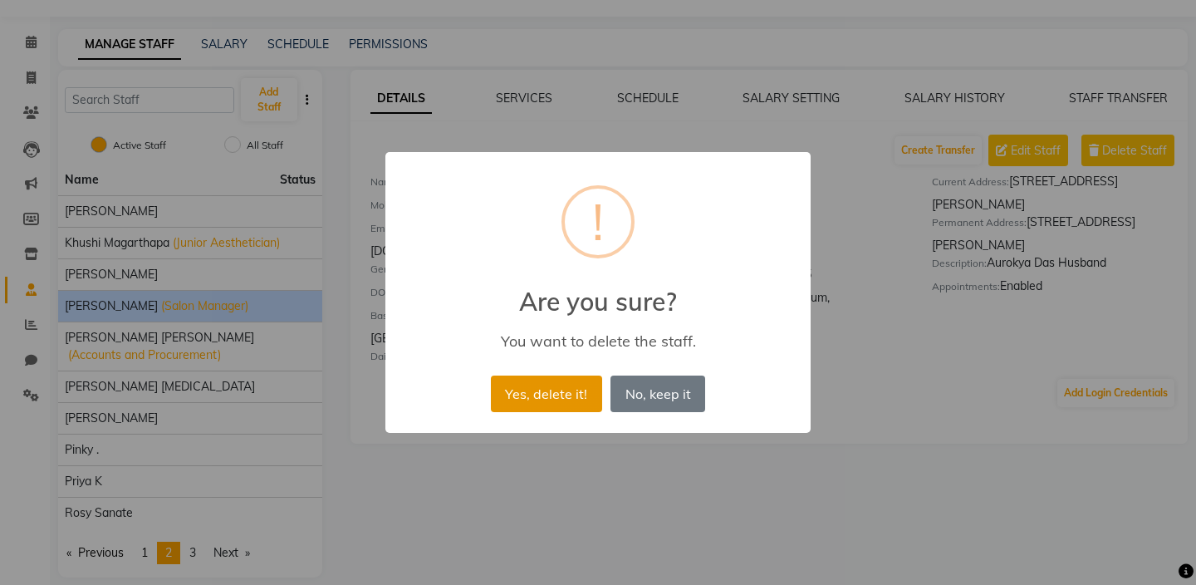
click at [537, 392] on button "Yes, delete it!" at bounding box center [546, 393] width 111 height 37
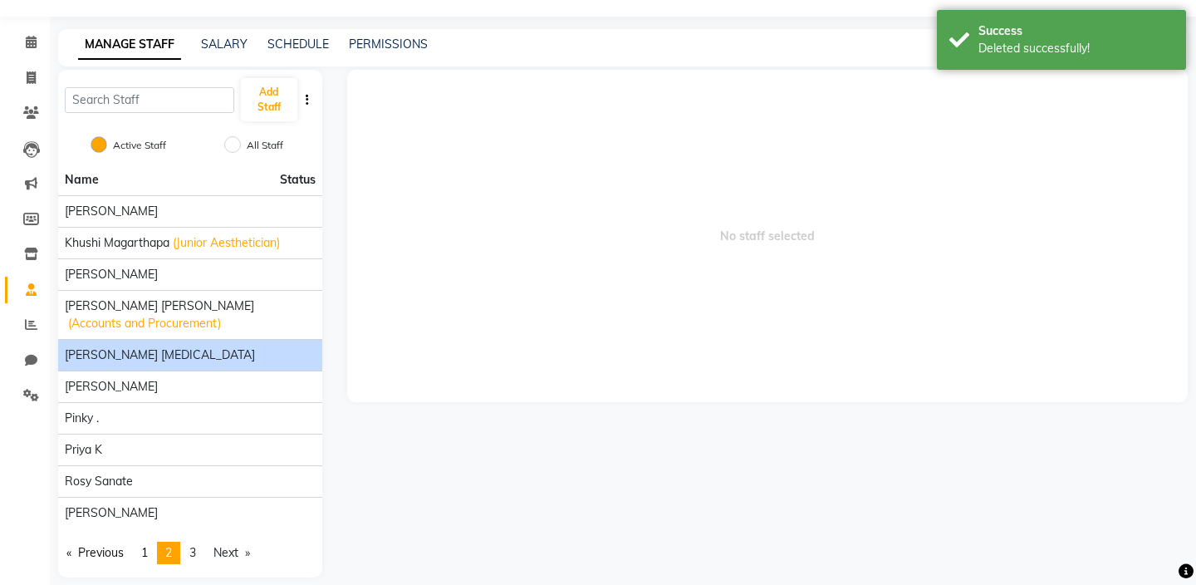
click at [182, 346] on div "MRINALI MILI" at bounding box center [190, 354] width 251 height 17
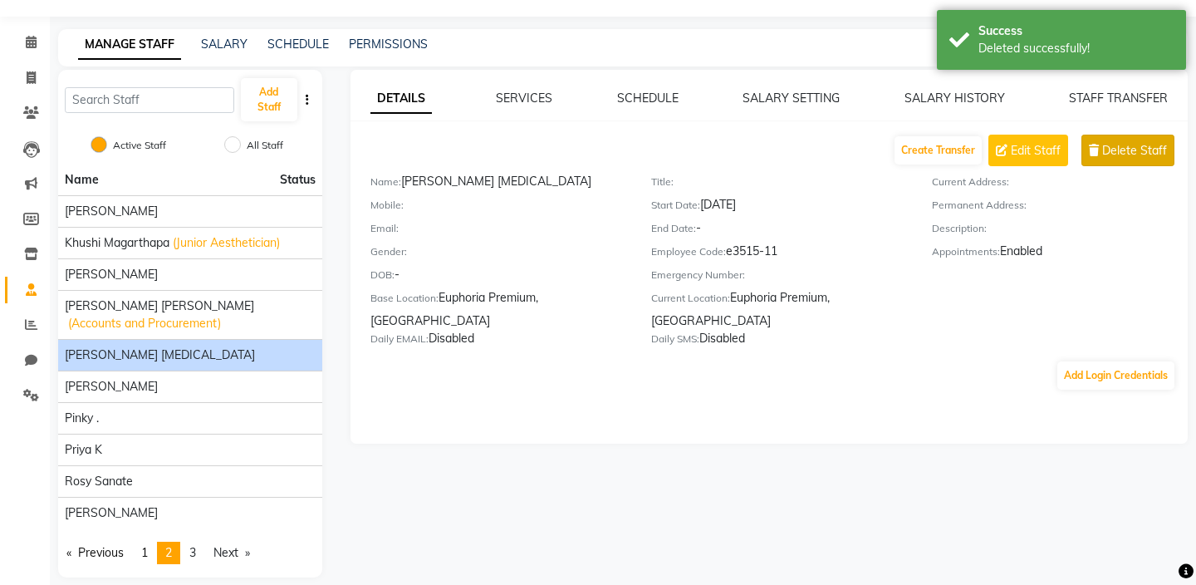
click at [1141, 155] on span "Delete Staff" at bounding box center [1134, 150] width 65 height 17
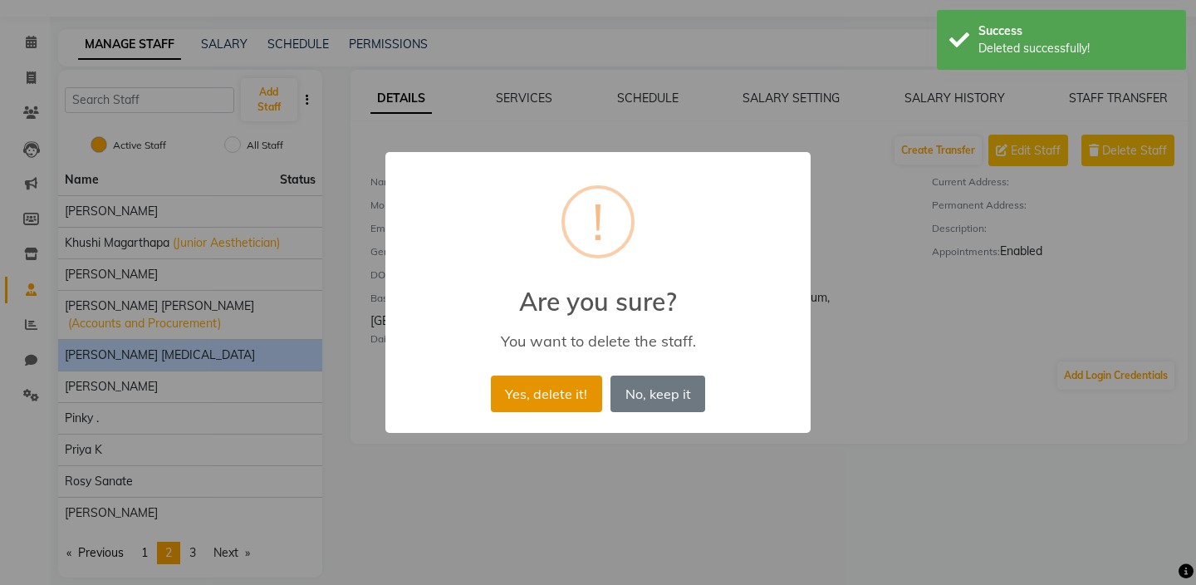
click at [569, 386] on button "Yes, delete it!" at bounding box center [546, 393] width 111 height 37
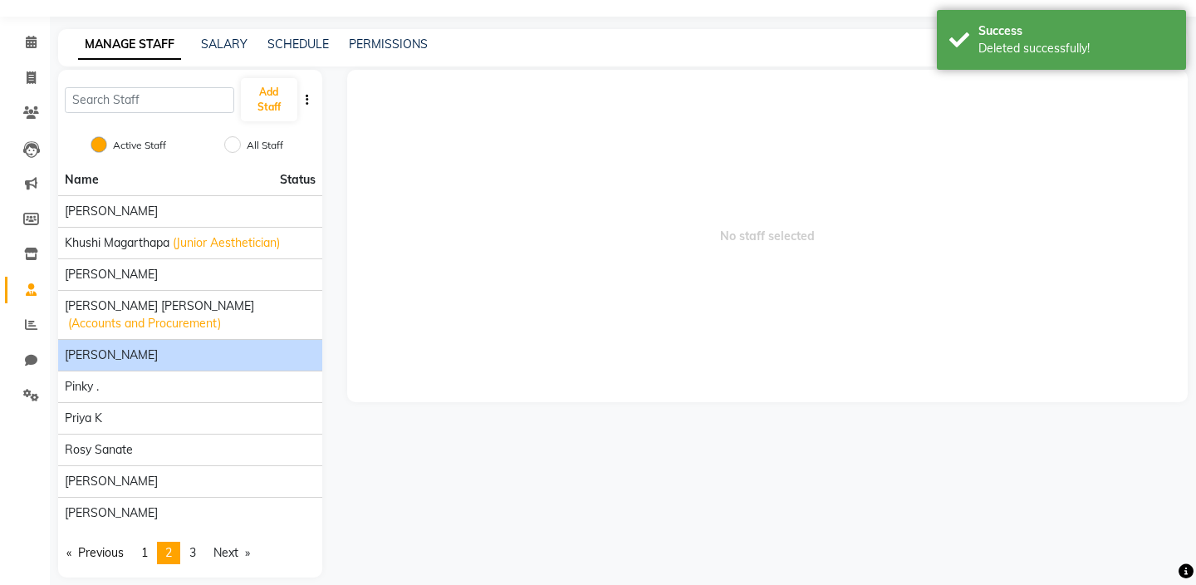
click at [187, 346] on div "Nancy Ngaihte" at bounding box center [190, 354] width 251 height 17
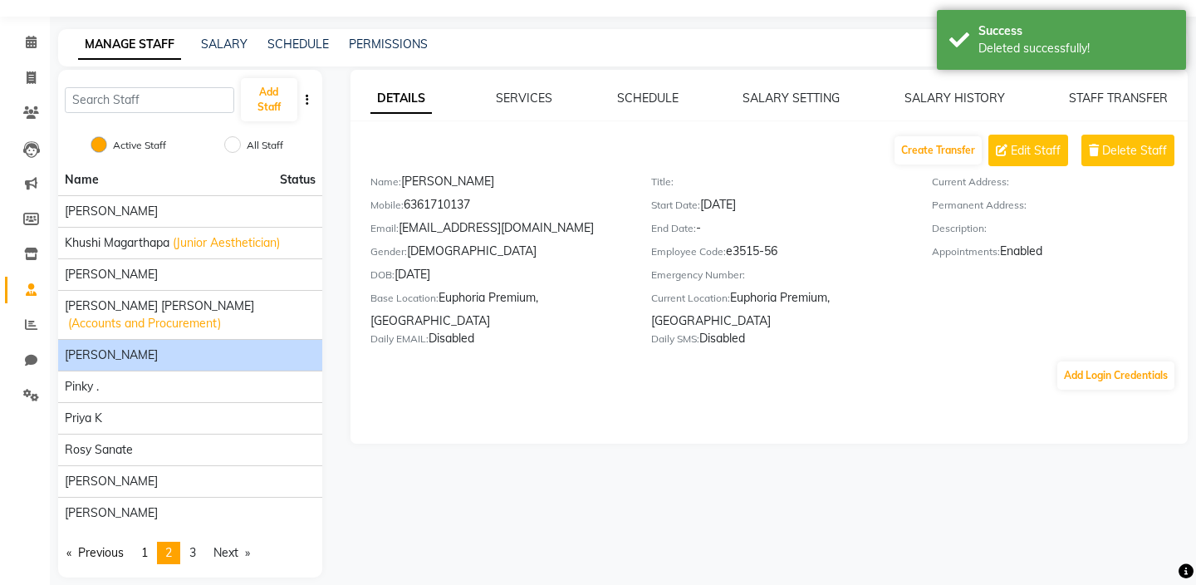
click at [1178, 158] on div "Create Transfer Edit Staff Delete Staff" at bounding box center [779, 151] width 818 height 32
click at [1128, 154] on span "Delete Staff" at bounding box center [1134, 150] width 65 height 17
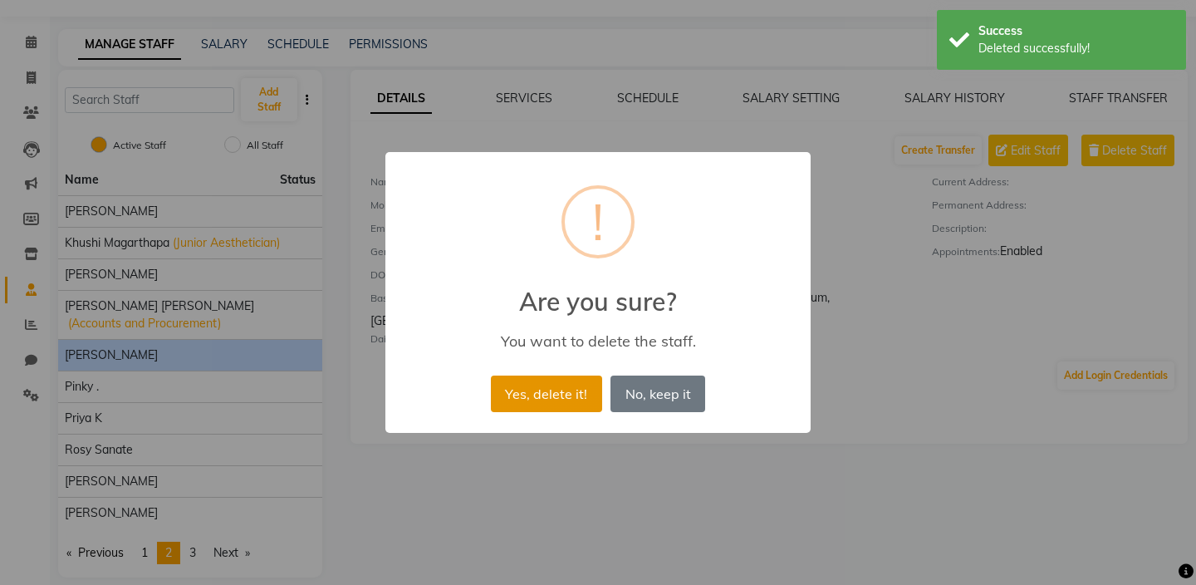
click at [531, 390] on button "Yes, delete it!" at bounding box center [546, 393] width 111 height 37
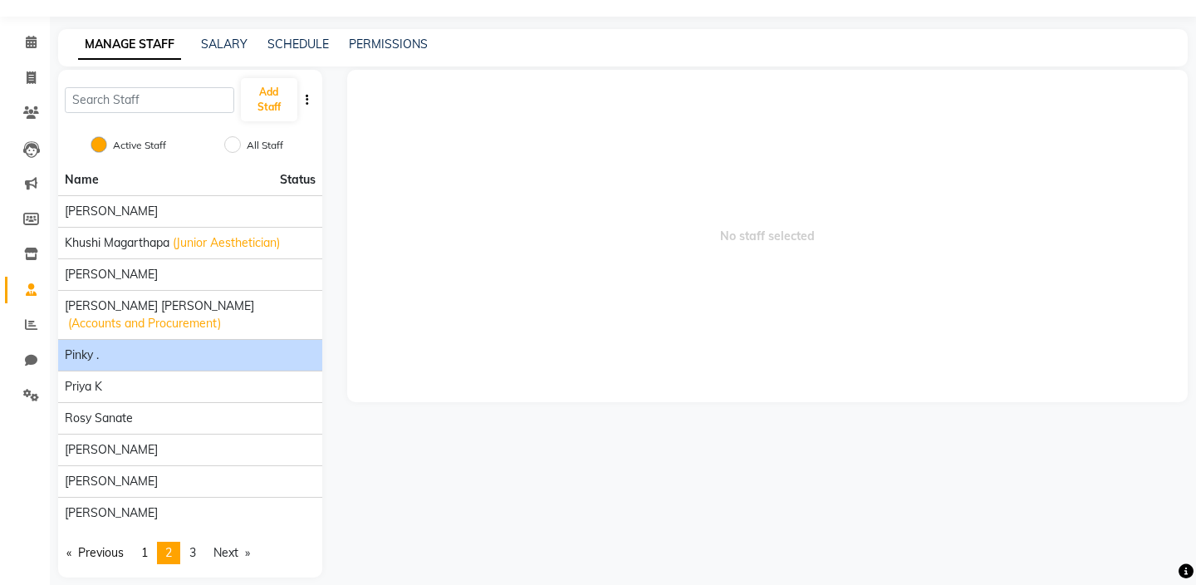
click at [176, 346] on div "Pinky ." at bounding box center [190, 354] width 251 height 17
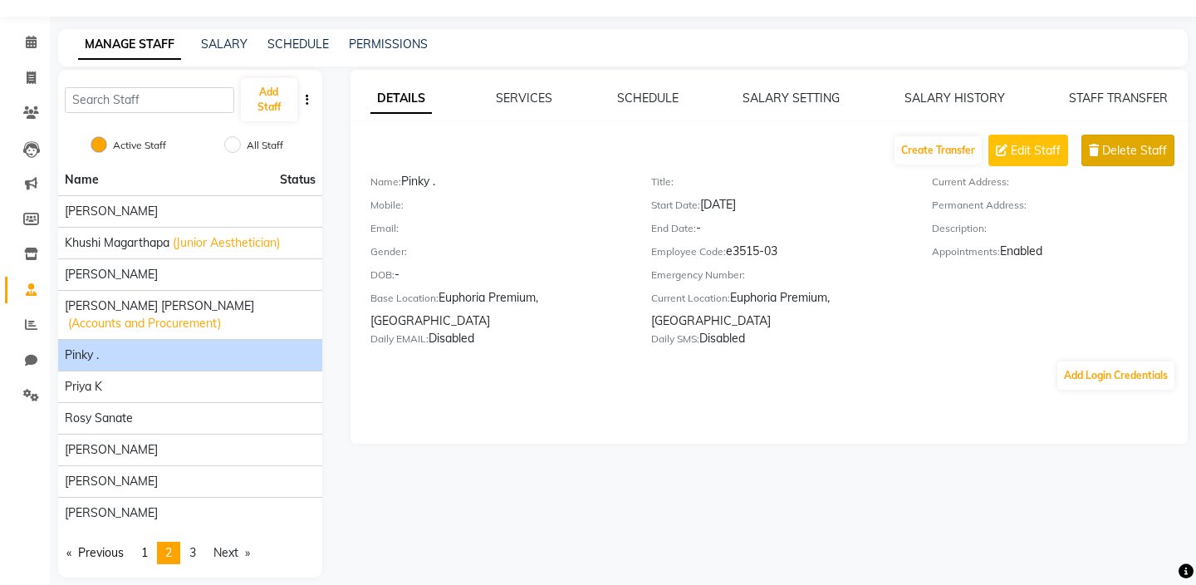
click at [1118, 153] on span "Delete Staff" at bounding box center [1134, 150] width 65 height 17
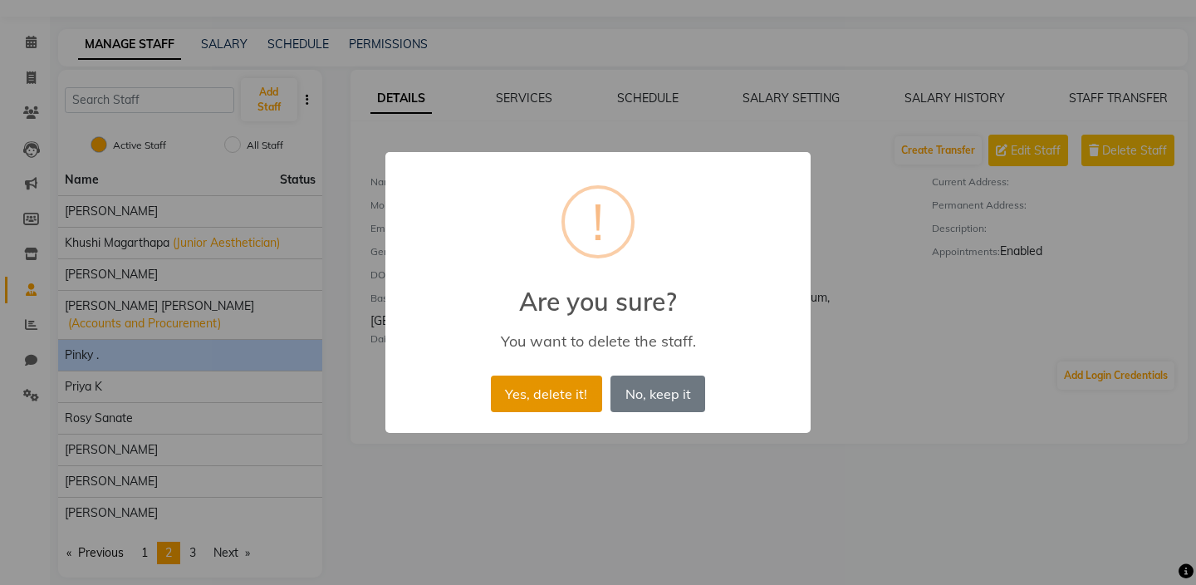
click at [569, 390] on button "Yes, delete it!" at bounding box center [546, 393] width 111 height 37
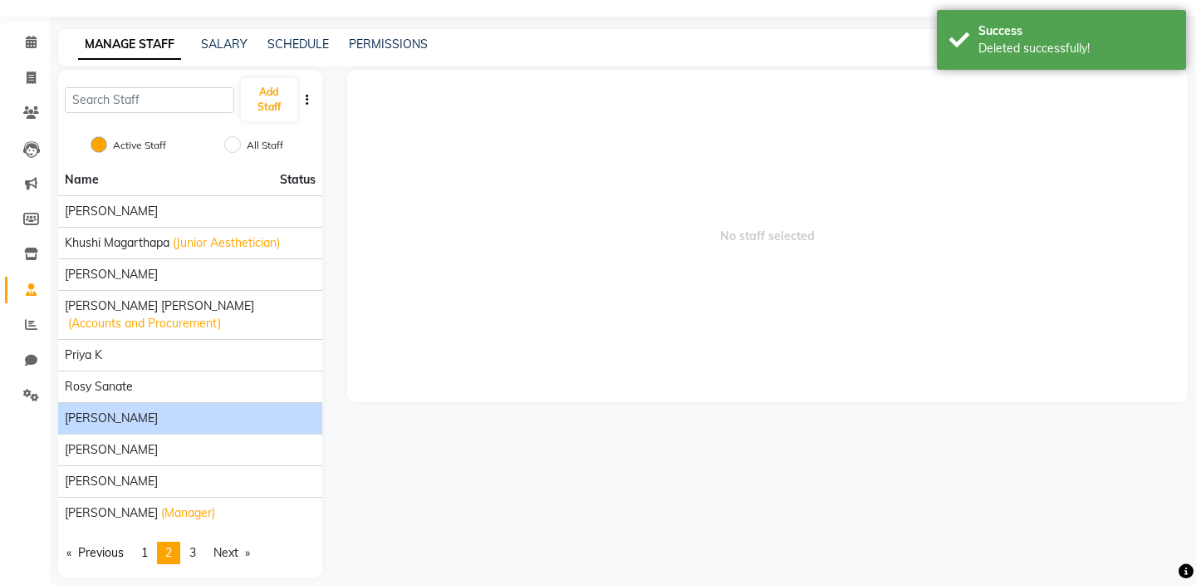
click at [180, 409] on div "Savitha Vijayan" at bounding box center [190, 417] width 251 height 17
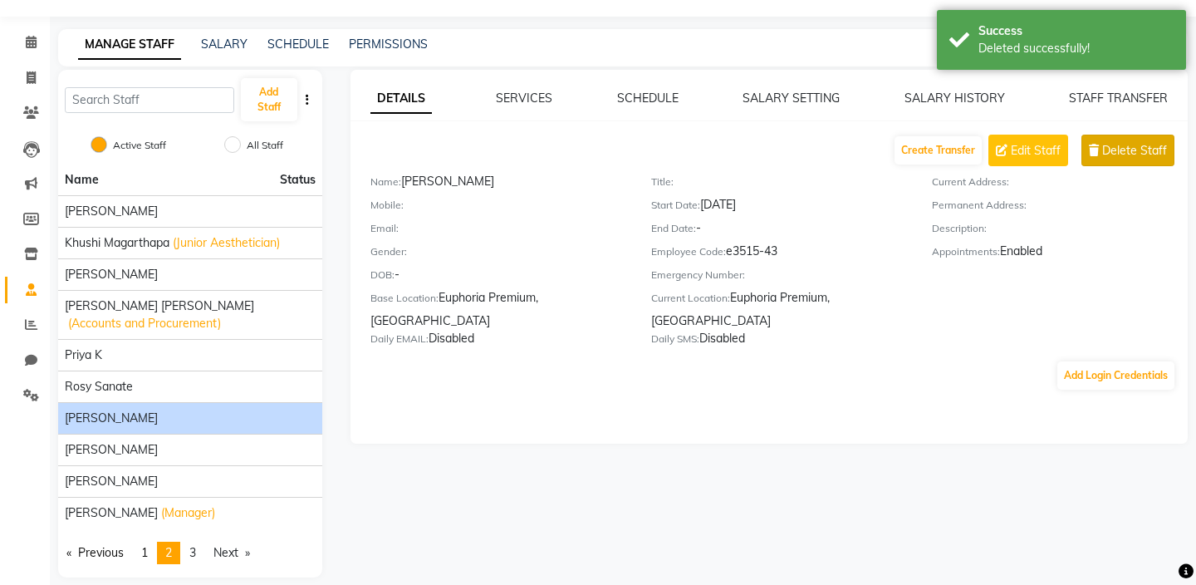
click at [1131, 144] on span "Delete Staff" at bounding box center [1134, 150] width 65 height 17
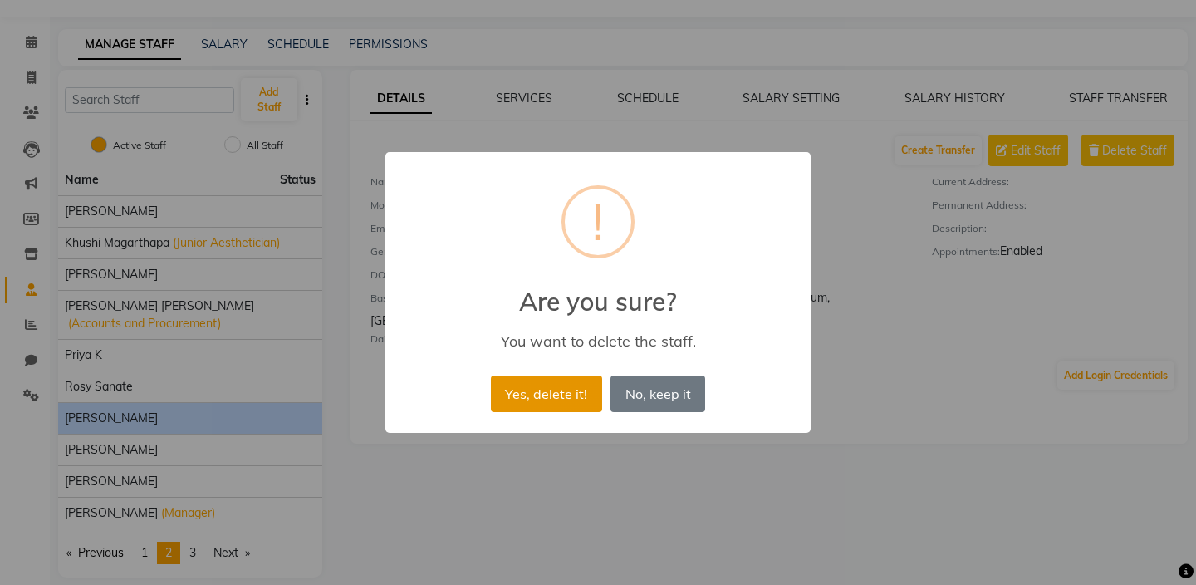
click at [536, 383] on button "Yes, delete it!" at bounding box center [546, 393] width 111 height 37
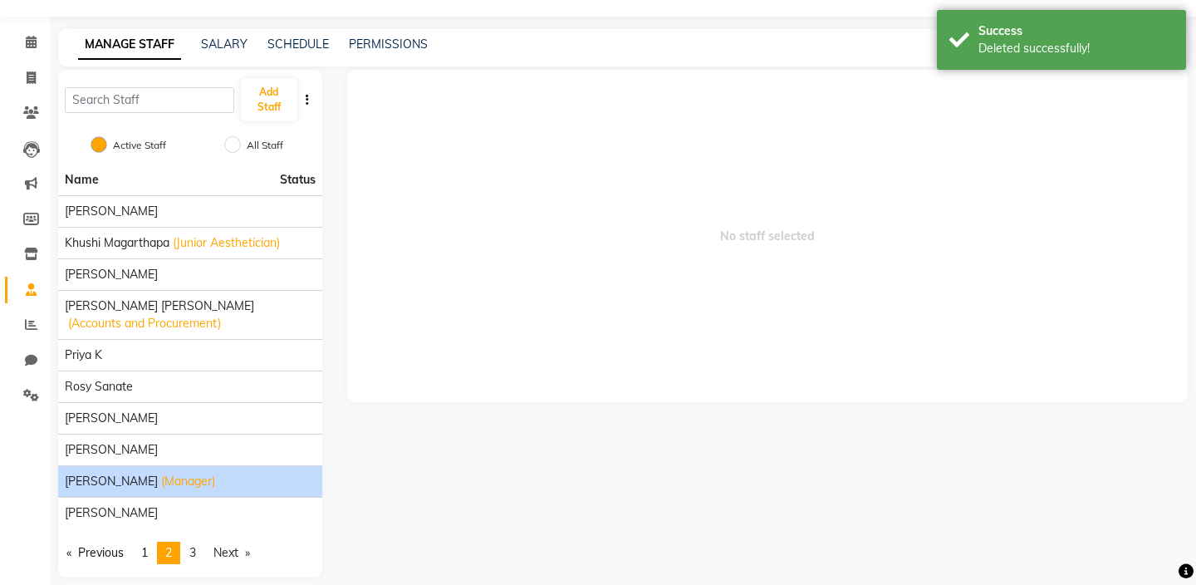
click at [251, 472] on div "Vijayalakshmi M (Manager)" at bounding box center [190, 480] width 251 height 17
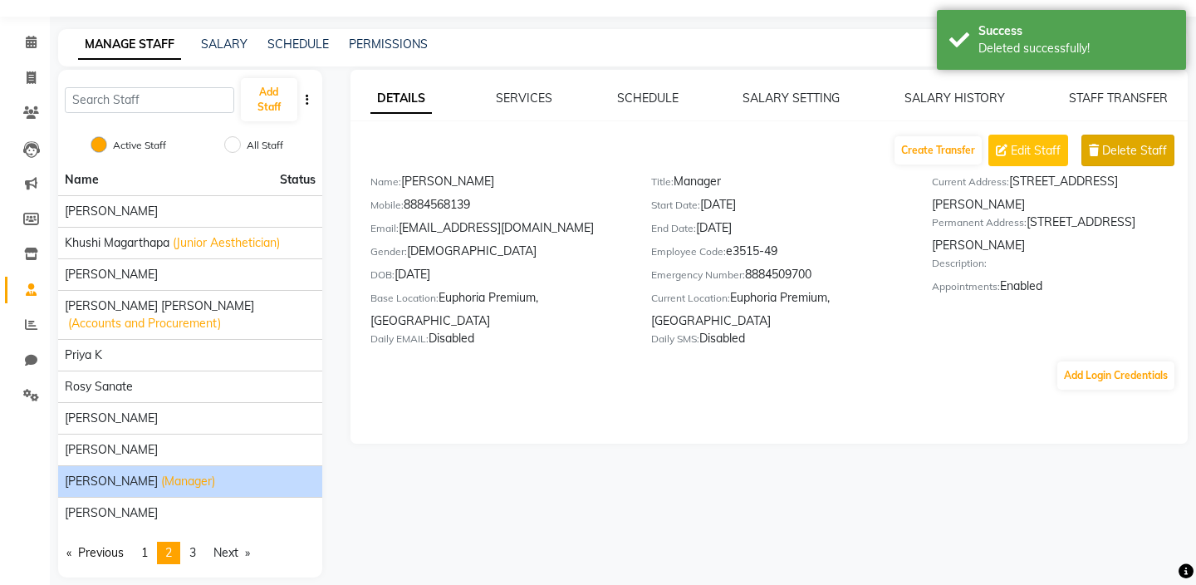
click at [1152, 151] on span "Delete Staff" at bounding box center [1134, 150] width 65 height 17
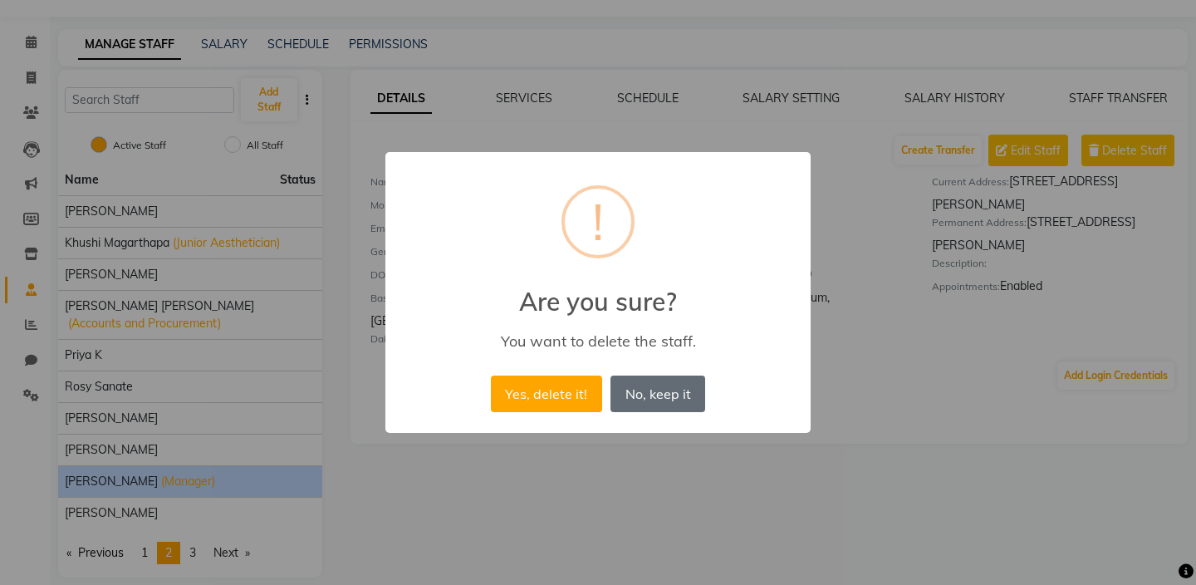
click at [678, 396] on button "No, keep it" at bounding box center [657, 393] width 95 height 37
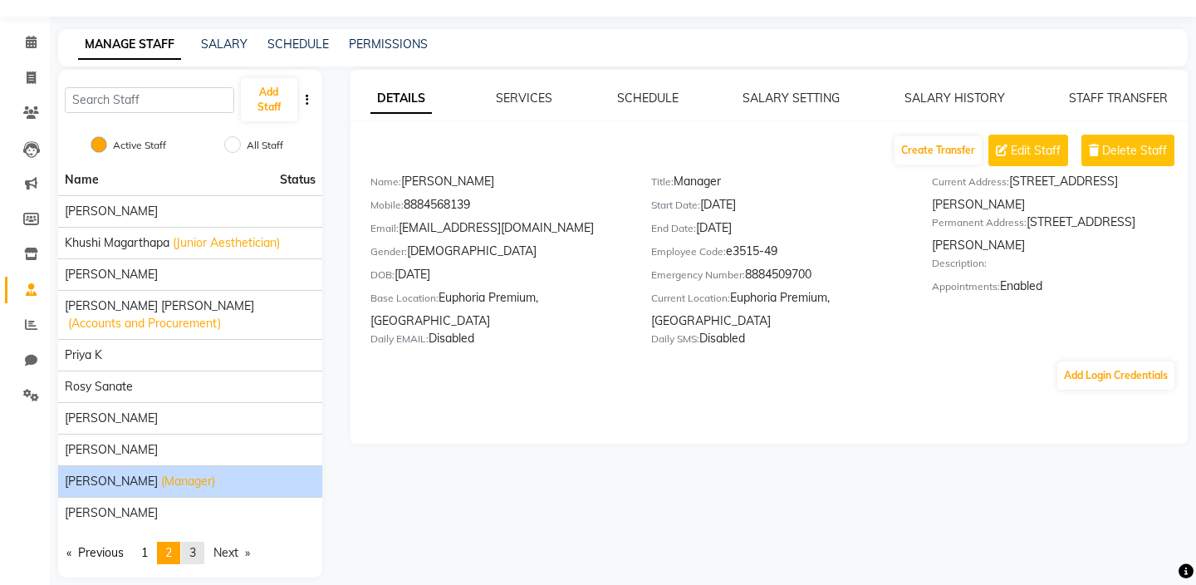
click at [196, 545] on span "3" at bounding box center [192, 552] width 7 height 15
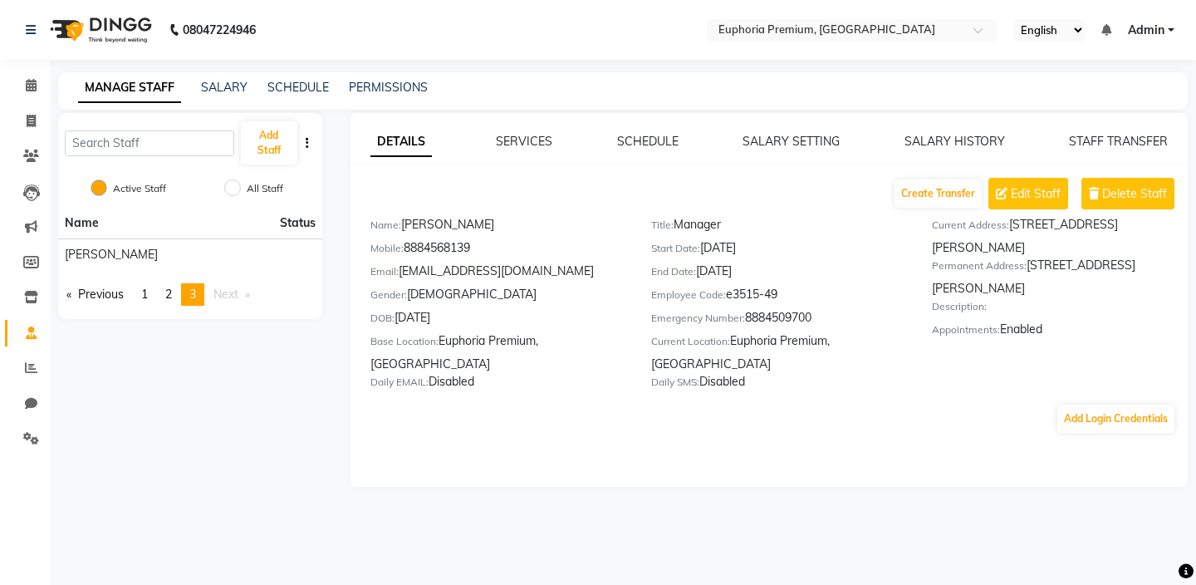
scroll to position [0, 0]
click at [274, 256] on div "VISHON BAIDYA" at bounding box center [190, 254] width 251 height 17
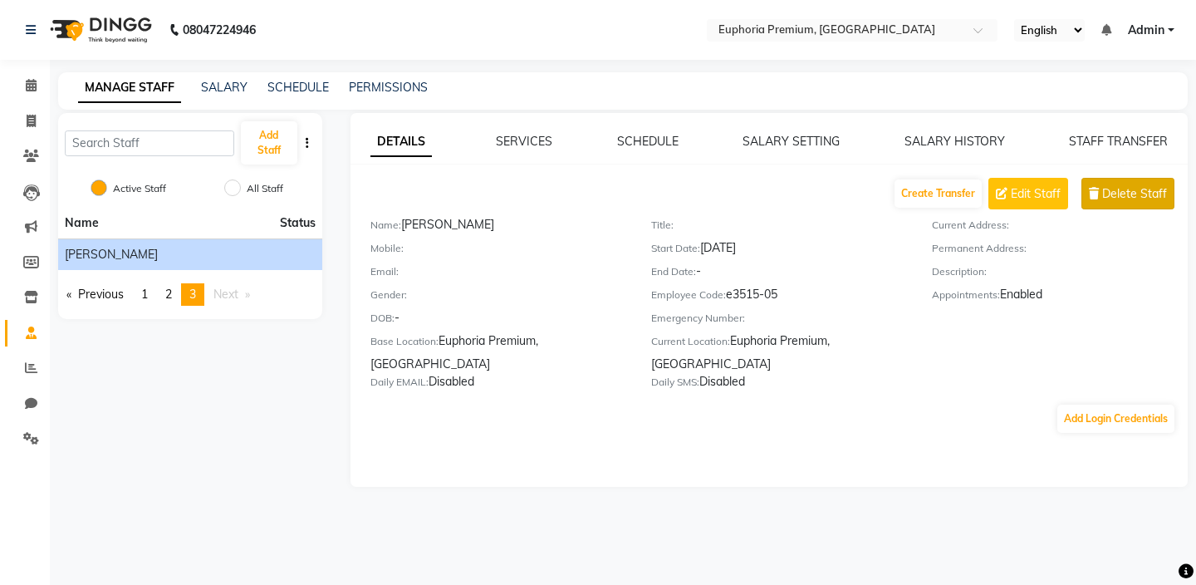
click at [1113, 190] on span "Delete Staff" at bounding box center [1134, 193] width 65 height 17
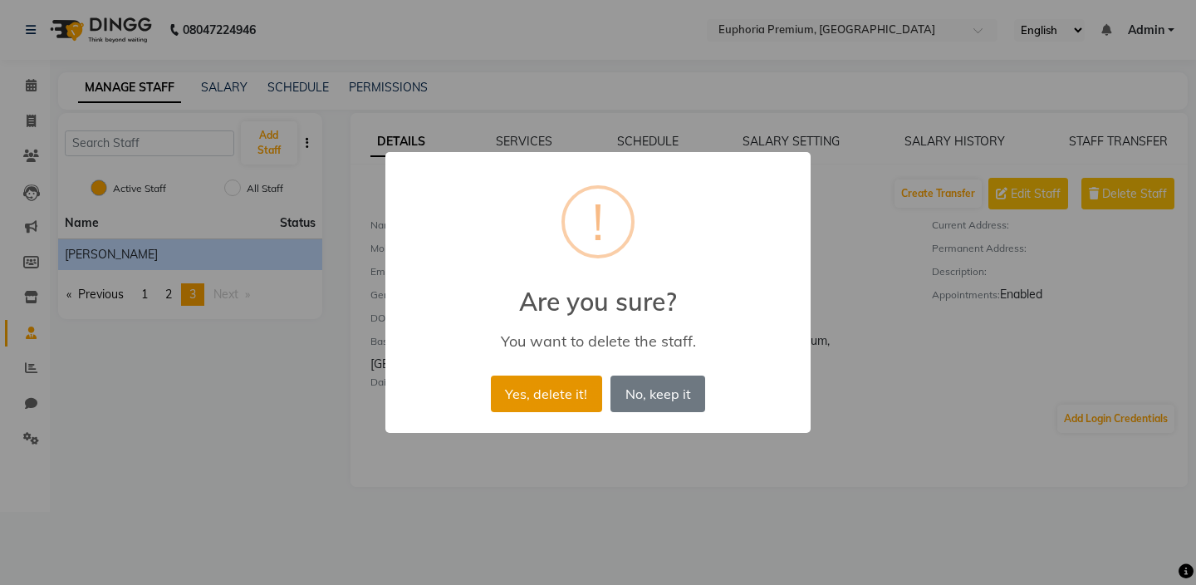
click at [520, 388] on button "Yes, delete it!" at bounding box center [546, 393] width 111 height 37
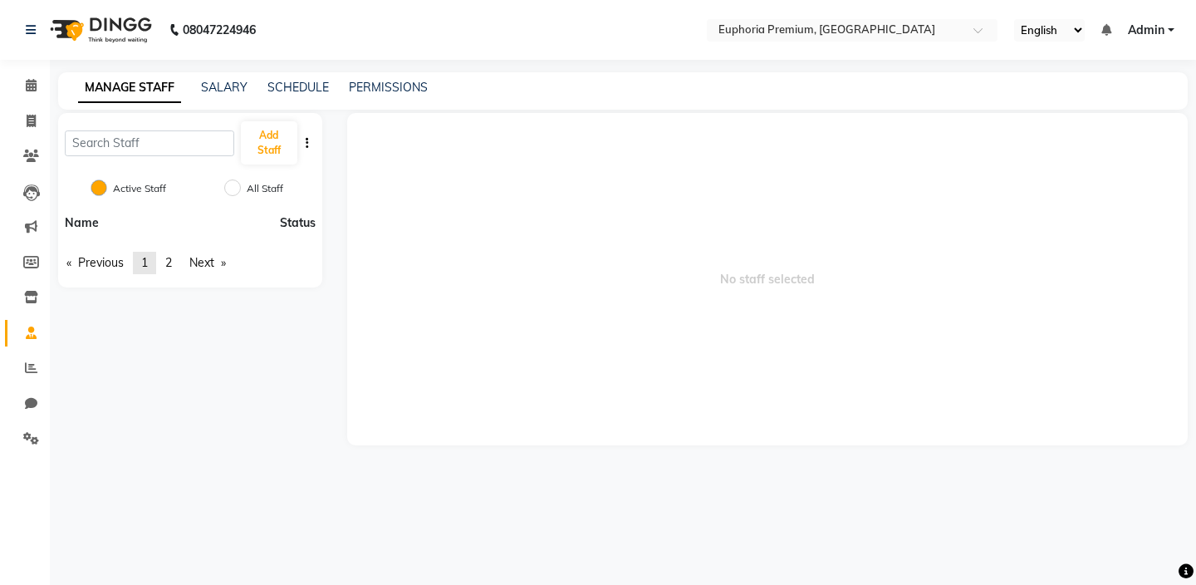
click at [144, 267] on span "1" at bounding box center [144, 262] width 7 height 15
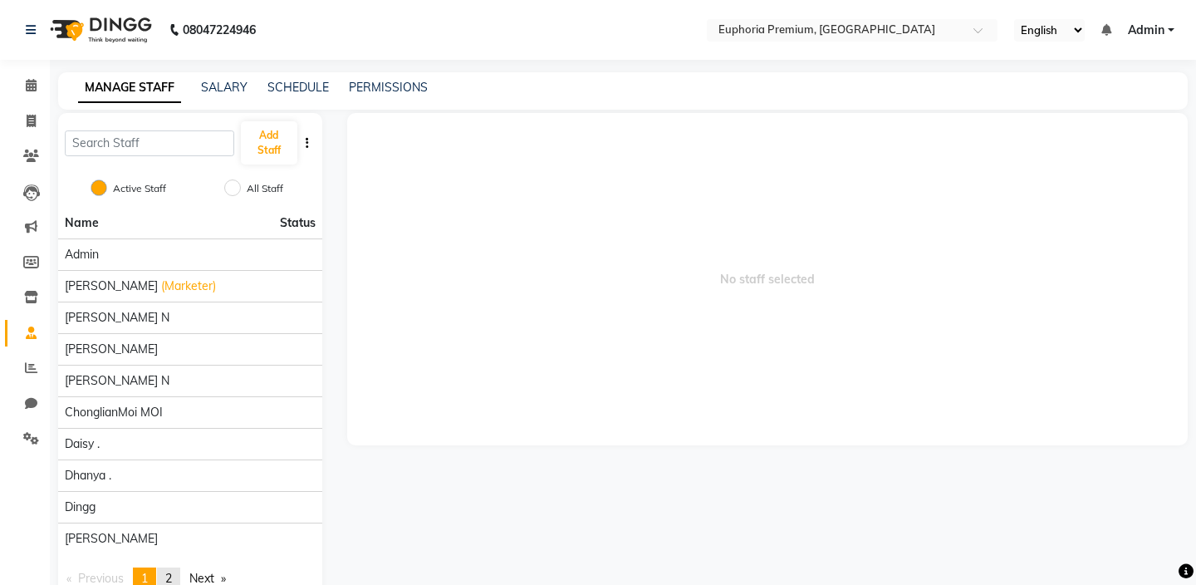
click at [172, 576] on span "2" at bounding box center [168, 577] width 7 height 15
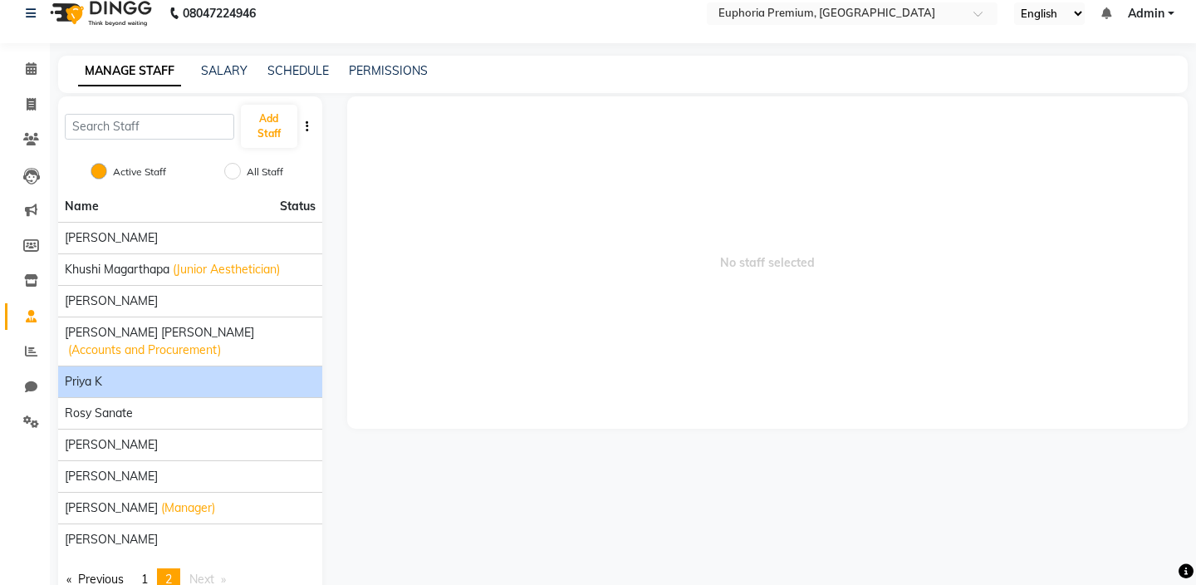
scroll to position [43, 0]
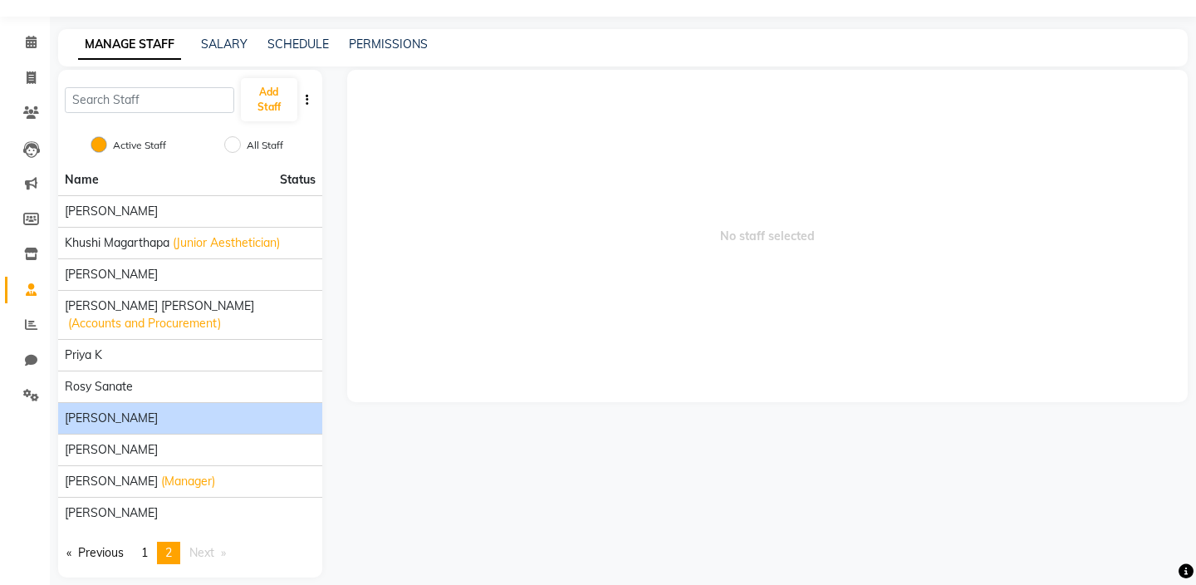
click at [205, 409] on div "Shalini Deivasigamani" at bounding box center [190, 417] width 251 height 17
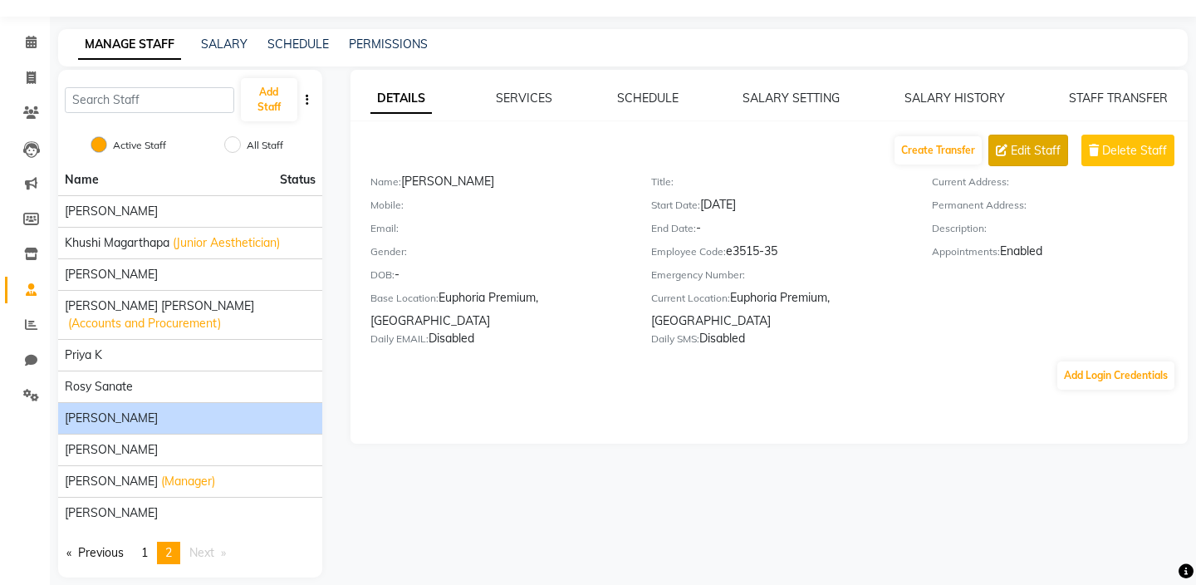
click at [1029, 151] on span "Edit Staff" at bounding box center [1035, 150] width 50 height 17
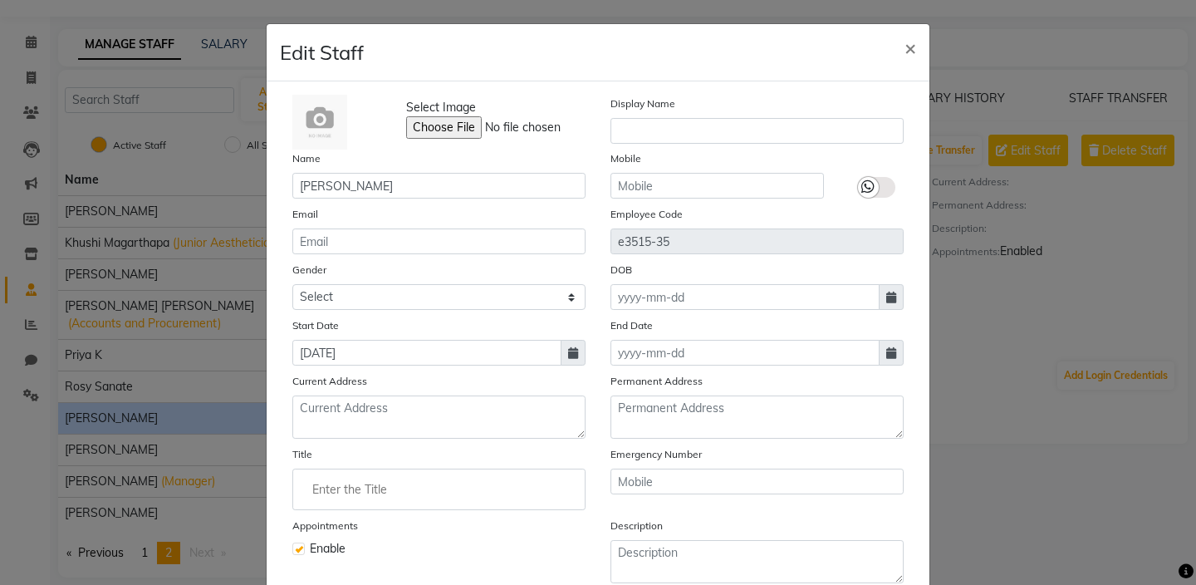
scroll to position [148, 0]
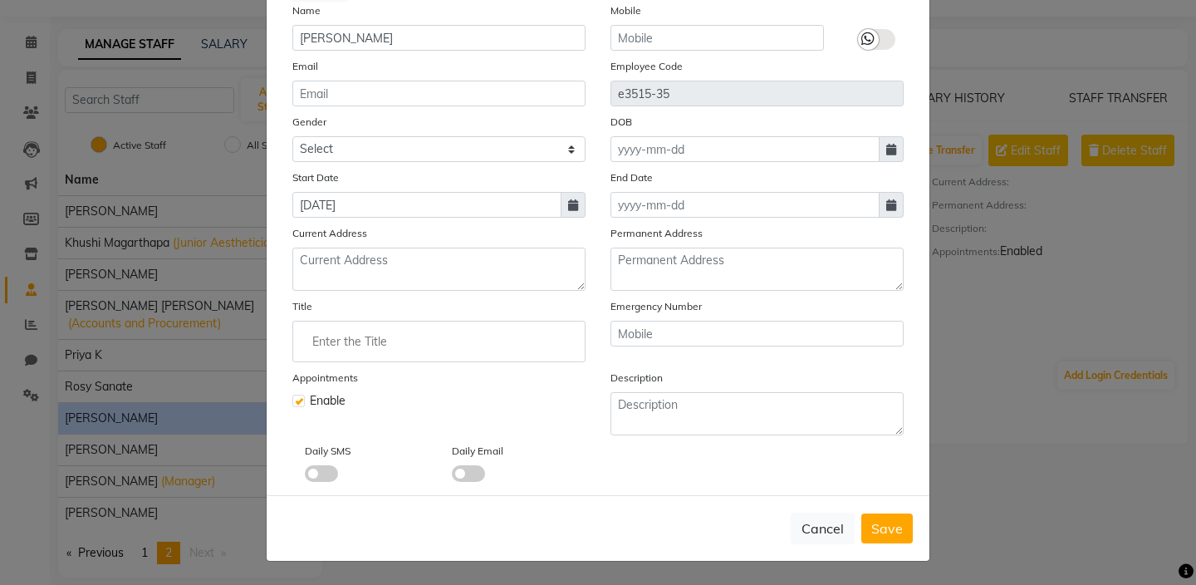
click at [301, 404] on label at bounding box center [298, 400] width 12 height 12
click at [301, 404] on input "checkbox" at bounding box center [297, 399] width 11 height 11
checkbox input "false"
click at [889, 529] on span "Save" at bounding box center [887, 528] width 32 height 17
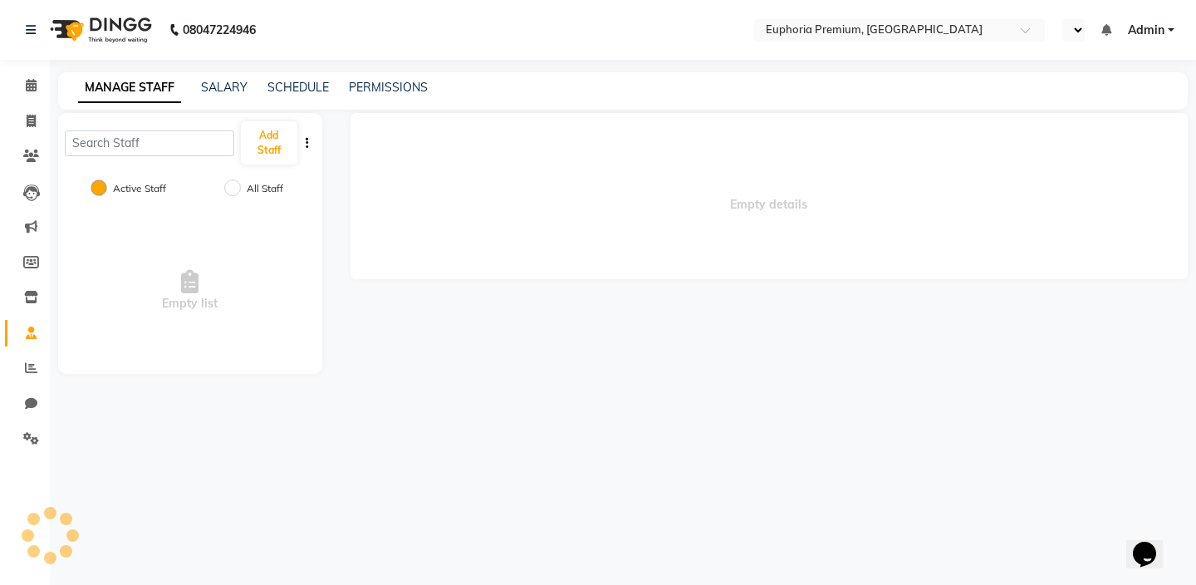
select select "en"
